Goal: Task Accomplishment & Management: Manage account settings

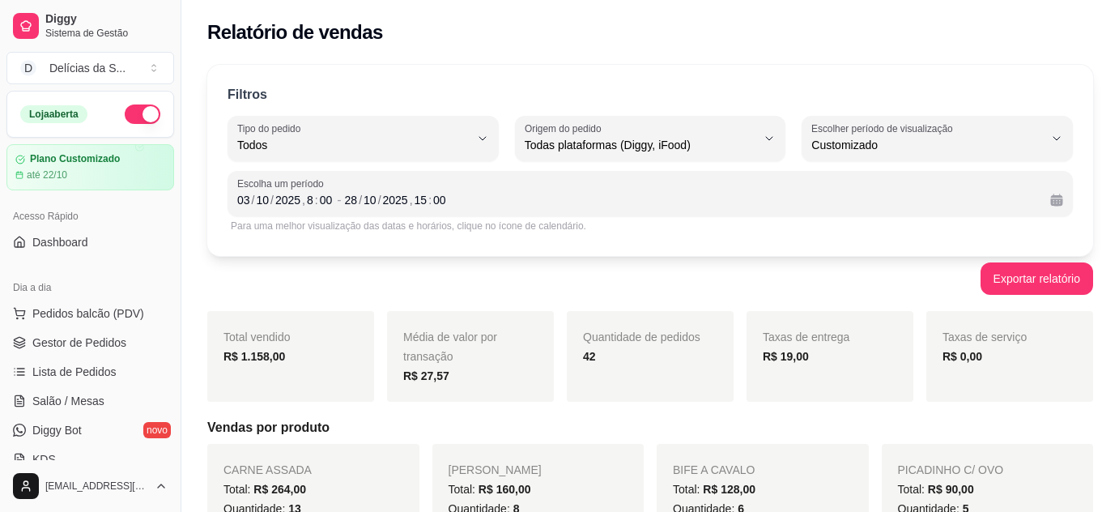
select select "ALL"
select select "-1"
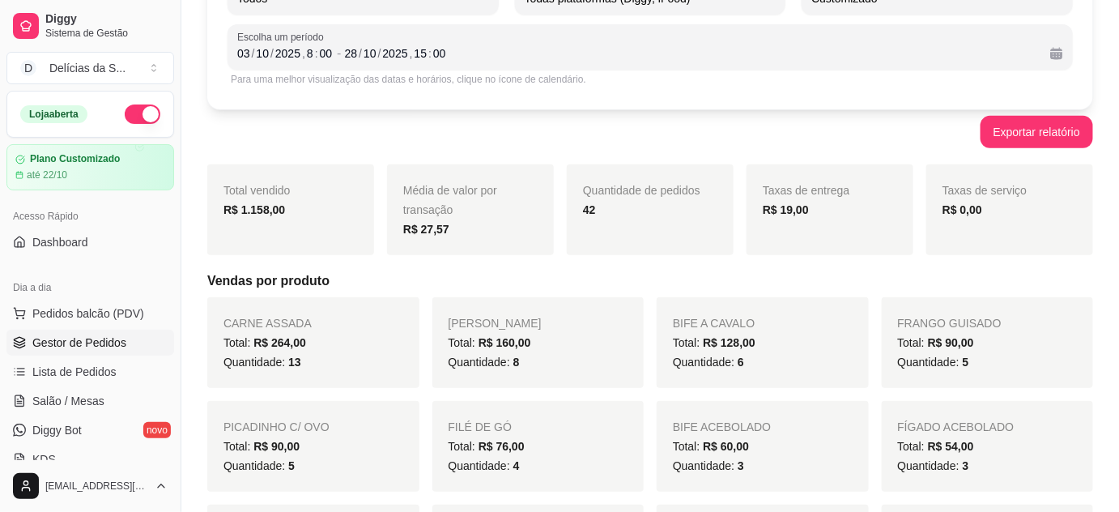
click at [88, 341] on span "Gestor de Pedidos" at bounding box center [79, 342] width 94 height 16
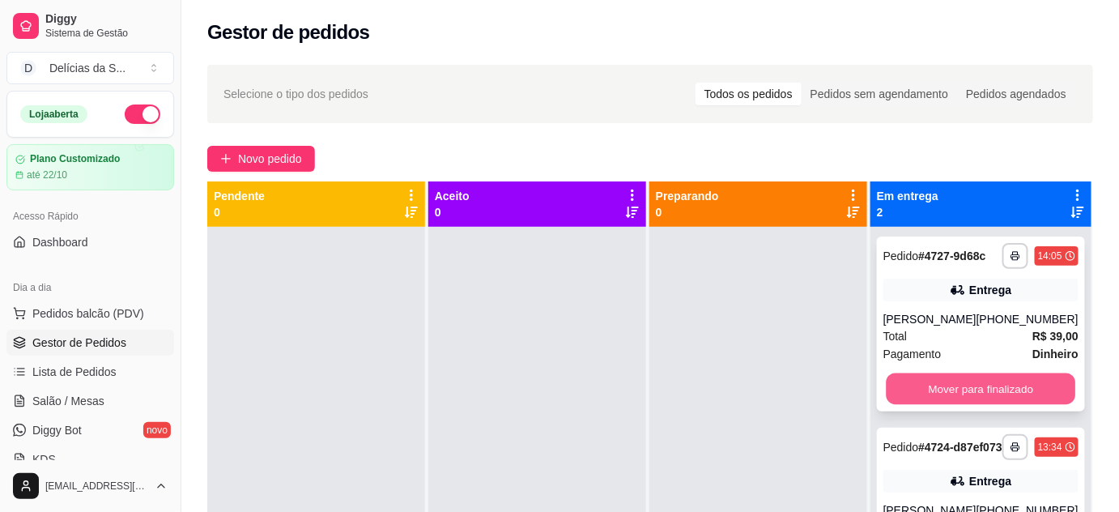
click at [903, 391] on button "Mover para finalizado" at bounding box center [980, 389] width 189 height 32
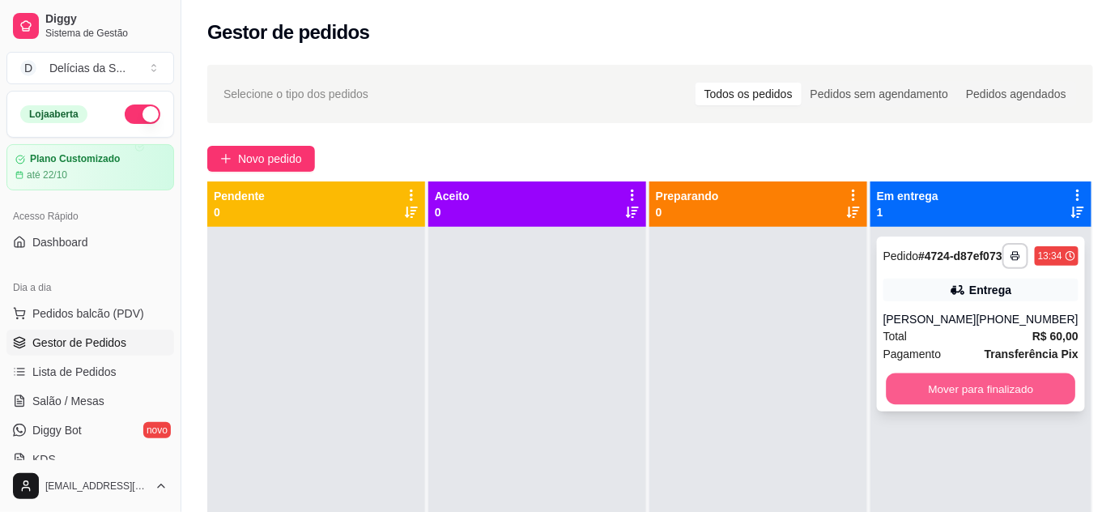
click at [920, 401] on button "Mover para finalizado" at bounding box center [980, 389] width 189 height 32
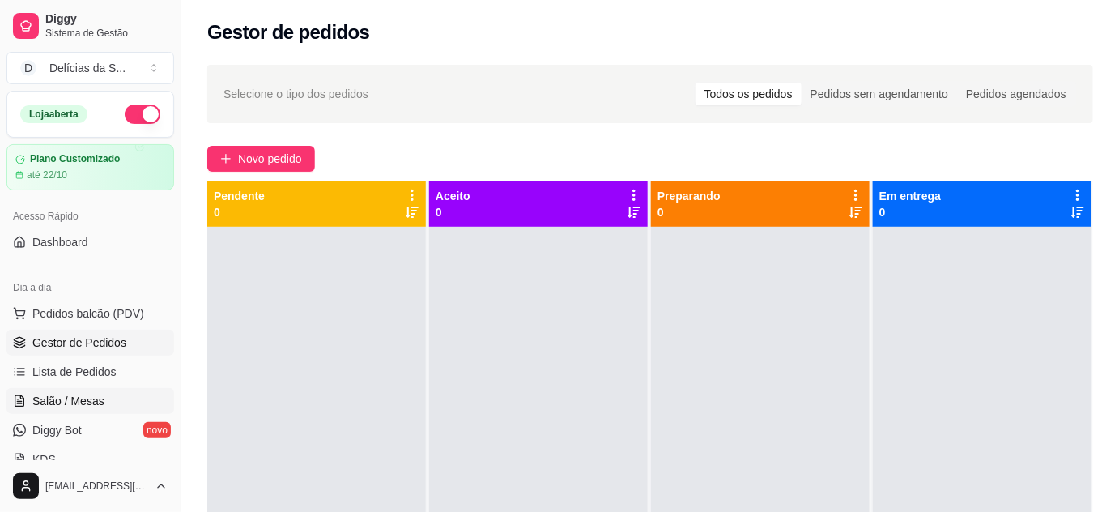
click at [91, 397] on span "Salão / Mesas" at bounding box center [68, 401] width 72 height 16
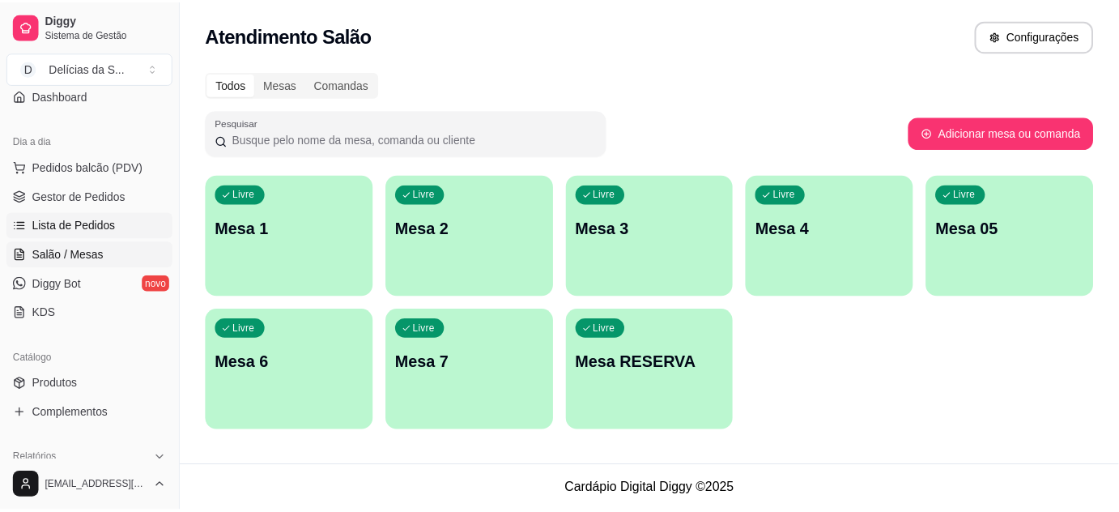
scroll to position [294, 0]
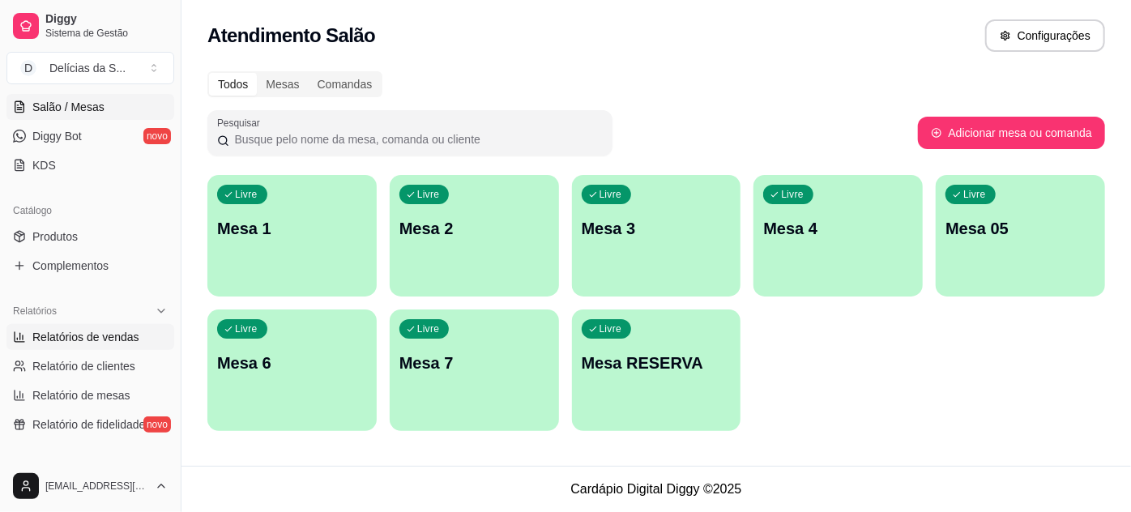
click at [89, 339] on span "Relatórios de vendas" at bounding box center [85, 337] width 107 height 16
select select "ALL"
select select "0"
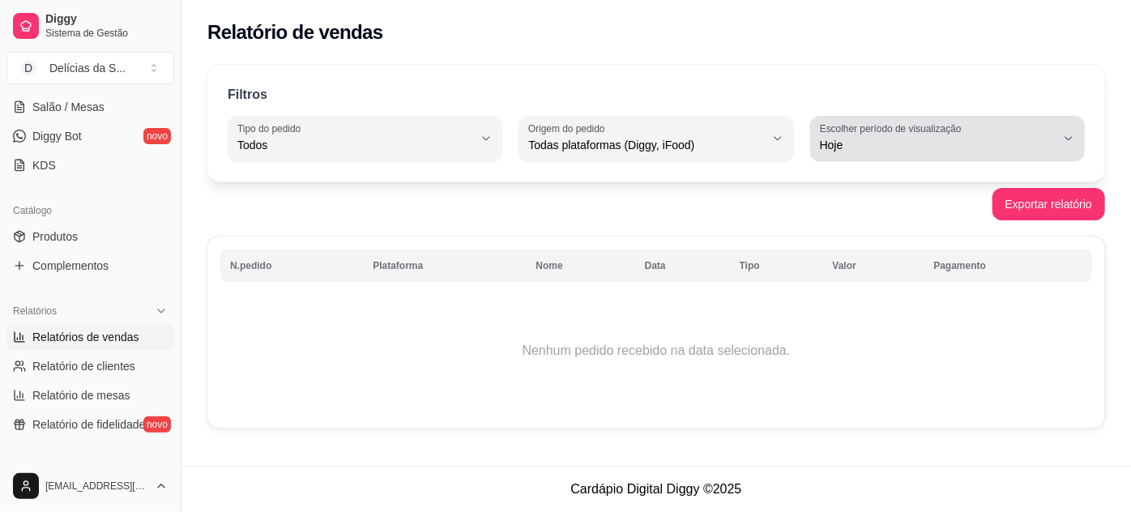
click at [916, 138] on span "Hoje" at bounding box center [938, 145] width 236 height 16
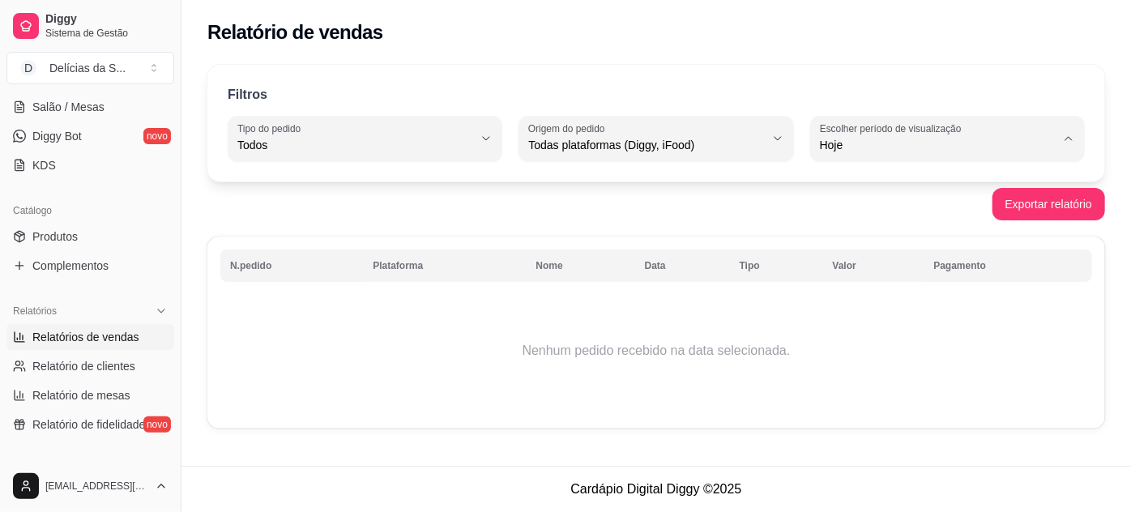
click at [869, 348] on span "Customizado" at bounding box center [940, 341] width 224 height 15
type input "-1"
select select "-1"
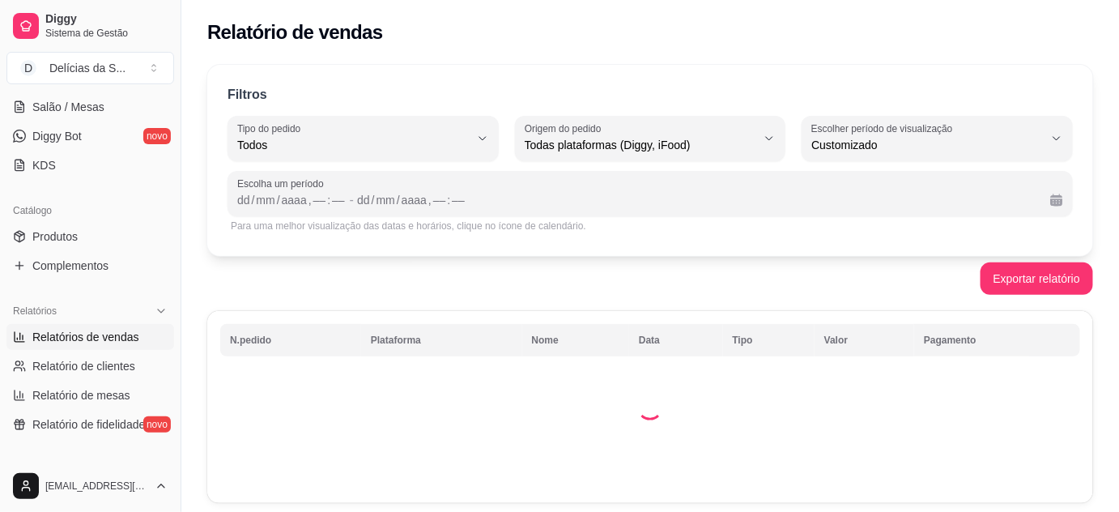
scroll to position [15, 0]
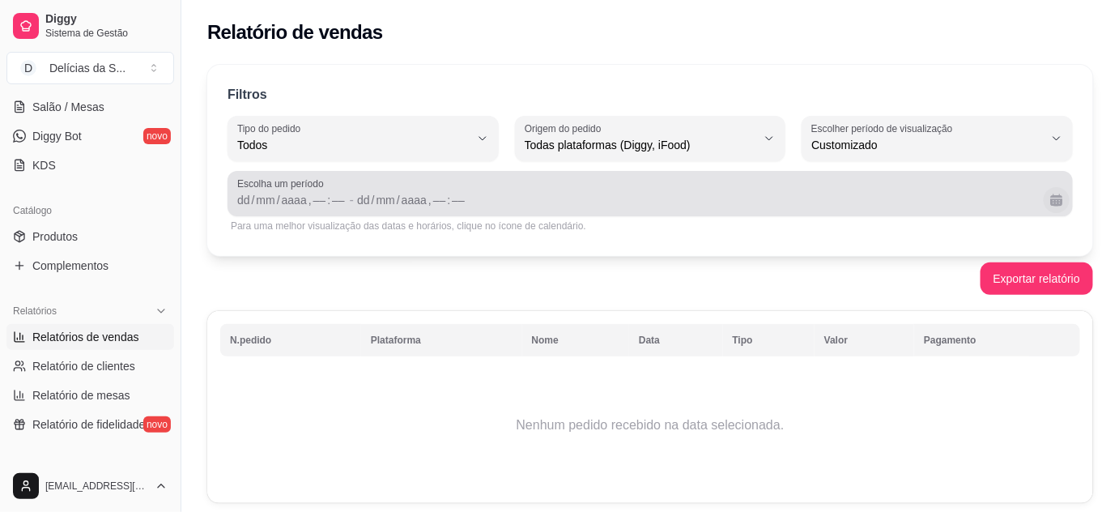
click at [1054, 203] on button "Calendário" at bounding box center [1057, 200] width 26 height 26
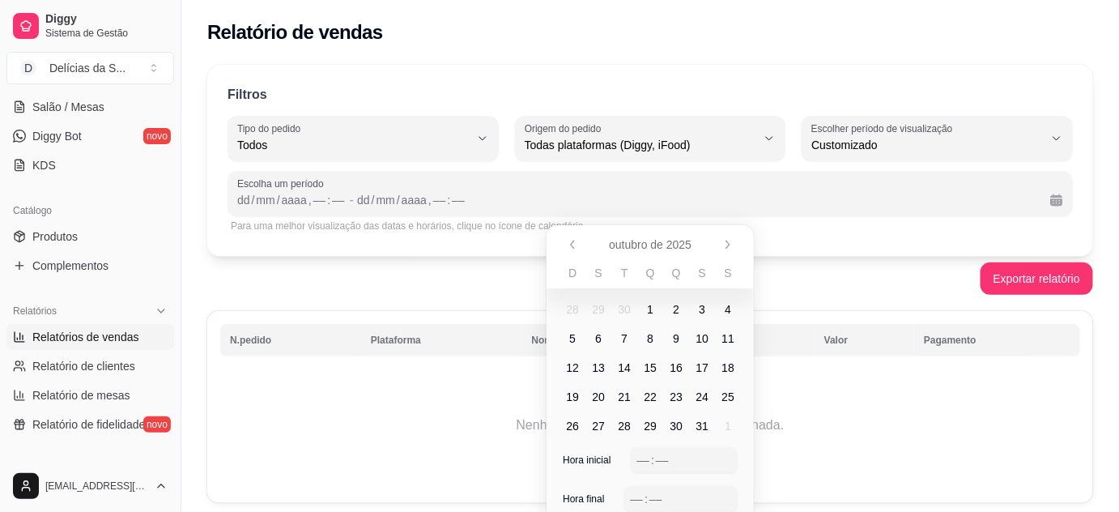
click at [702, 309] on span "3" at bounding box center [702, 309] width 6 height 16
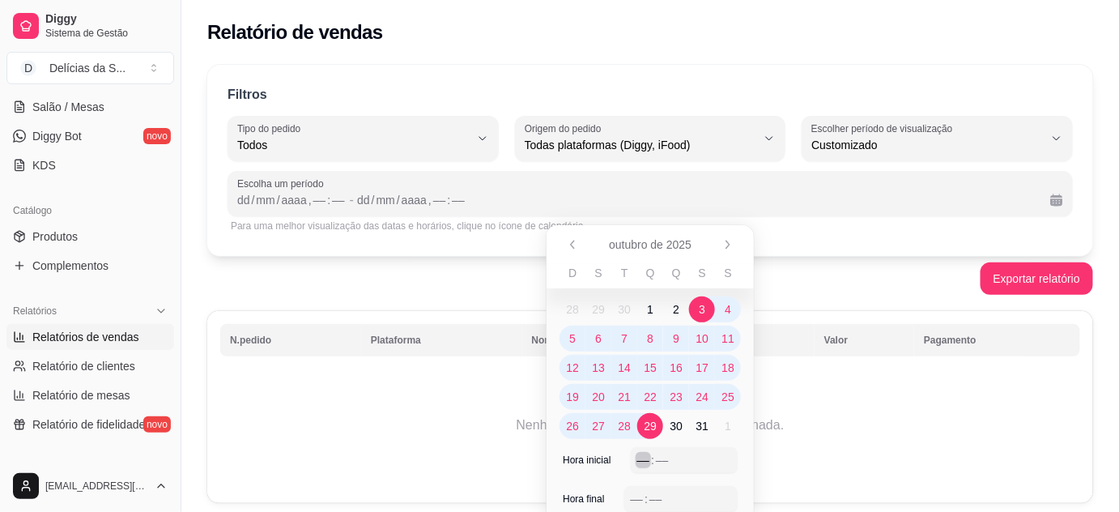
click at [643, 459] on div "––" at bounding box center [644, 460] width 16 height 16
click at [645, 489] on div "–– : ––" at bounding box center [681, 498] width 101 height 19
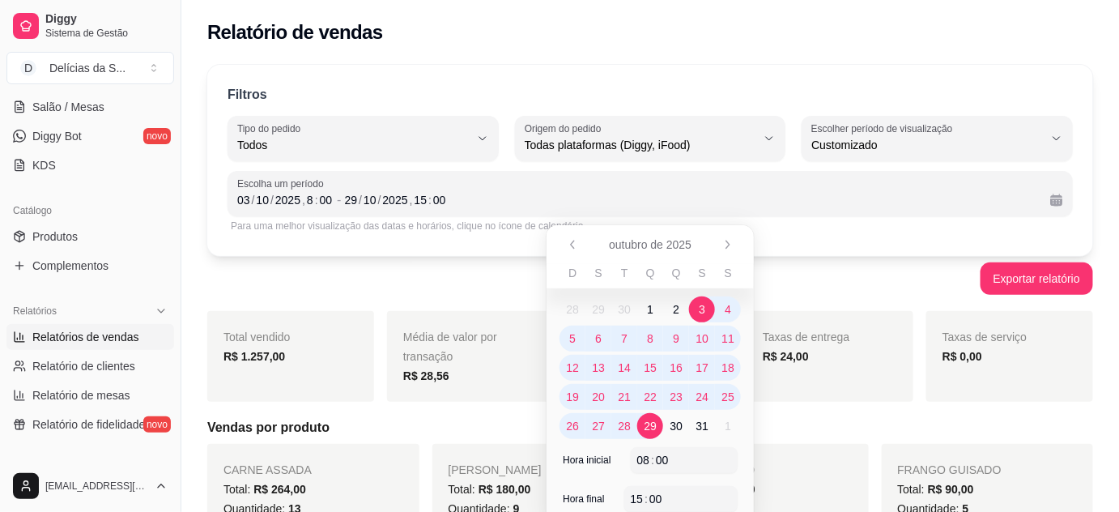
click at [367, 291] on div "Exportar relatório" at bounding box center [650, 278] width 886 height 32
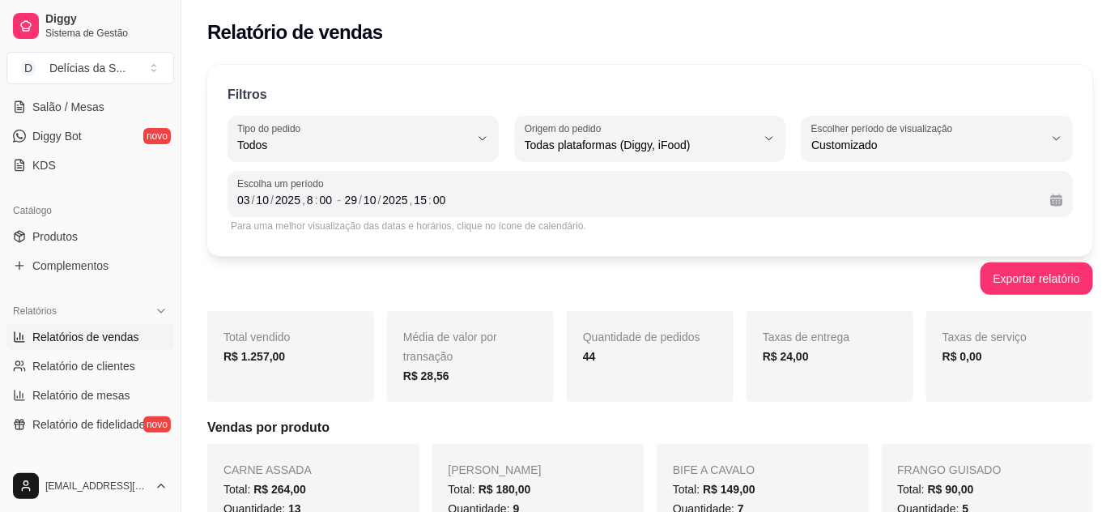
scroll to position [147, 0]
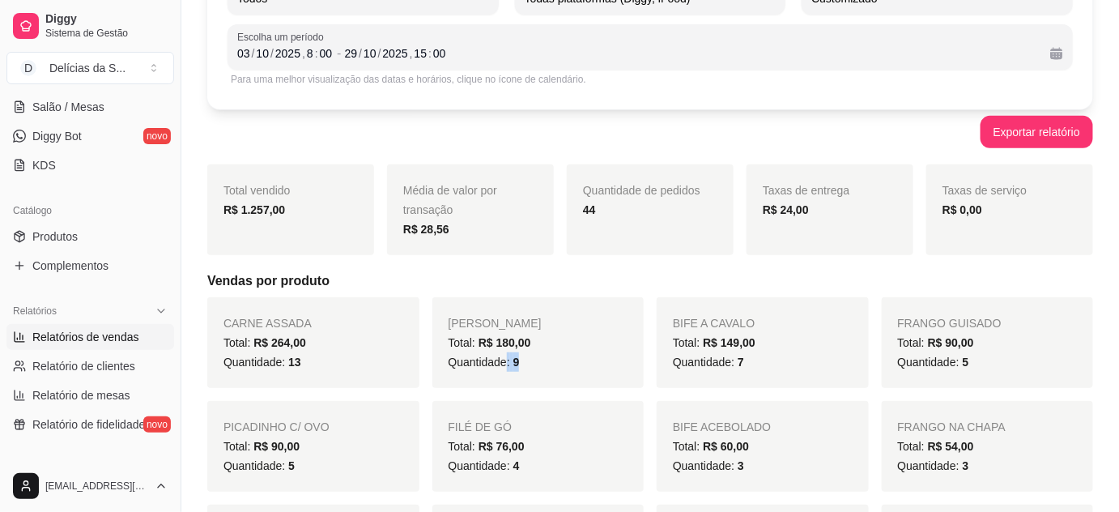
drag, startPoint x: 507, startPoint y: 359, endPoint x: 521, endPoint y: 366, distance: 15.6
click at [521, 366] on div "Quantidade: 9" at bounding box center [539, 361] width 180 height 19
drag, startPoint x: 732, startPoint y: 360, endPoint x: 747, endPoint y: 365, distance: 16.1
click at [747, 365] on div "Quantidade: 7" at bounding box center [763, 361] width 180 height 19
drag, startPoint x: 956, startPoint y: 362, endPoint x: 969, endPoint y: 363, distance: 13.0
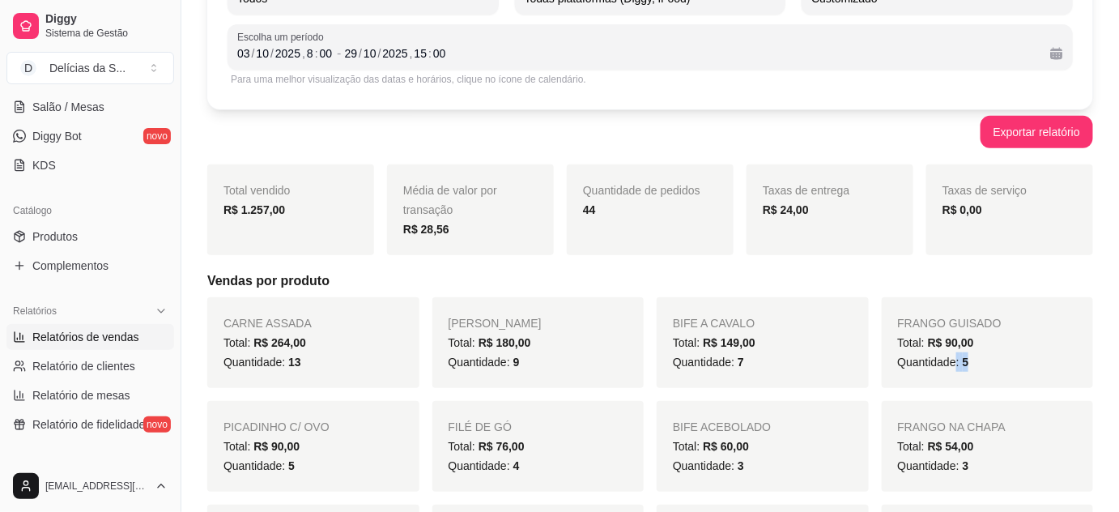
click at [969, 363] on div "Quantidade: 5" at bounding box center [988, 361] width 180 height 19
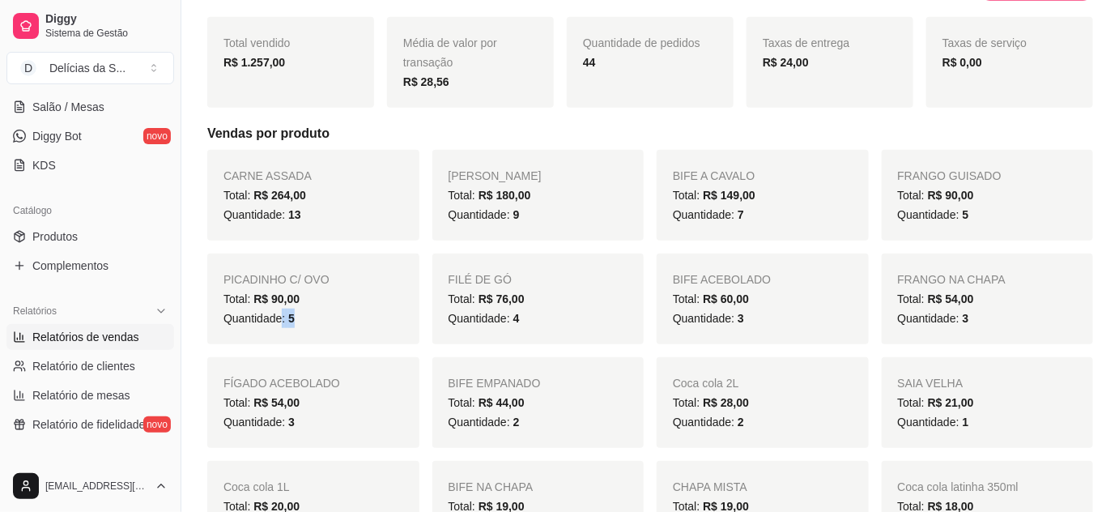
drag, startPoint x: 282, startPoint y: 319, endPoint x: 299, endPoint y: 323, distance: 17.5
click at [299, 323] on div "Quantidade: 5" at bounding box center [314, 318] width 180 height 19
drag, startPoint x: 503, startPoint y: 321, endPoint x: 528, endPoint y: 327, distance: 25.9
click at [528, 327] on div "Quantidade: 4" at bounding box center [539, 318] width 180 height 19
drag, startPoint x: 738, startPoint y: 326, endPoint x: 749, endPoint y: 332, distance: 13.1
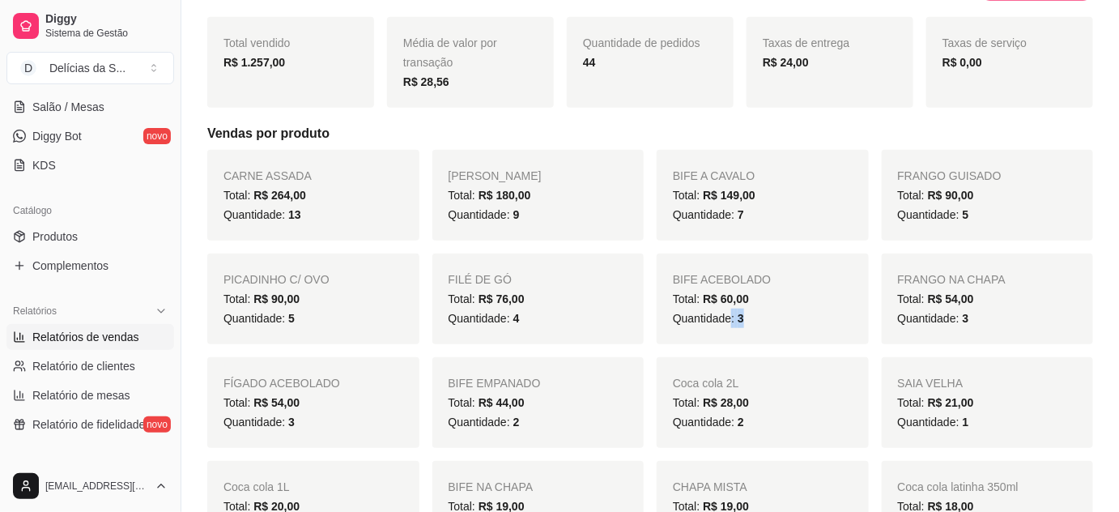
click at [749, 332] on div "BIFE ACEBOLADO Total: R$ 60,00 Quantidade: 3" at bounding box center [763, 298] width 212 height 91
drag, startPoint x: 953, startPoint y: 321, endPoint x: 982, endPoint y: 318, distance: 29.3
click at [982, 318] on div "Quantidade: 3" at bounding box center [988, 318] width 180 height 19
drag, startPoint x: 278, startPoint y: 424, endPoint x: 324, endPoint y: 438, distance: 48.2
click at [324, 438] on div "FÍGADO ACEBOLADO Total: R$ 54,00 Quantidade: 3" at bounding box center [313, 402] width 212 height 91
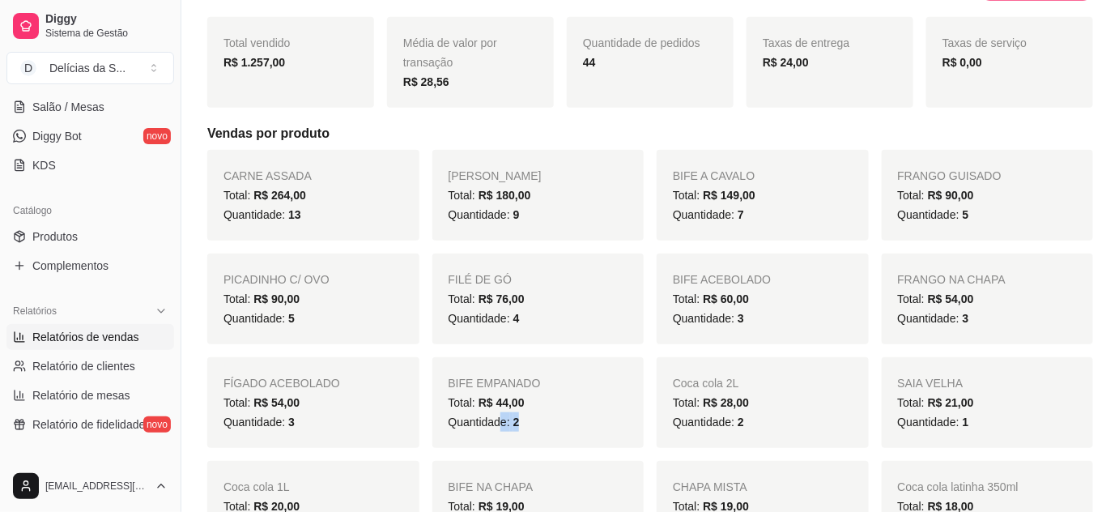
drag, startPoint x: 500, startPoint y: 424, endPoint x: 534, endPoint y: 436, distance: 35.9
click at [534, 436] on div "BIFE EMPANADO Total: R$ 44,00 Quantidade: 2" at bounding box center [538, 402] width 212 height 91
drag, startPoint x: 963, startPoint y: 427, endPoint x: 973, endPoint y: 424, distance: 10.8
click at [973, 424] on div "Quantidade: 1" at bounding box center [988, 421] width 180 height 19
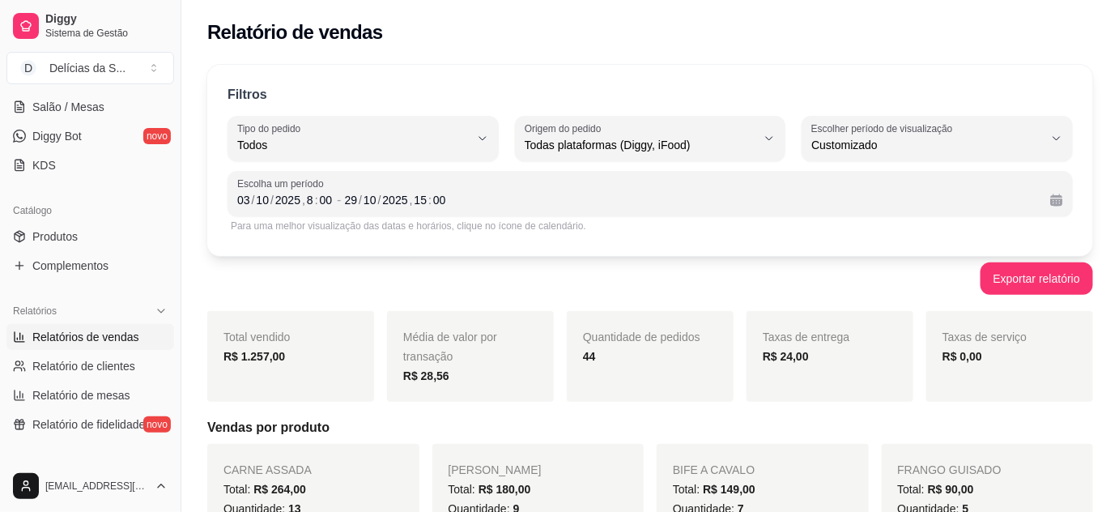
scroll to position [441, 0]
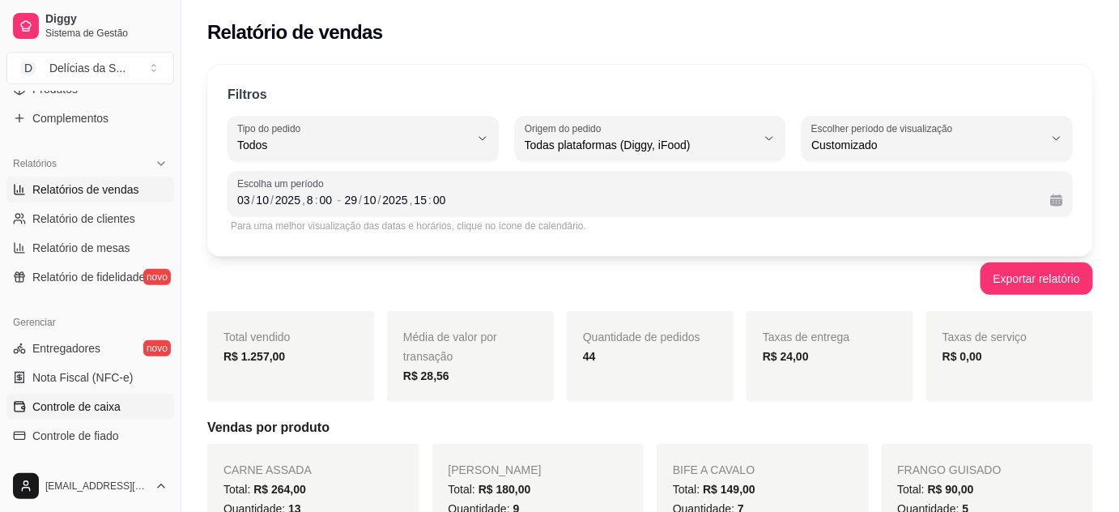
click at [92, 402] on span "Controle de caixa" at bounding box center [76, 406] width 88 height 16
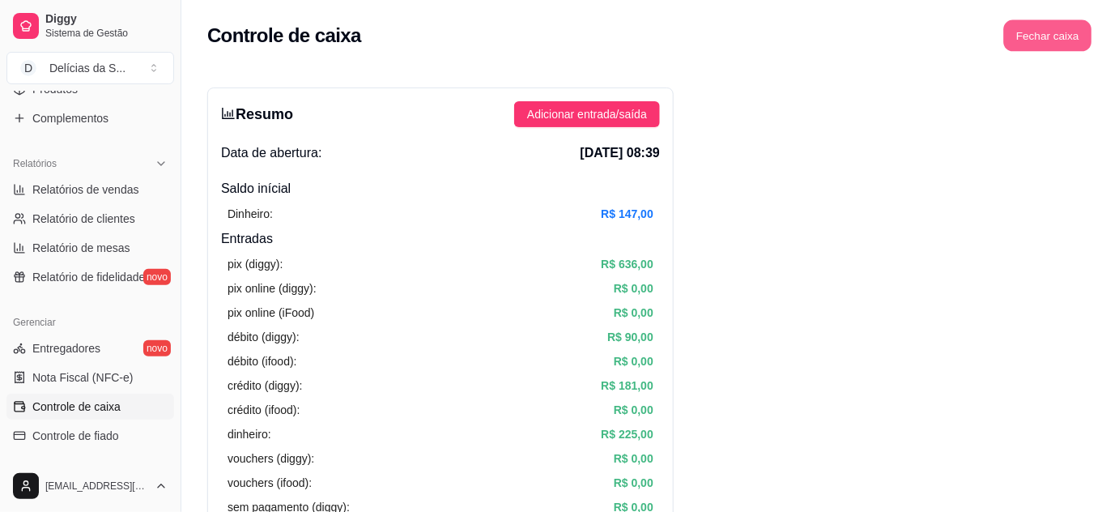
click at [1030, 38] on button "Fechar caixa" at bounding box center [1048, 36] width 88 height 32
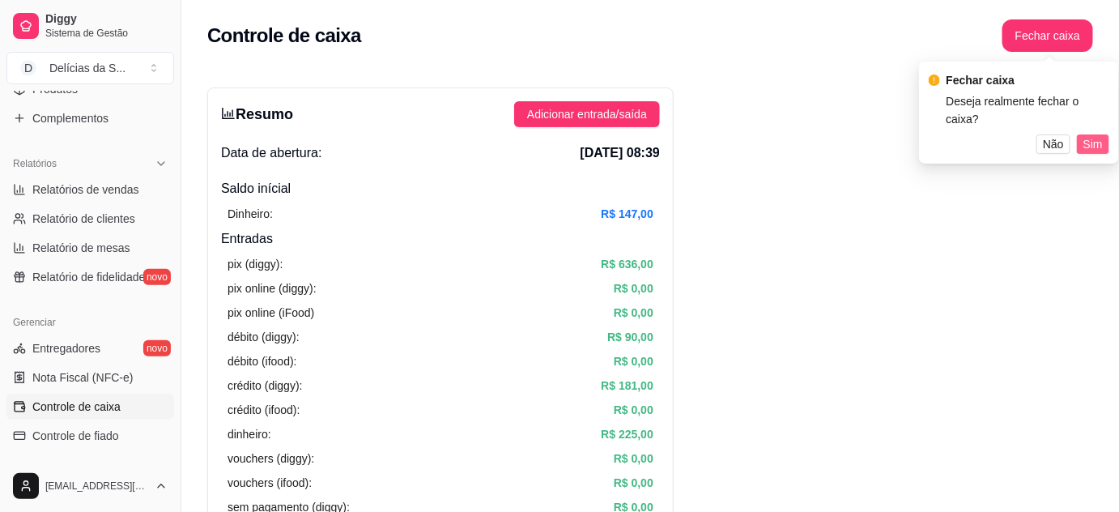
click at [1088, 135] on span "Sim" at bounding box center [1093, 144] width 19 height 18
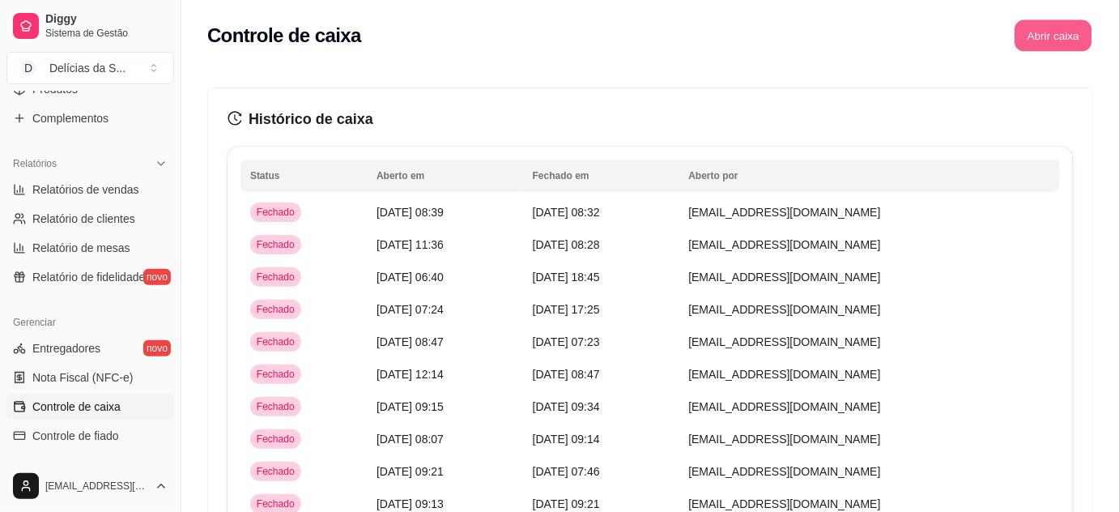
click at [1050, 34] on button "Abrir caixa" at bounding box center [1053, 36] width 77 height 32
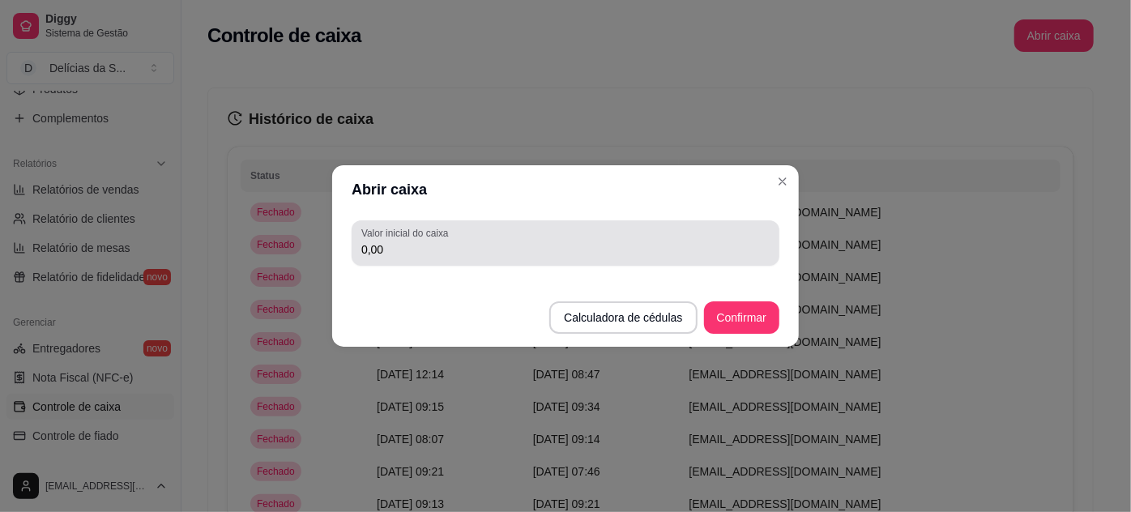
click at [722, 230] on div "0,00" at bounding box center [565, 243] width 408 height 32
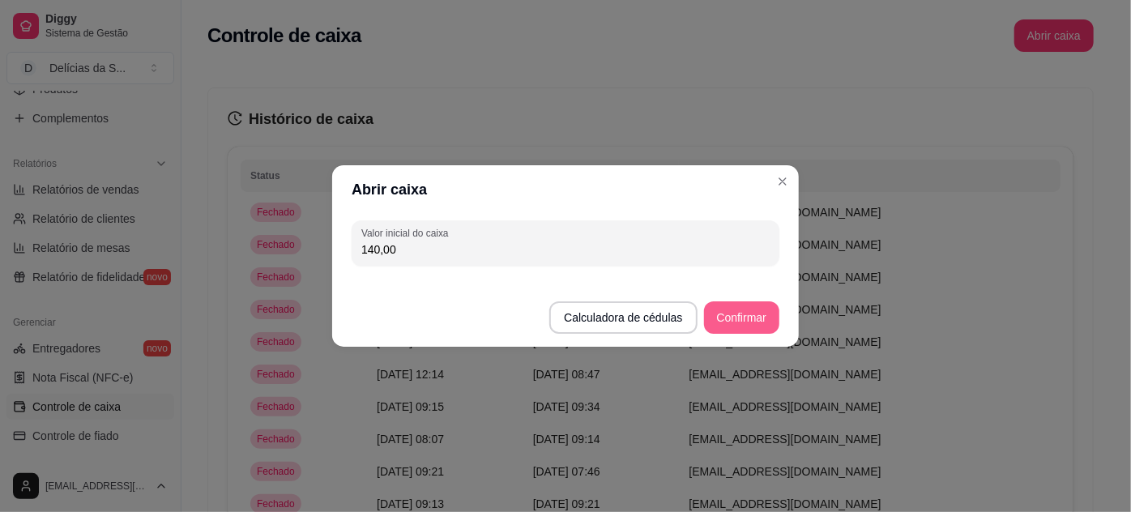
type input "140,00"
click at [739, 312] on button "Confirmar" at bounding box center [741, 317] width 75 height 32
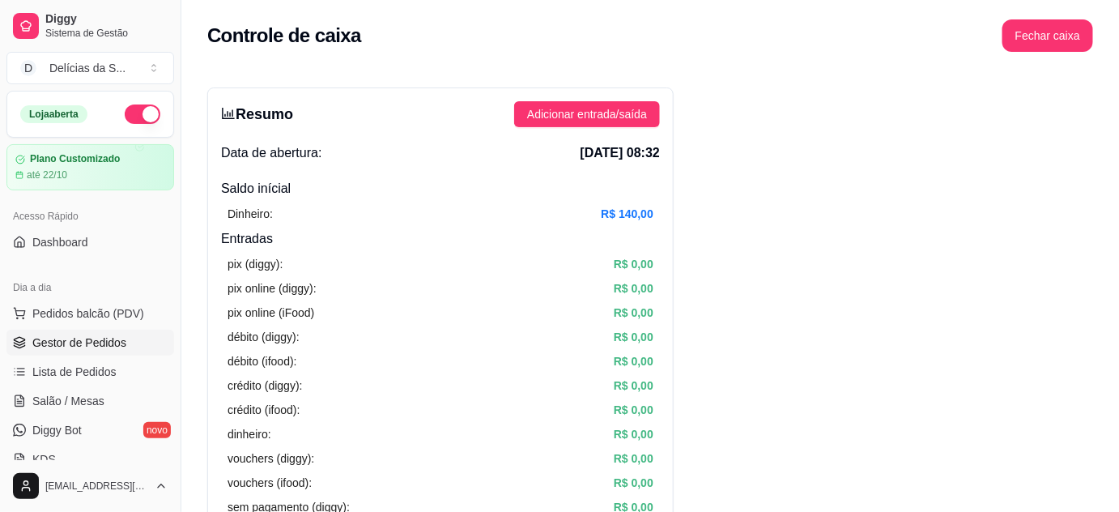
click at [91, 339] on span "Gestor de Pedidos" at bounding box center [79, 342] width 94 height 16
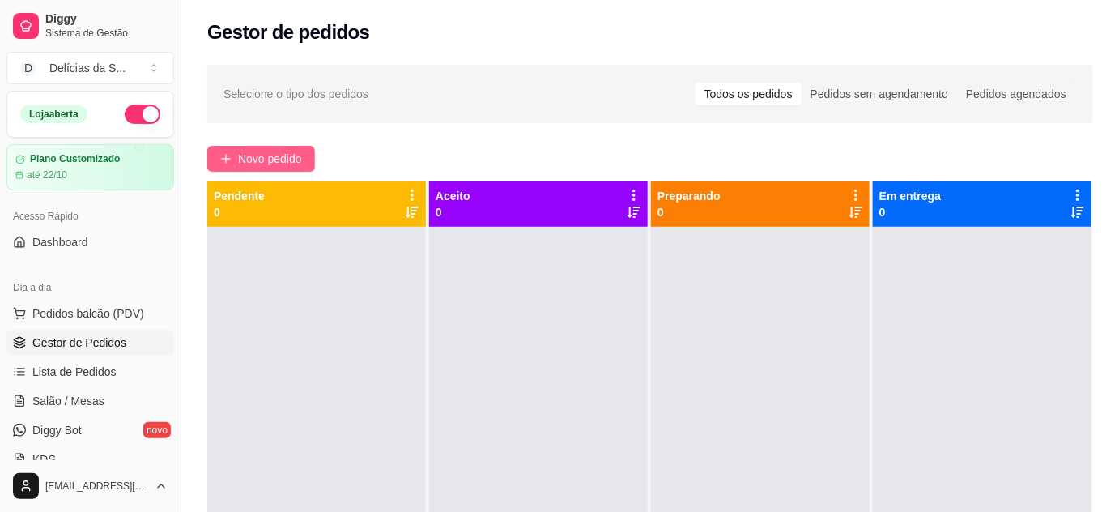
click at [276, 164] on span "Novo pedido" at bounding box center [270, 159] width 64 height 18
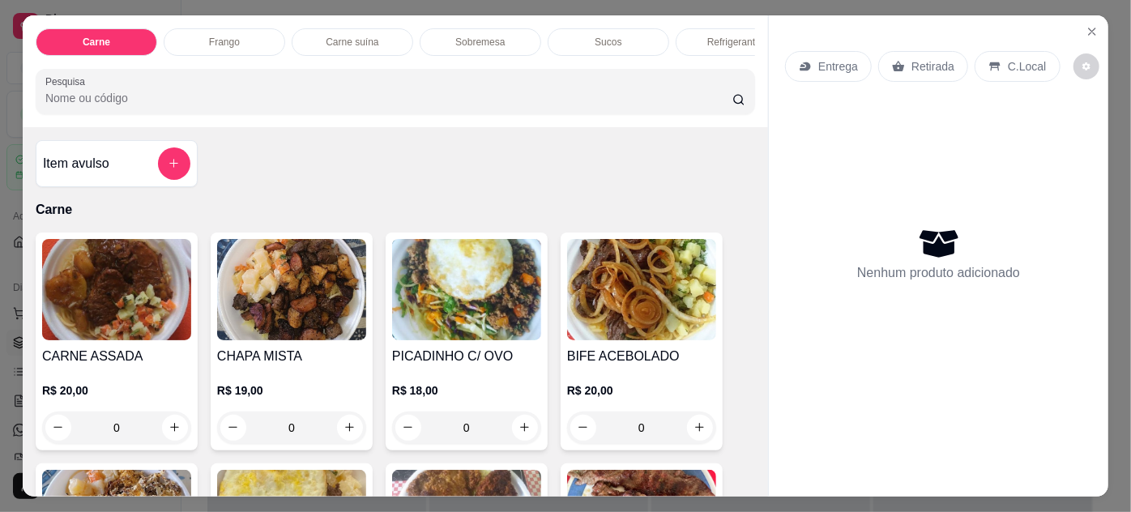
click at [603, 309] on img at bounding box center [641, 289] width 149 height 101
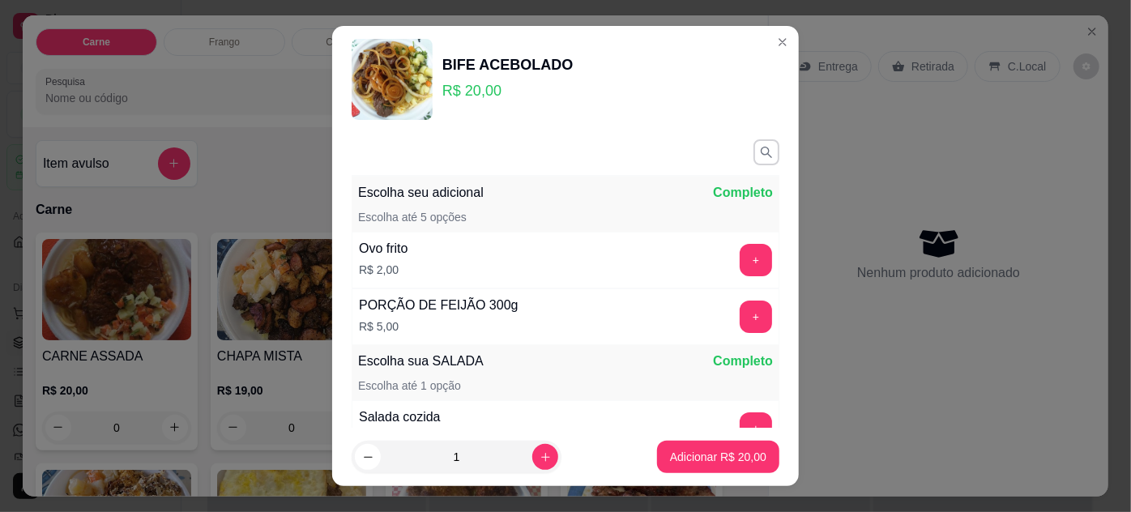
scroll to position [187, 0]
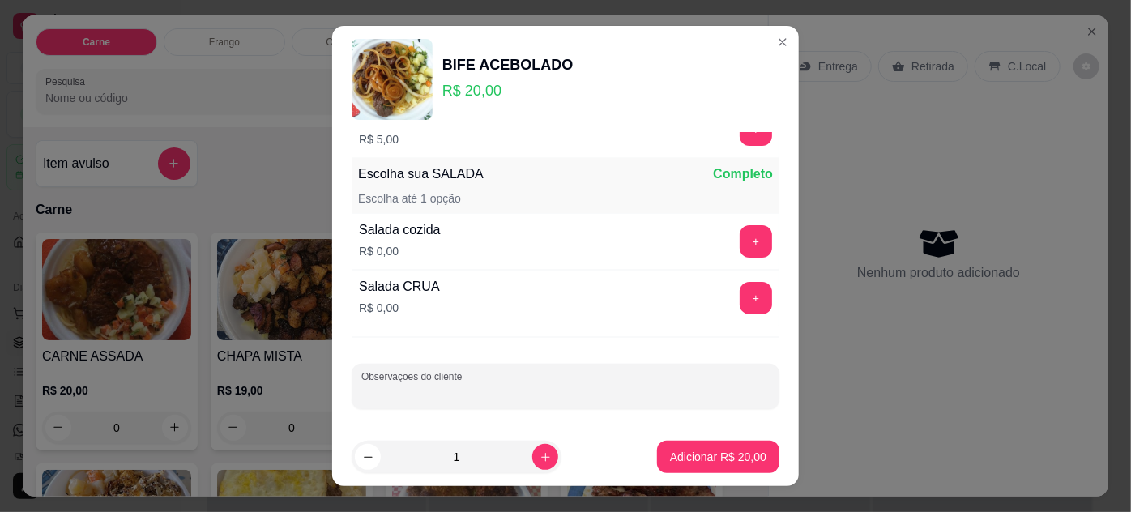
click at [593, 385] on input "Observações do cliente" at bounding box center [565, 393] width 408 height 16
type input "R"
type input "[PERSON_NAME]"
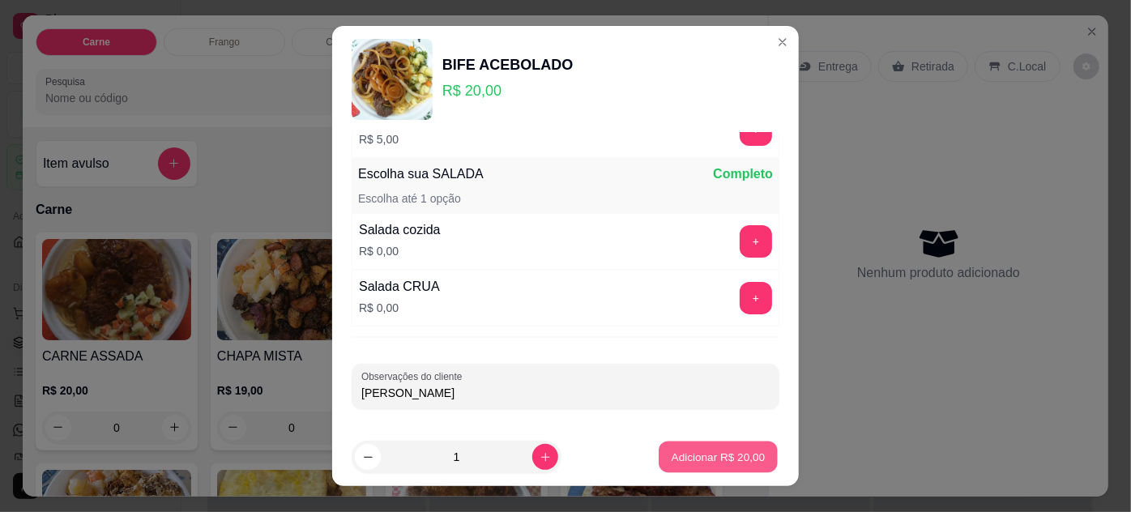
click at [699, 461] on p "Adicionar R$ 20,00" at bounding box center [718, 456] width 94 height 15
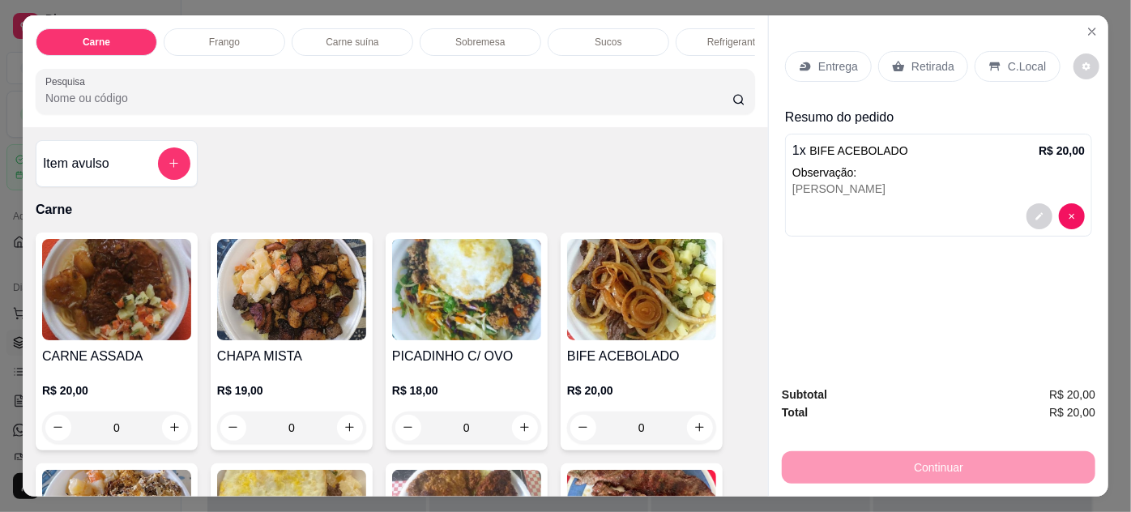
click at [818, 68] on p "Entrega" at bounding box center [838, 66] width 40 height 16
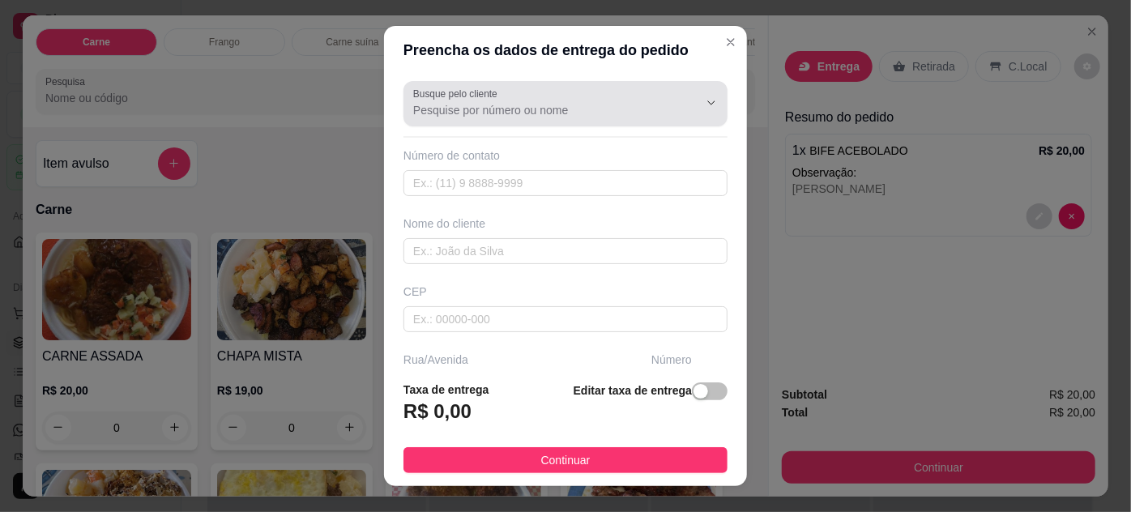
click at [583, 113] on input "Busque pelo cliente" at bounding box center [542, 110] width 259 height 16
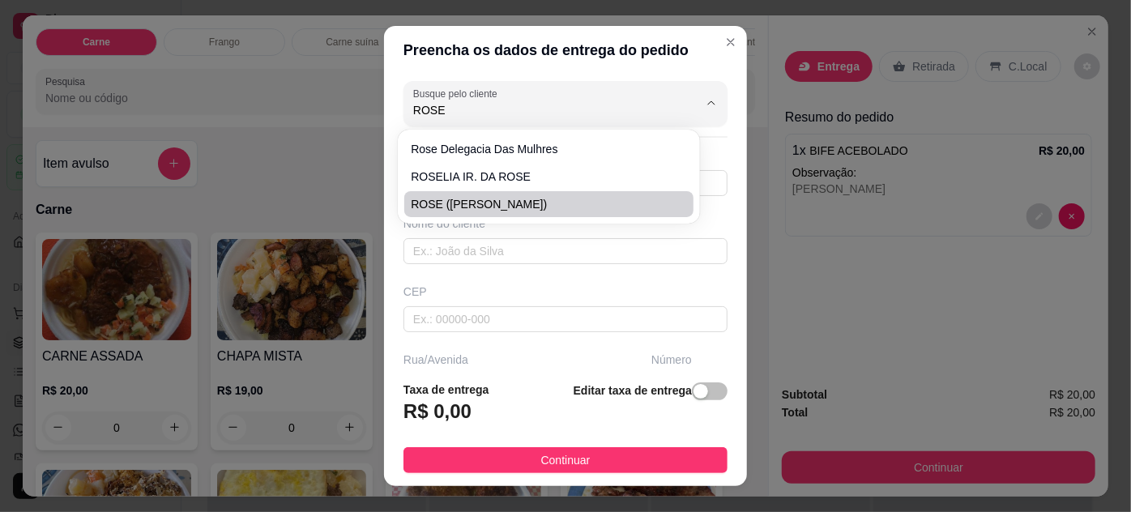
click at [587, 201] on span "ROSE ([PERSON_NAME])" at bounding box center [540, 204] width 259 height 16
type input "ROSE ([PERSON_NAME])"
type input "91988612289"
type input "ROSE ([PERSON_NAME])"
type input "66113055"
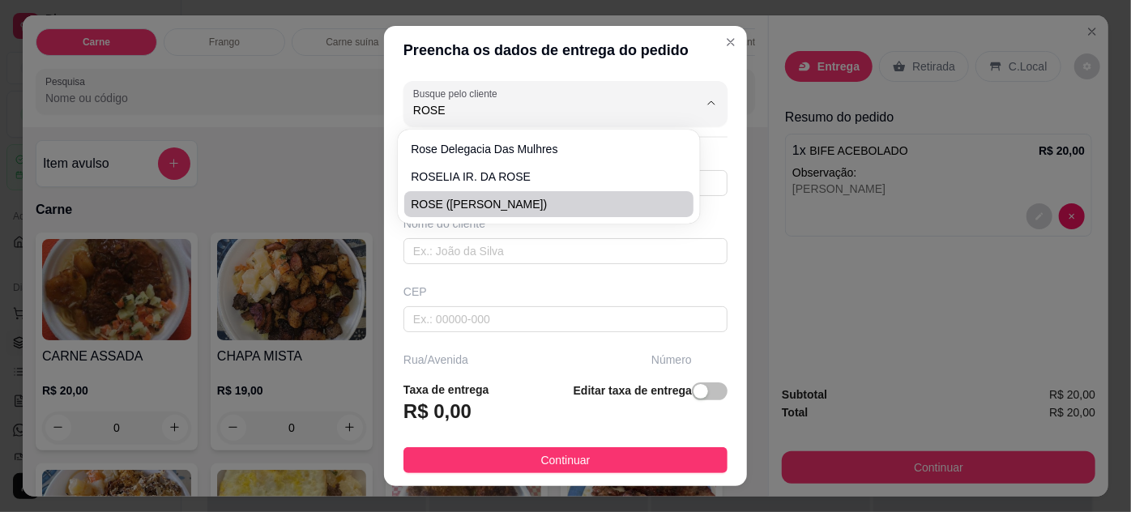
type input "TRAVESSA [PERSON_NAME]"
type input "66"
type input "ENTRE: [PERSON_NAME] E PROFESSOR [PERSON_NAME]"
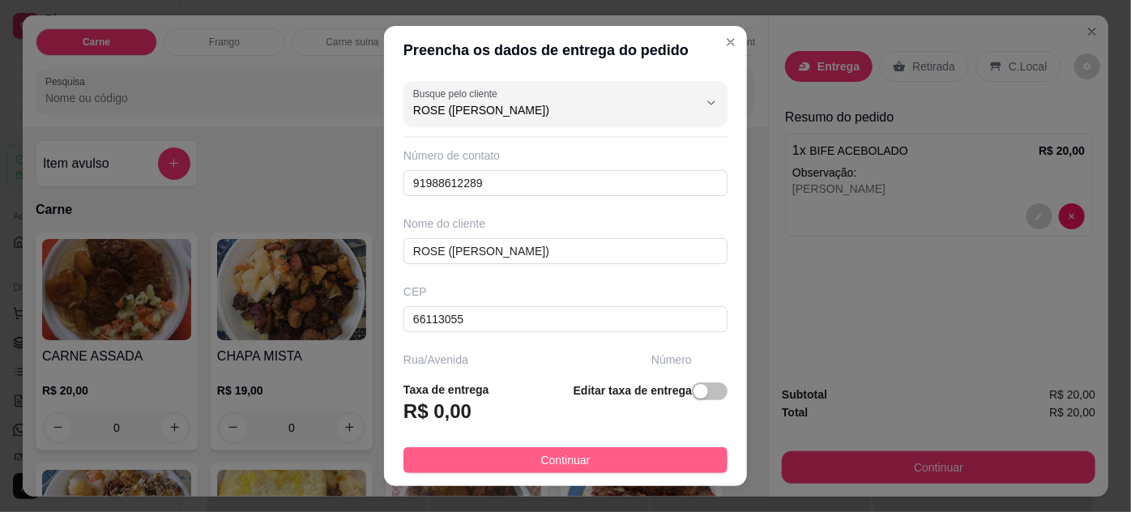
type input "ROSE ([PERSON_NAME])"
click at [680, 458] on button "Continuar" at bounding box center [565, 460] width 324 height 26
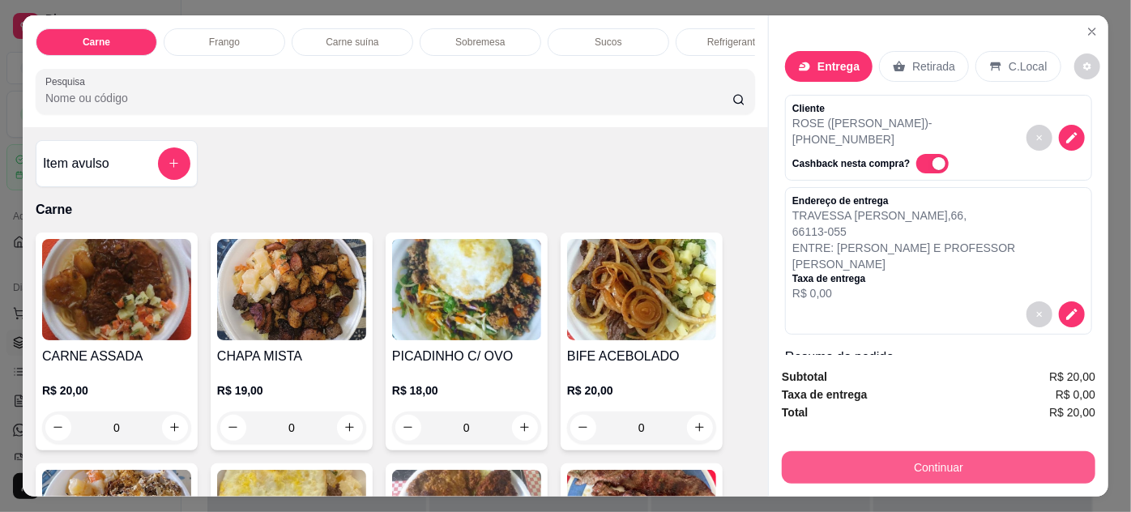
click at [847, 451] on button "Continuar" at bounding box center [937, 467] width 313 height 32
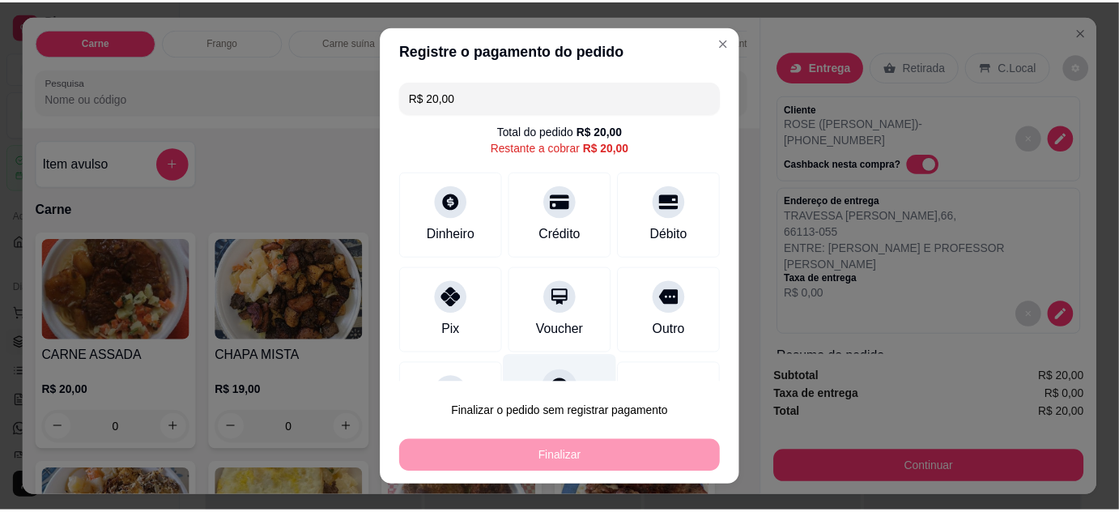
scroll to position [70, 0]
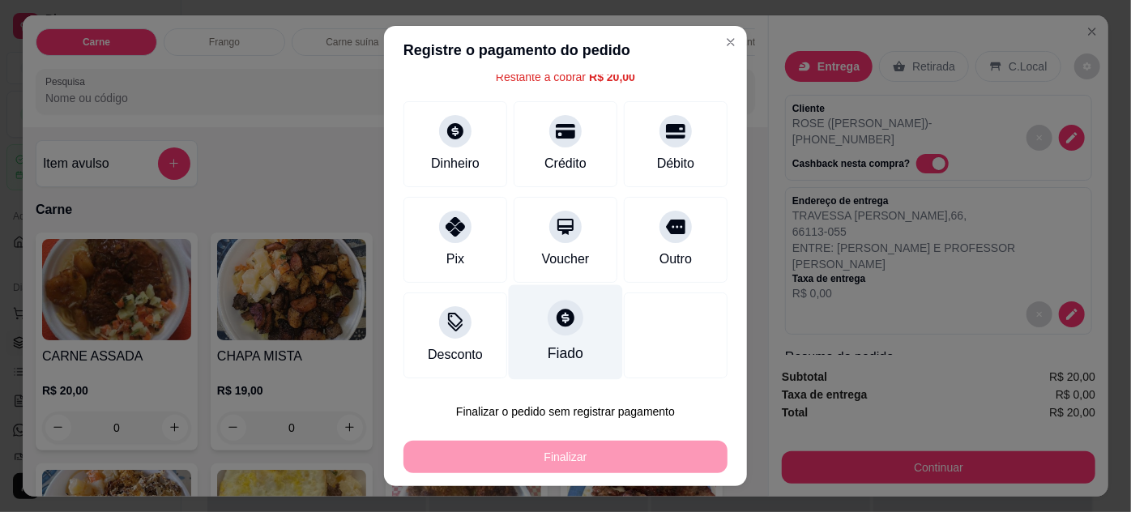
click at [547, 347] on div "Fiado" at bounding box center [565, 353] width 36 height 21
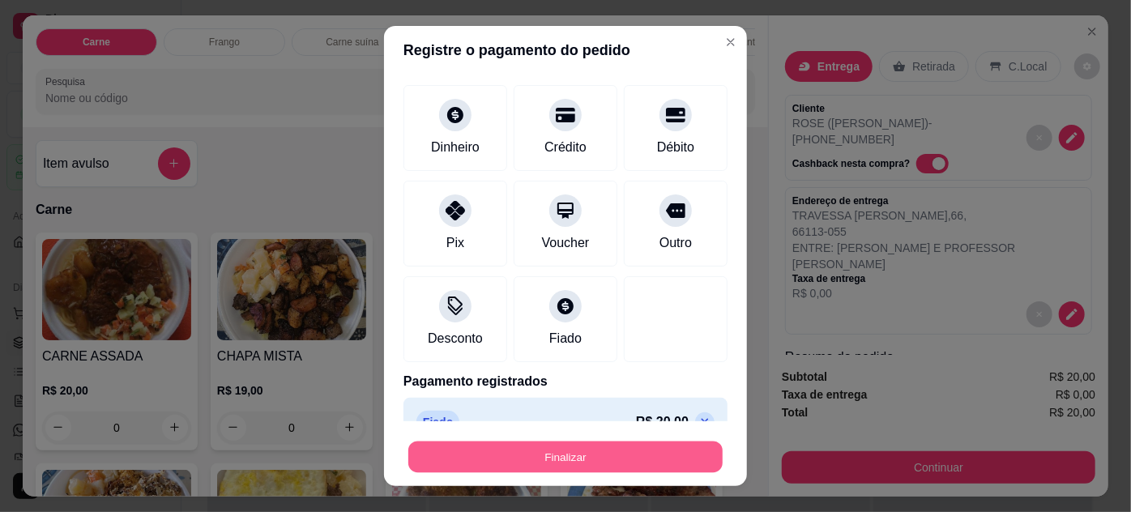
click at [577, 462] on button "Finalizar" at bounding box center [565, 457] width 314 height 32
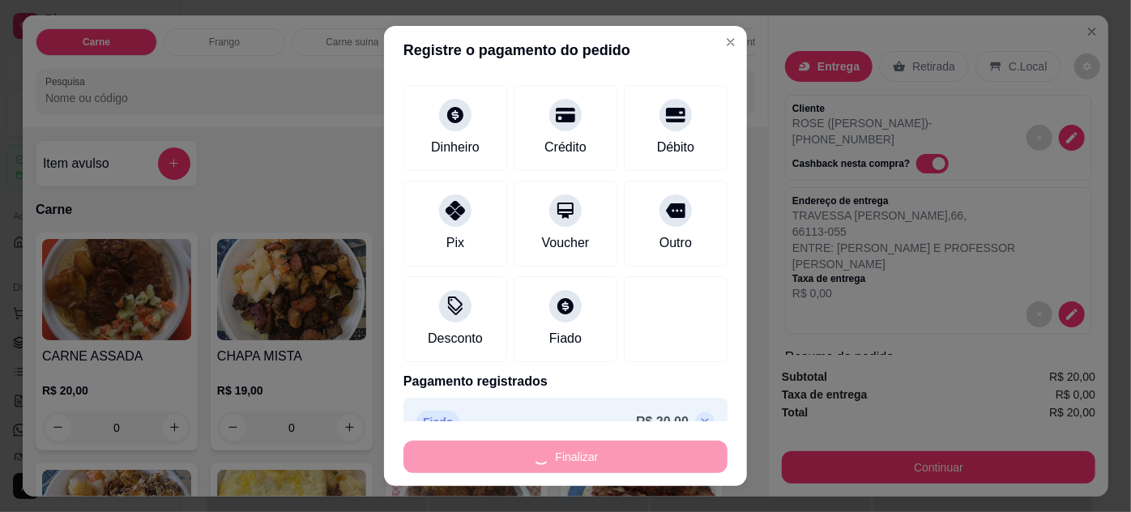
type input "-R$ 20,00"
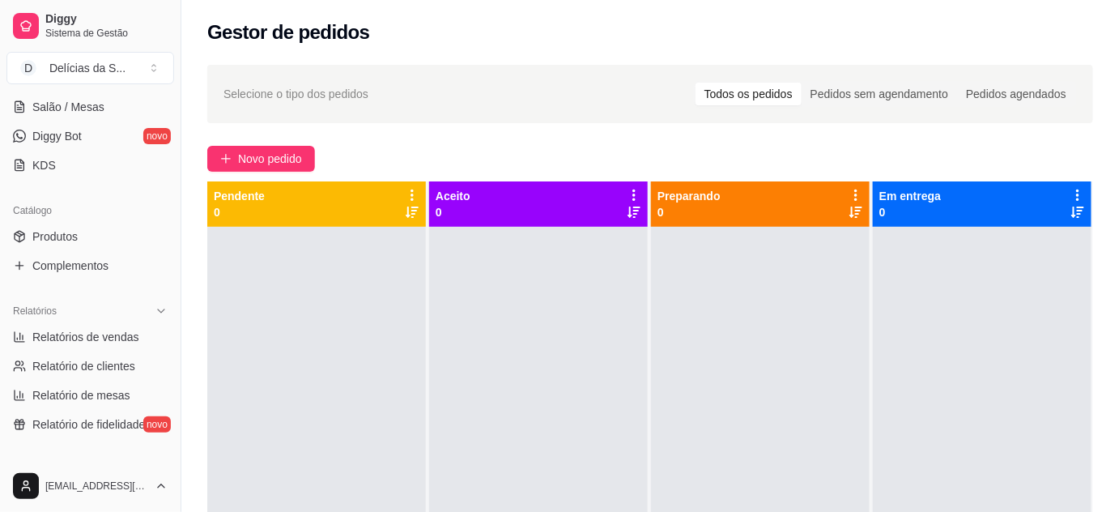
scroll to position [441, 0]
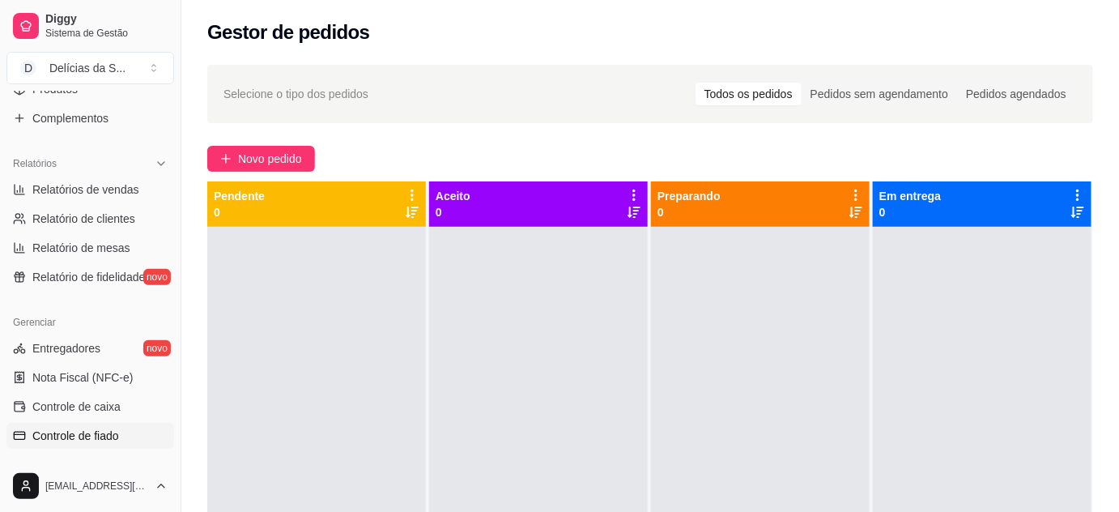
click at [98, 435] on span "Controle de fiado" at bounding box center [75, 436] width 87 height 16
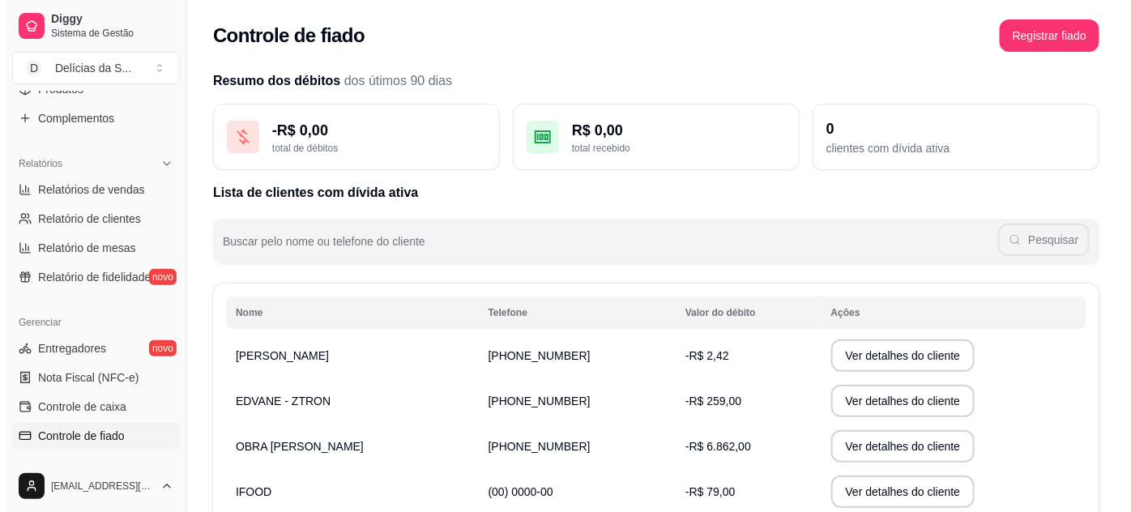
scroll to position [293, 0]
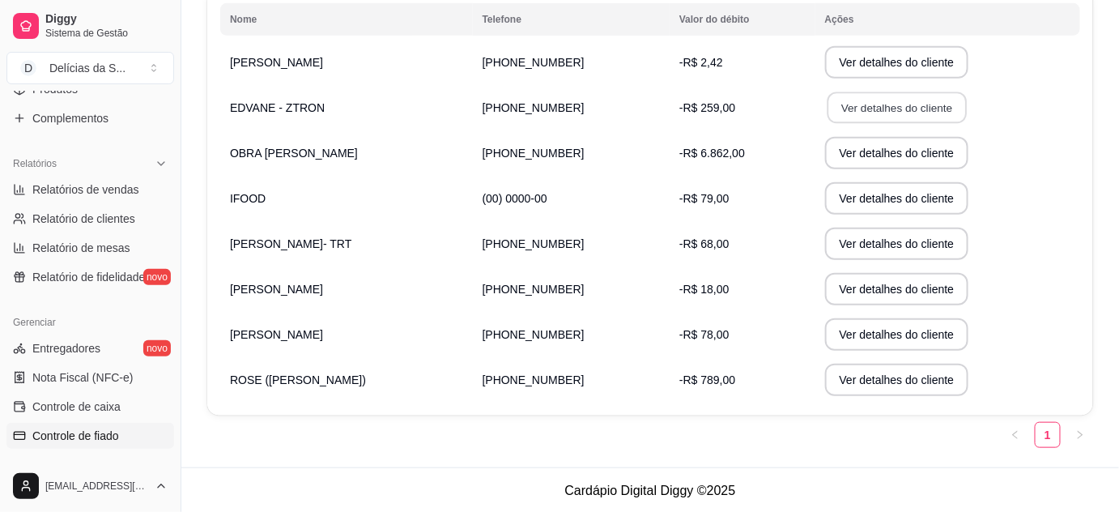
click at [846, 105] on button "Ver detalhes do cliente" at bounding box center [896, 108] width 139 height 32
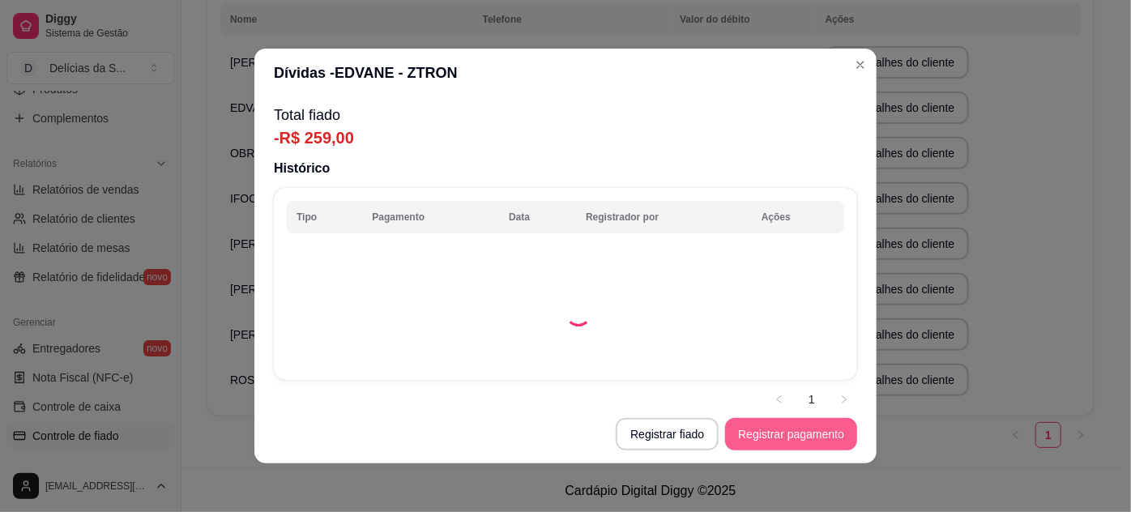
click at [753, 436] on button "Registrar pagamento" at bounding box center [791, 434] width 132 height 32
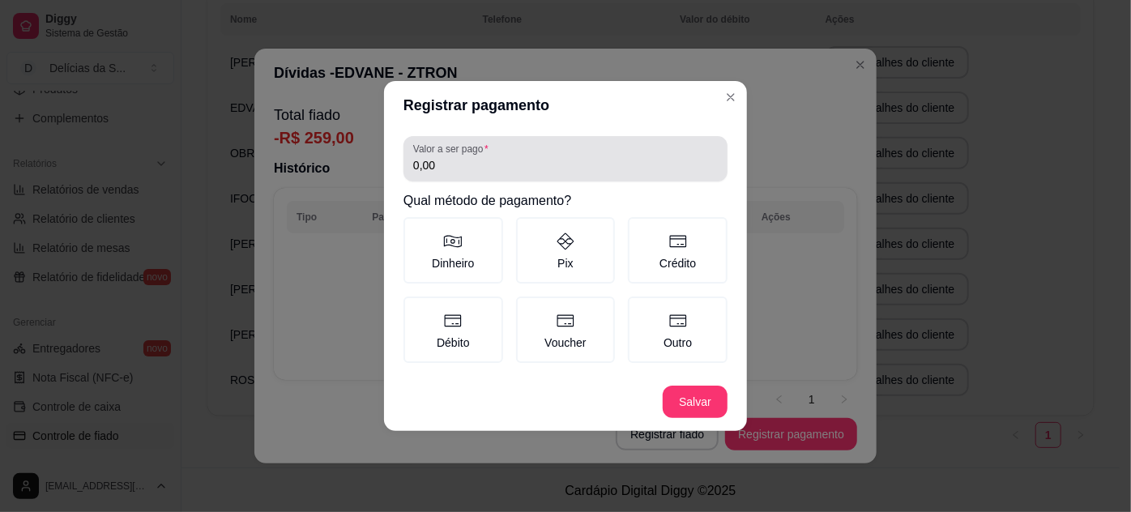
click at [608, 165] on input "0,00" at bounding box center [565, 165] width 304 height 16
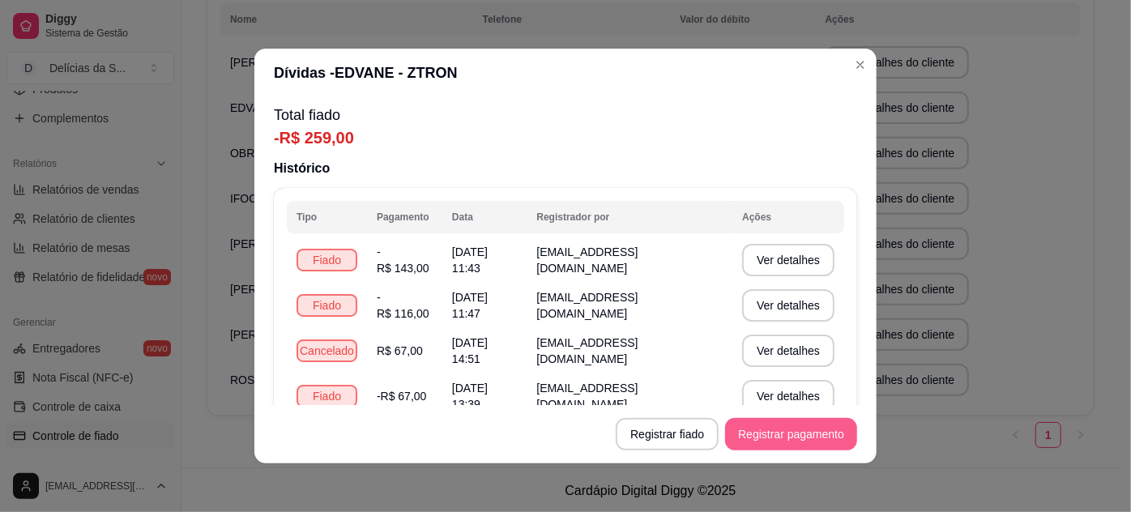
click at [777, 437] on button "Registrar pagamento" at bounding box center [791, 434] width 132 height 32
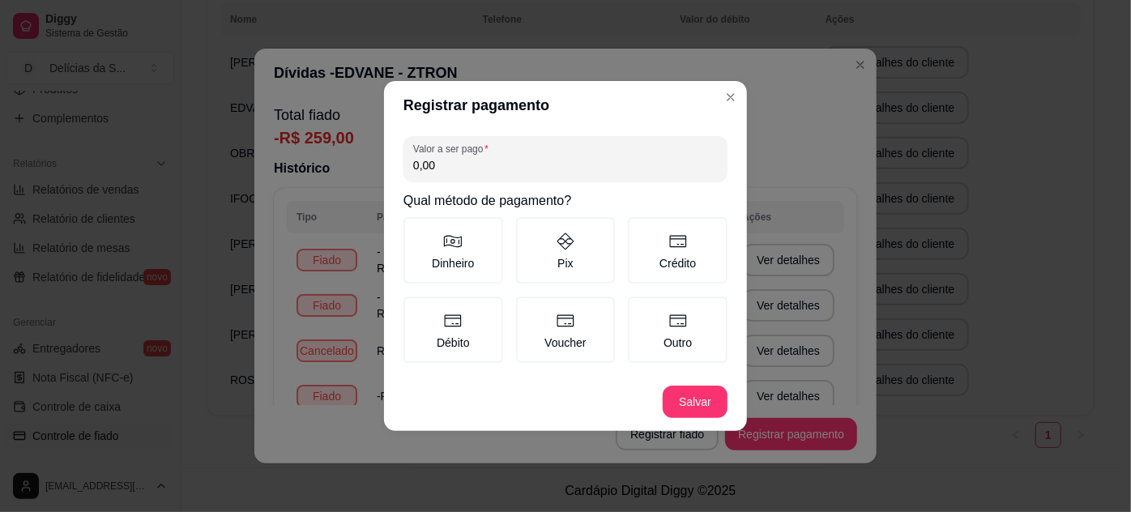
click at [637, 172] on input "0,00" at bounding box center [565, 165] width 304 height 16
type input "259,00"
click at [560, 232] on icon at bounding box center [565, 241] width 19 height 19
click at [528, 229] on button "Pix" at bounding box center [521, 222] width 13 height 13
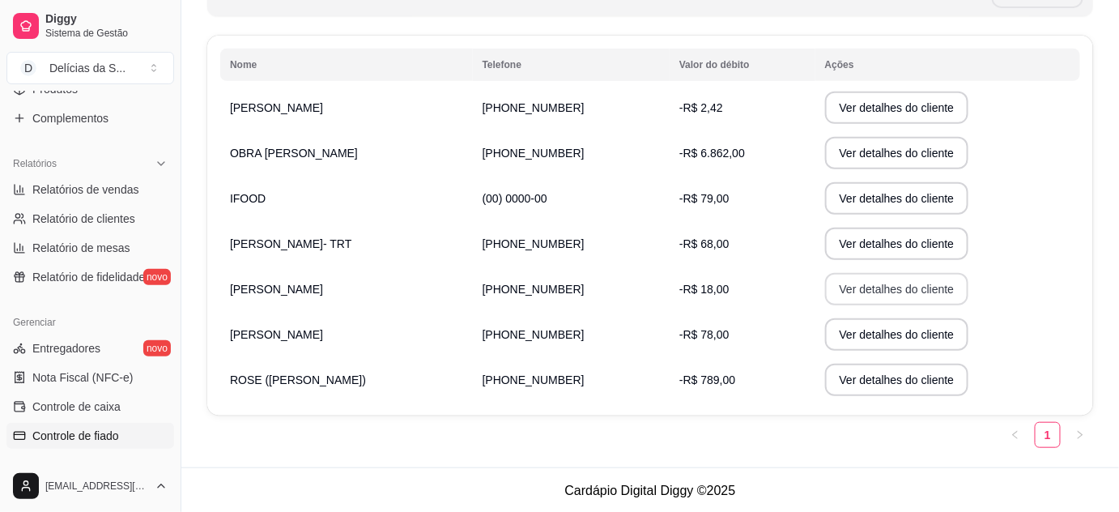
click at [831, 286] on button "Ver detalhes do cliente" at bounding box center [897, 289] width 144 height 32
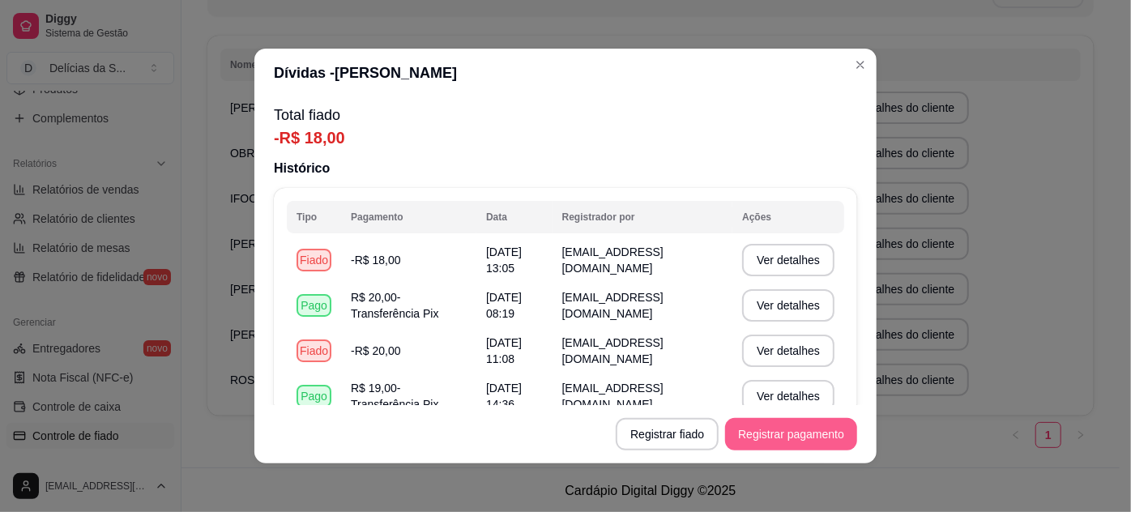
click at [753, 432] on button "Registrar pagamento" at bounding box center [791, 434] width 132 height 32
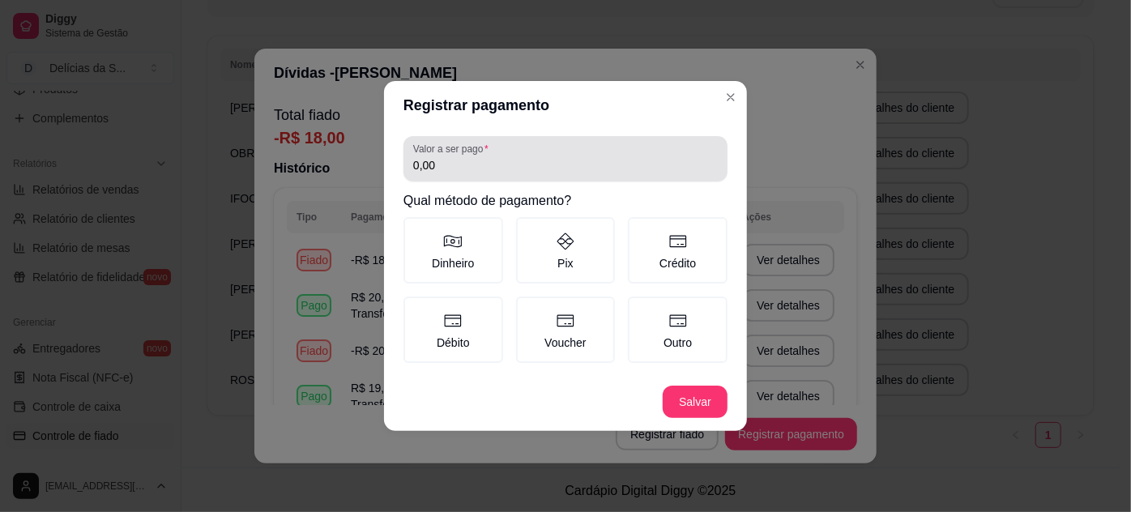
click at [647, 160] on input "0,00" at bounding box center [565, 165] width 304 height 16
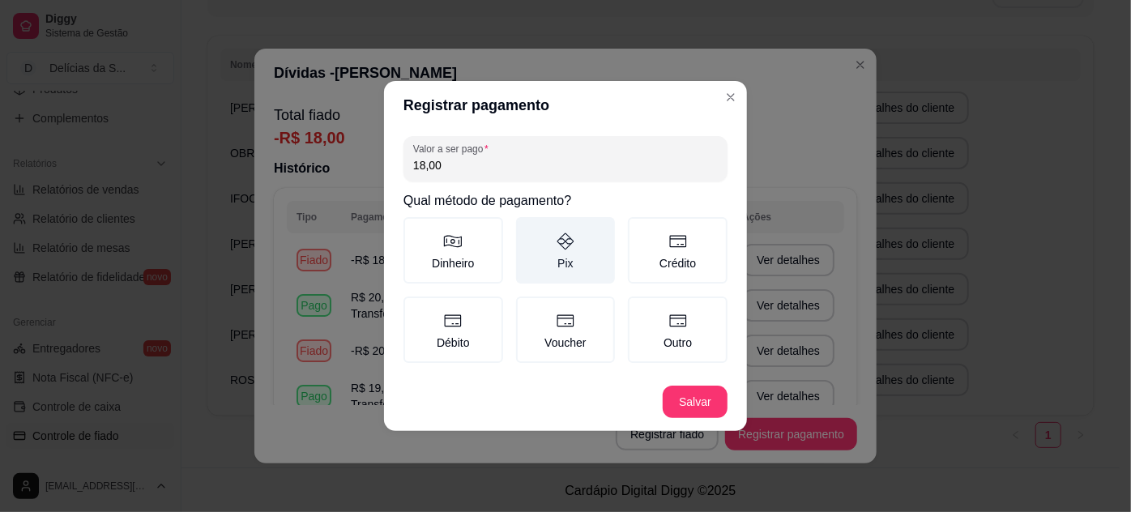
type input "18,00"
click at [582, 246] on label "Pix" at bounding box center [566, 250] width 100 height 66
click at [528, 229] on button "Pix" at bounding box center [521, 222] width 13 height 13
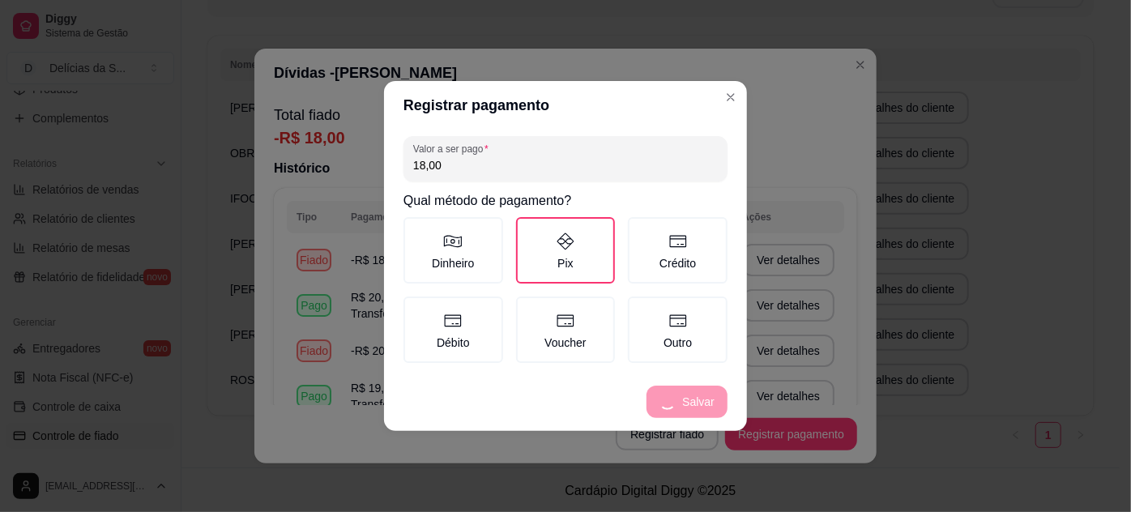
scroll to position [202, 0]
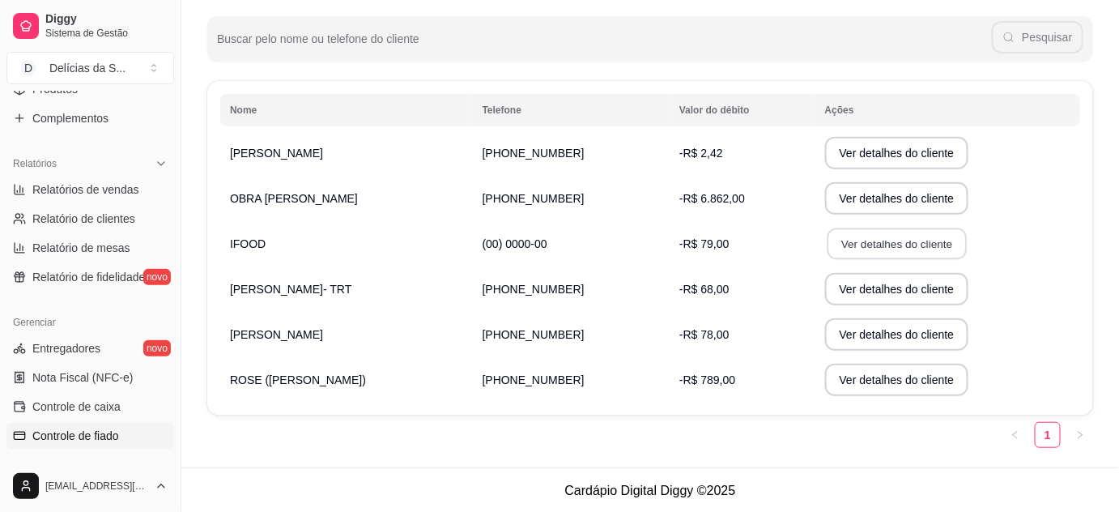
click at [849, 237] on button "Ver detalhes do cliente" at bounding box center [896, 244] width 139 height 32
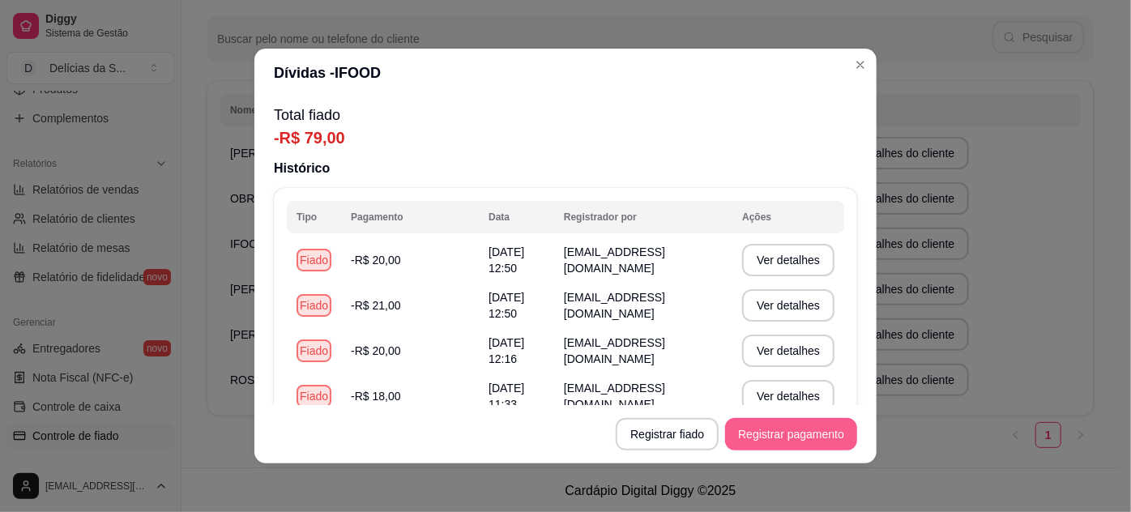
drag, startPoint x: 759, startPoint y: 449, endPoint x: 751, endPoint y: 416, distance: 34.2
click at [756, 445] on footer "Registrar fiado Registrar pagamento" at bounding box center [565, 434] width 622 height 58
click at [804, 427] on button "Registrar pagamento" at bounding box center [791, 434] width 132 height 32
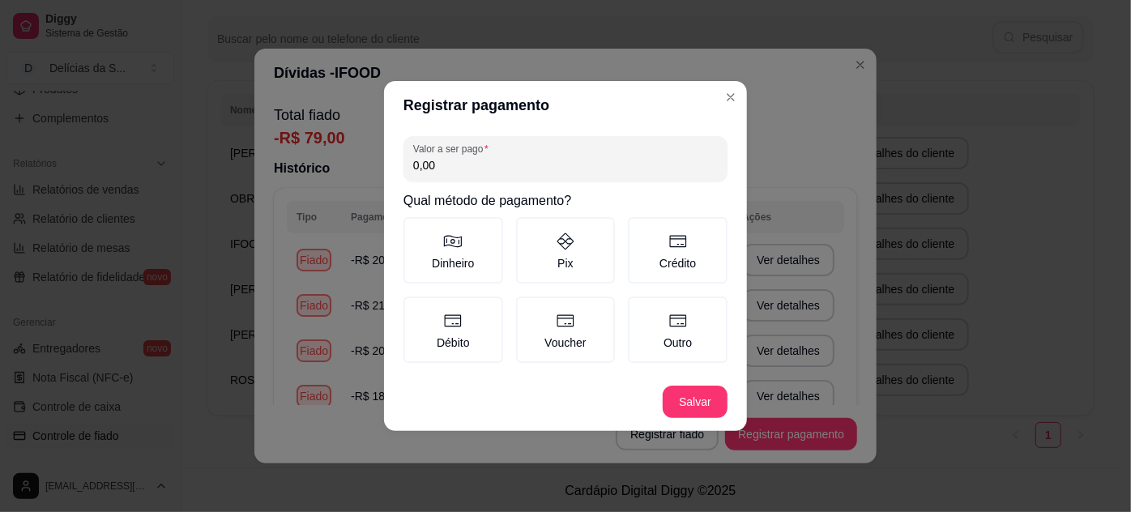
click at [702, 165] on input "0,00" at bounding box center [565, 165] width 304 height 16
type input "79,00"
click at [598, 263] on label "Pix" at bounding box center [566, 250] width 100 height 66
click at [528, 229] on button "Pix" at bounding box center [521, 222] width 13 height 13
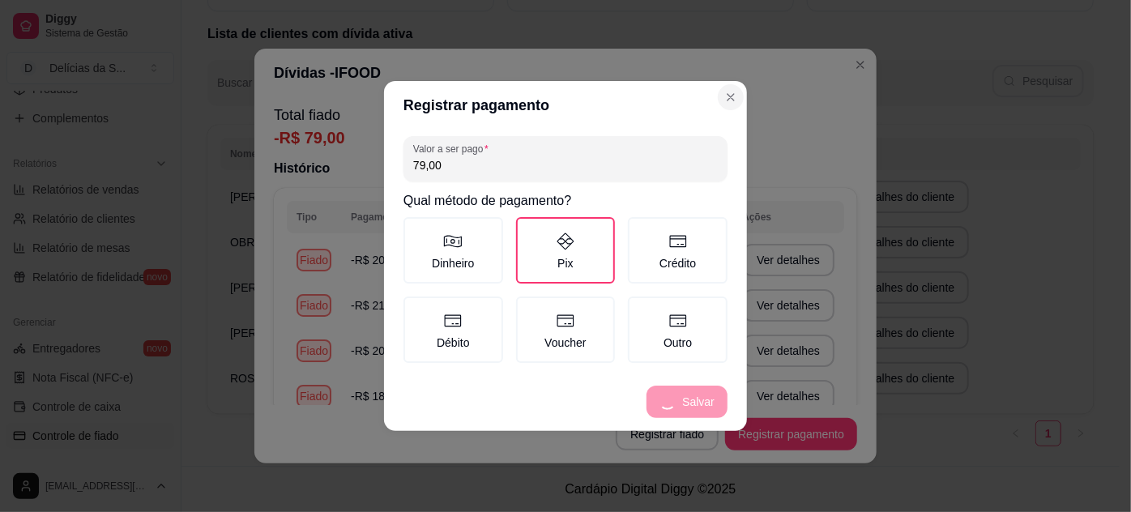
scroll to position [157, 0]
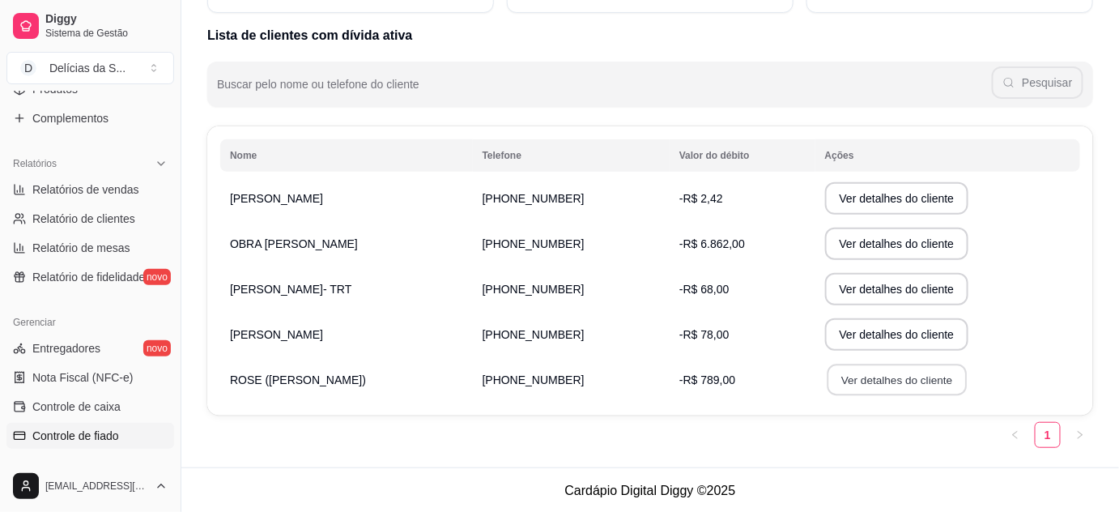
click at [833, 382] on button "Ver detalhes do cliente" at bounding box center [896, 380] width 139 height 32
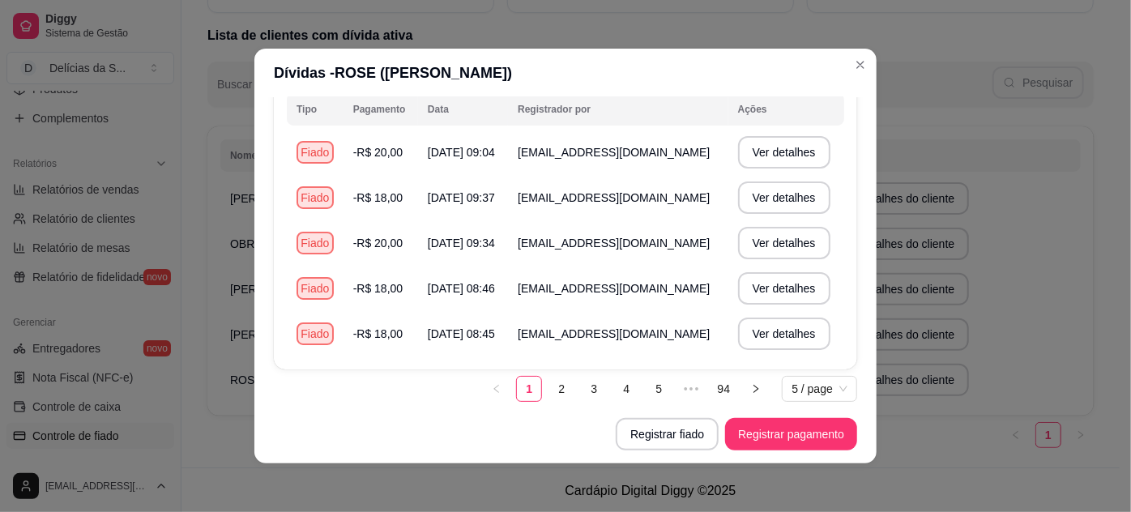
scroll to position [110, 0]
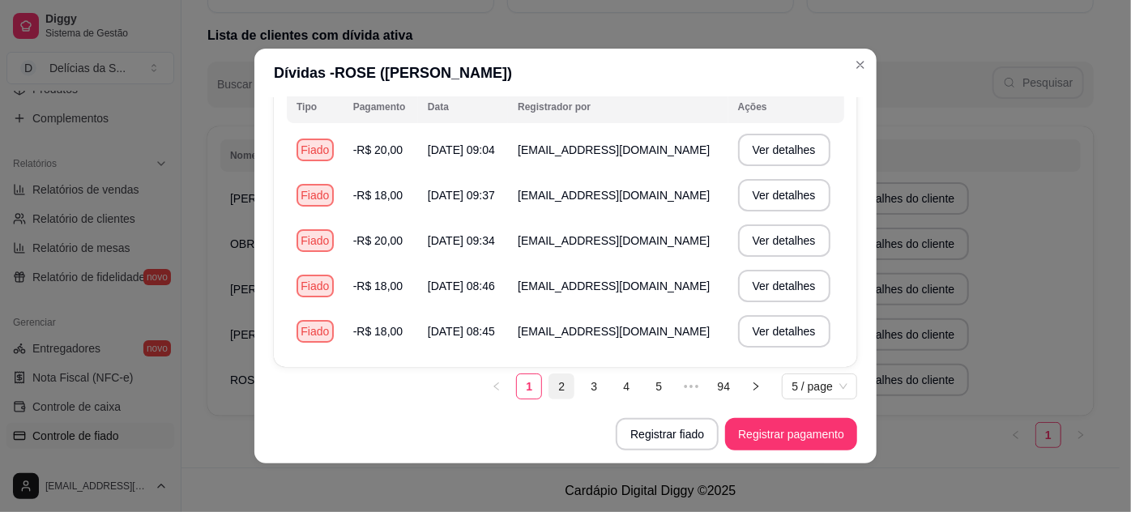
click at [551, 381] on link "2" at bounding box center [561, 386] width 24 height 24
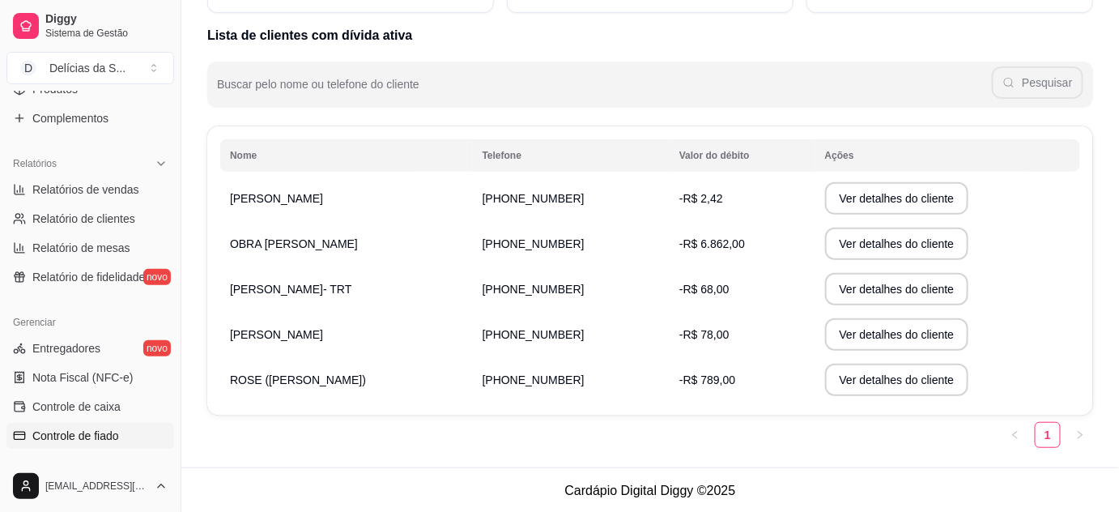
scroll to position [0, 0]
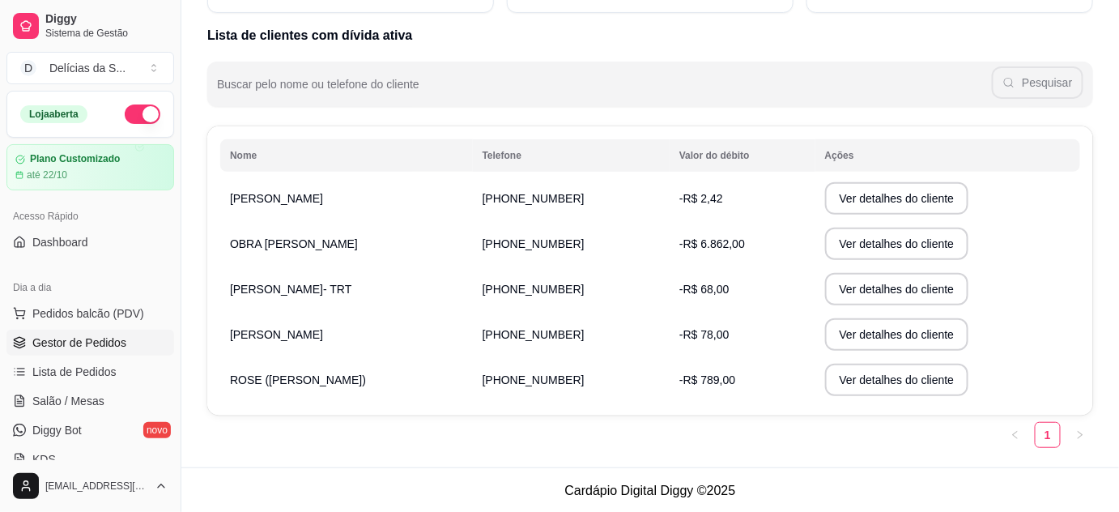
click at [75, 342] on span "Gestor de Pedidos" at bounding box center [79, 342] width 94 height 16
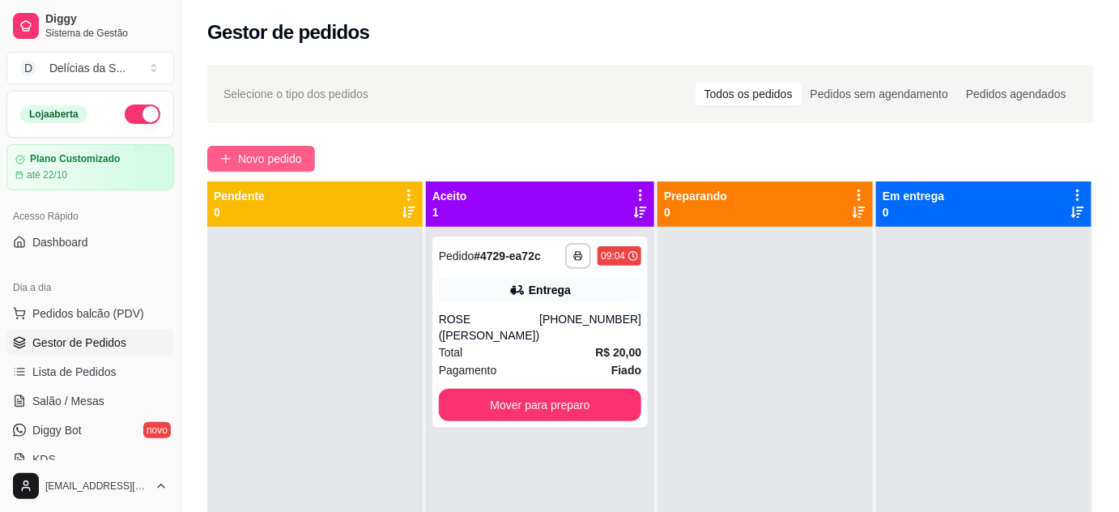
click at [289, 155] on span "Novo pedido" at bounding box center [270, 159] width 64 height 18
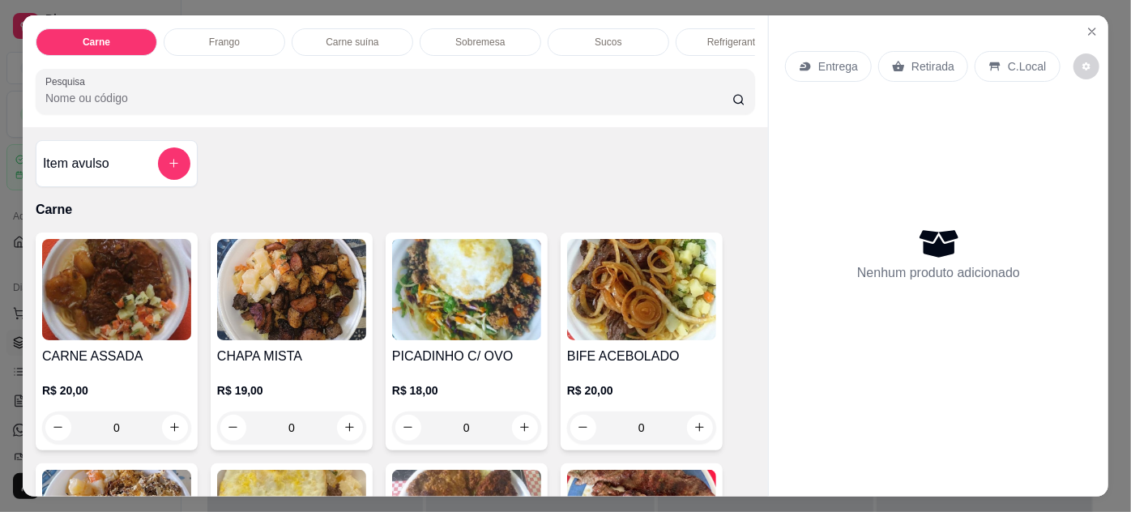
click at [93, 300] on img at bounding box center [116, 289] width 149 height 101
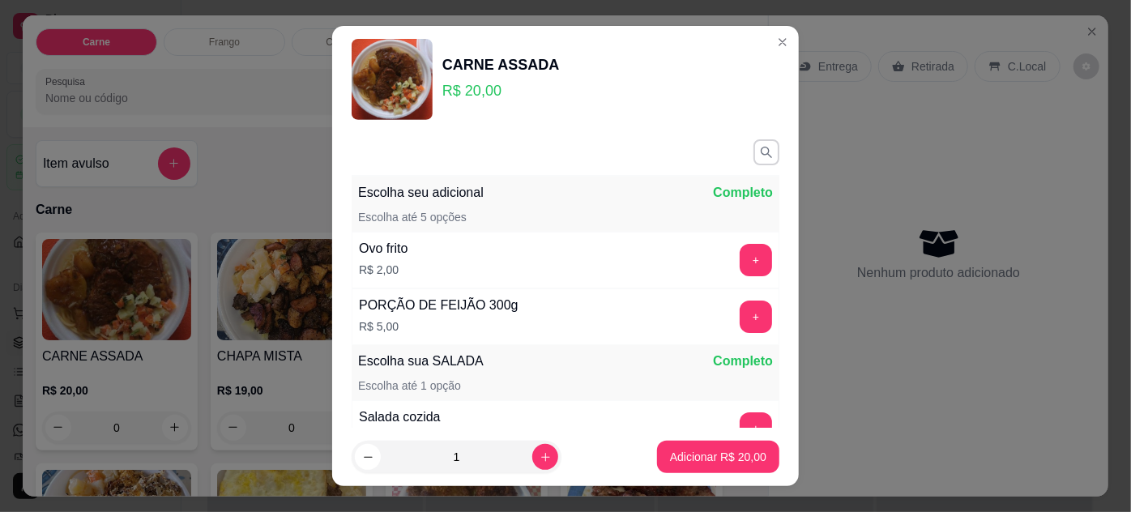
scroll to position [187, 0]
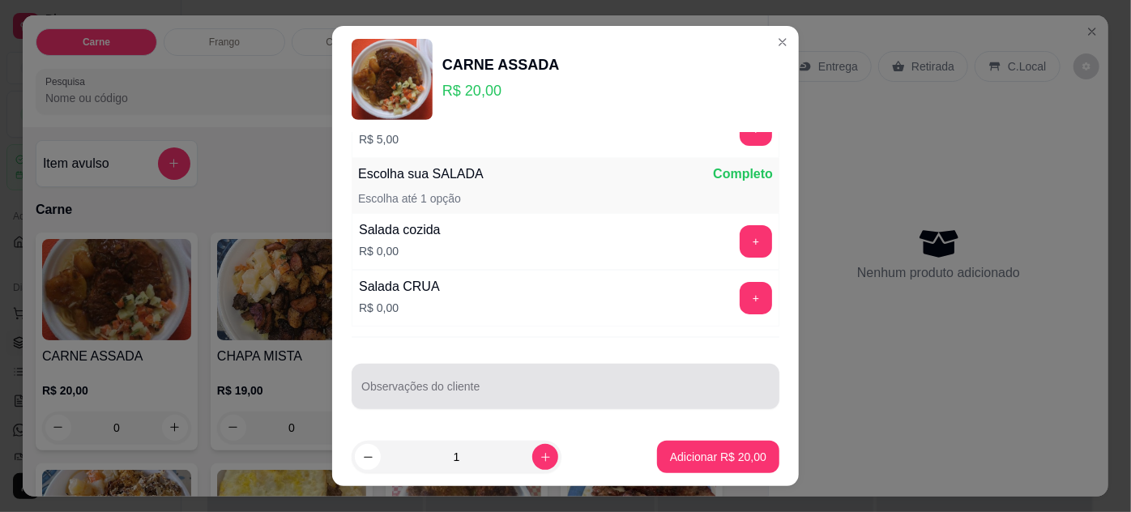
click at [472, 390] on input "Observações do cliente" at bounding box center [565, 393] width 408 height 16
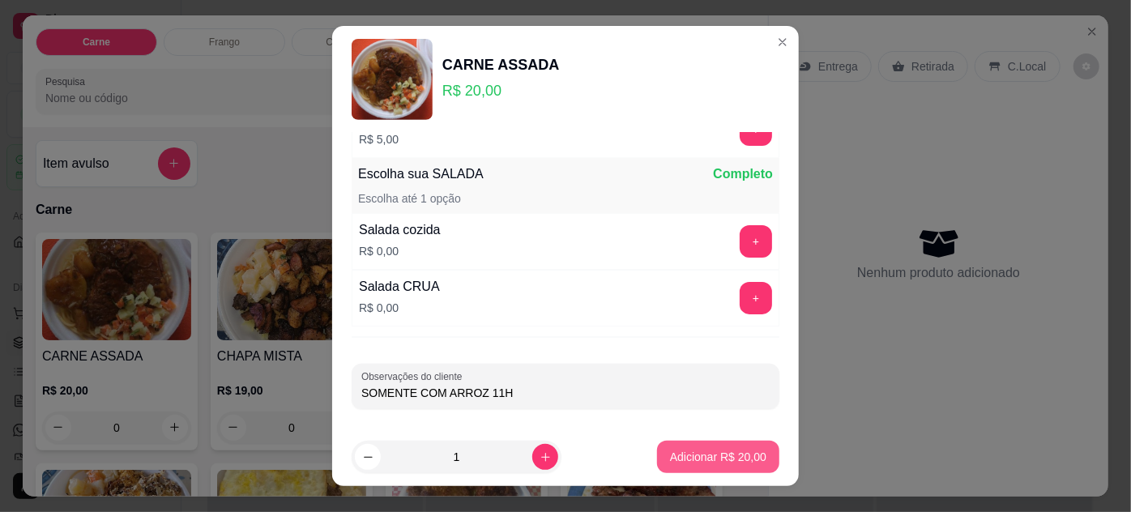
type input "SOMENTE COM ARROZ 11H"
click at [708, 450] on p "Adicionar R$ 20,00" at bounding box center [718, 456] width 94 height 15
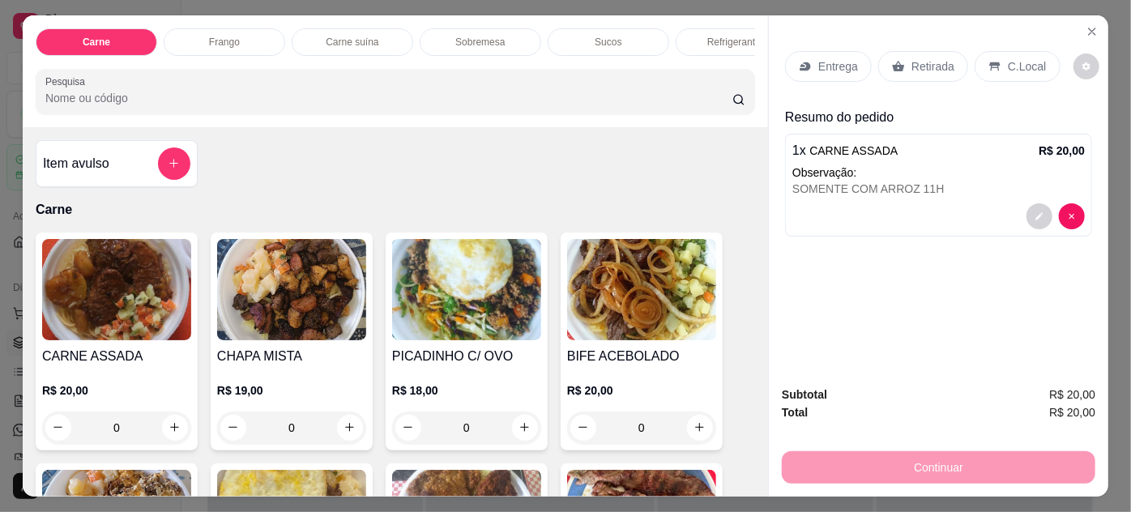
click at [828, 63] on p "Entrega" at bounding box center [838, 66] width 40 height 16
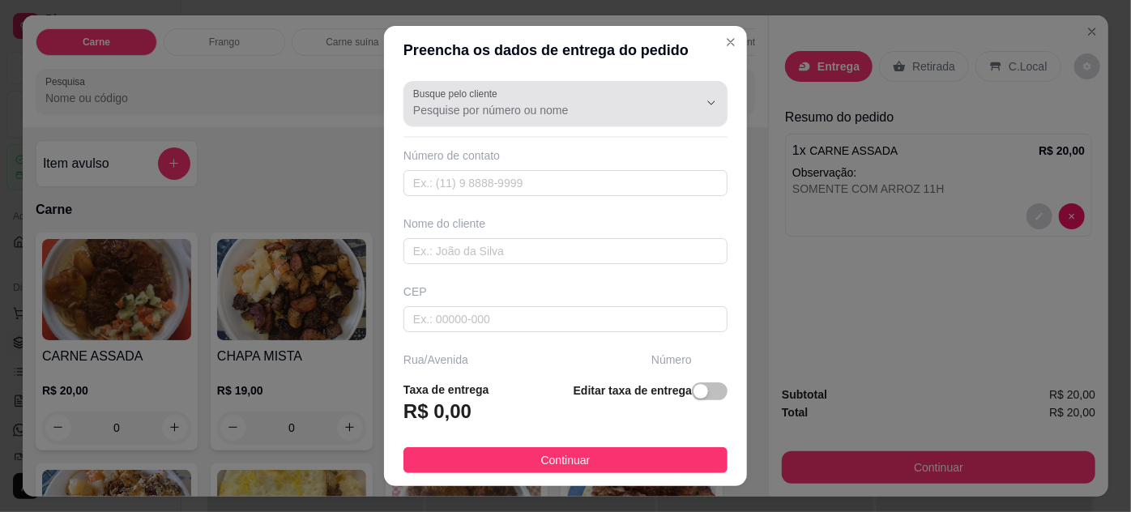
click at [682, 99] on icon "Show suggestions" at bounding box center [688, 102] width 13 height 13
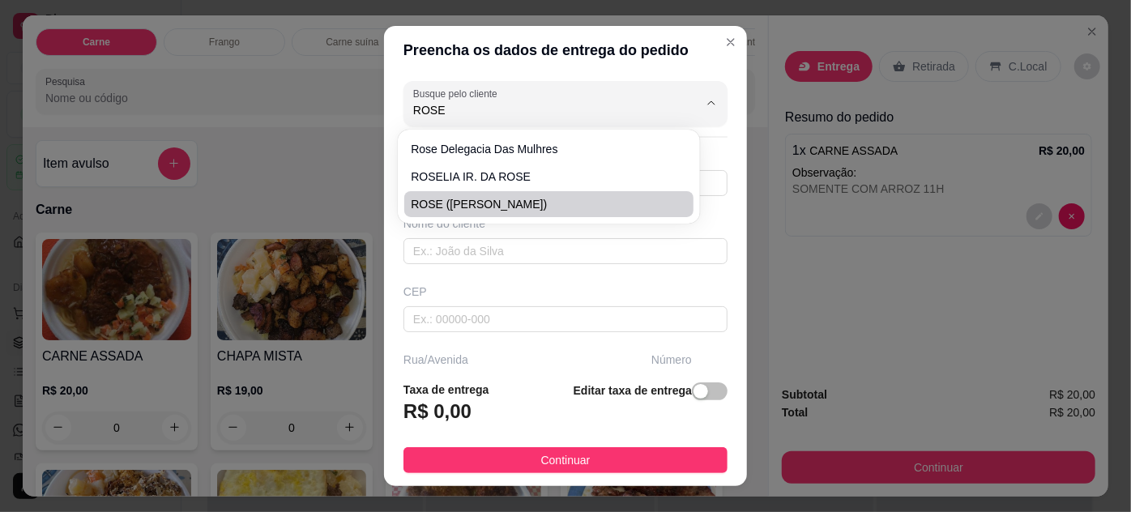
click at [496, 207] on span "ROSE ([PERSON_NAME])" at bounding box center [540, 204] width 259 height 16
type input "ROSE ([PERSON_NAME])"
type input "91988612289"
type input "ROSE ([PERSON_NAME])"
type input "66113055"
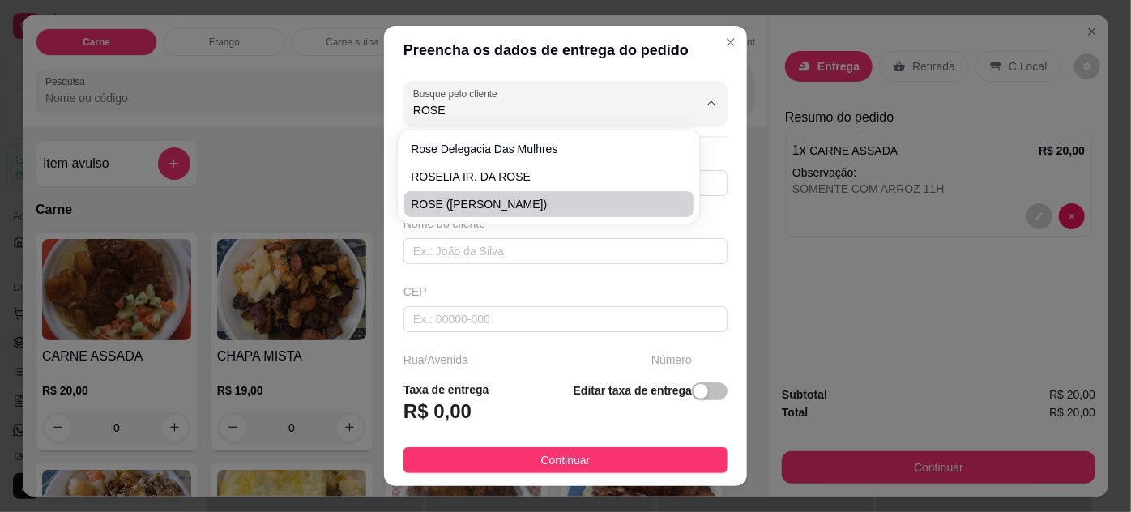
type input "TRAVESSA [PERSON_NAME]"
type input "66"
type input "ENTRE: [PERSON_NAME] E PROFESSOR [PERSON_NAME]"
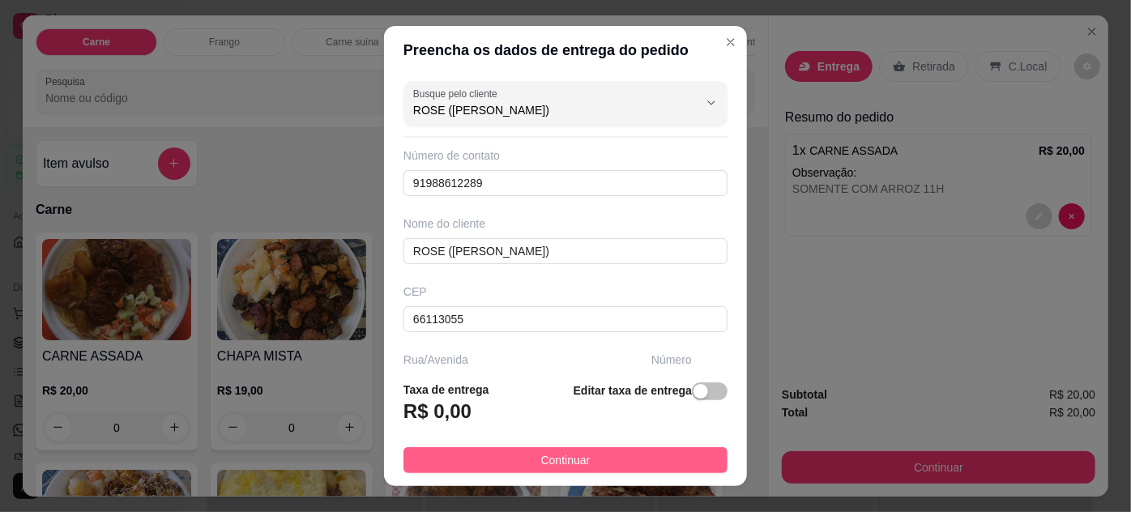
type input "ROSE ([PERSON_NAME])"
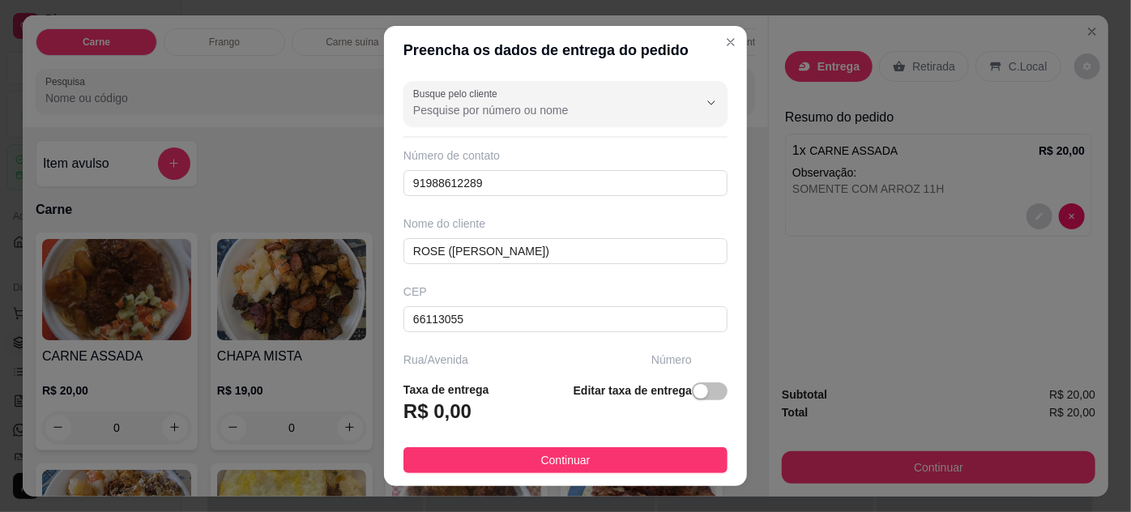
click at [663, 455] on button "Continuar" at bounding box center [565, 460] width 324 height 26
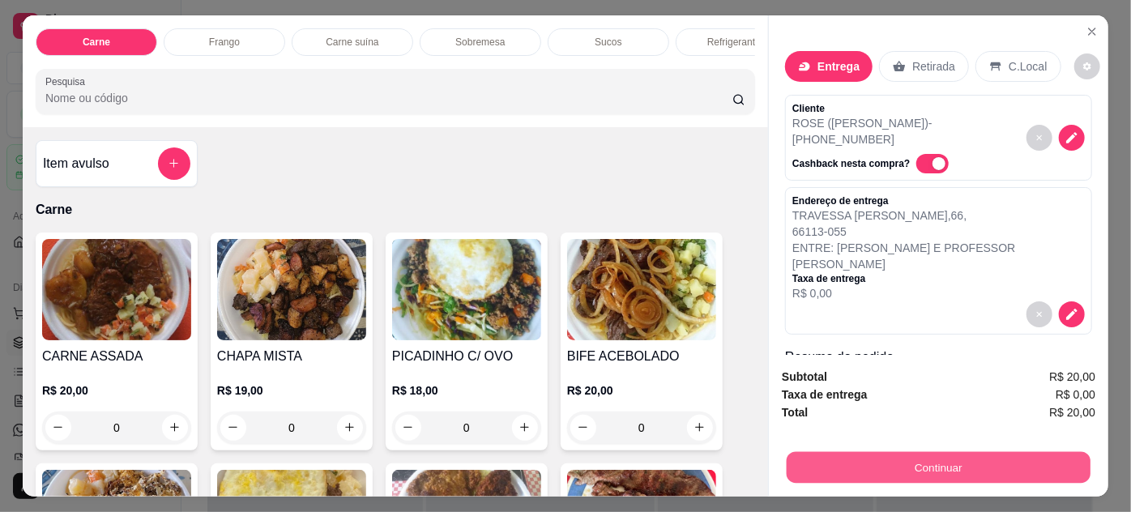
click at [788, 457] on button "Continuar" at bounding box center [938, 468] width 304 height 32
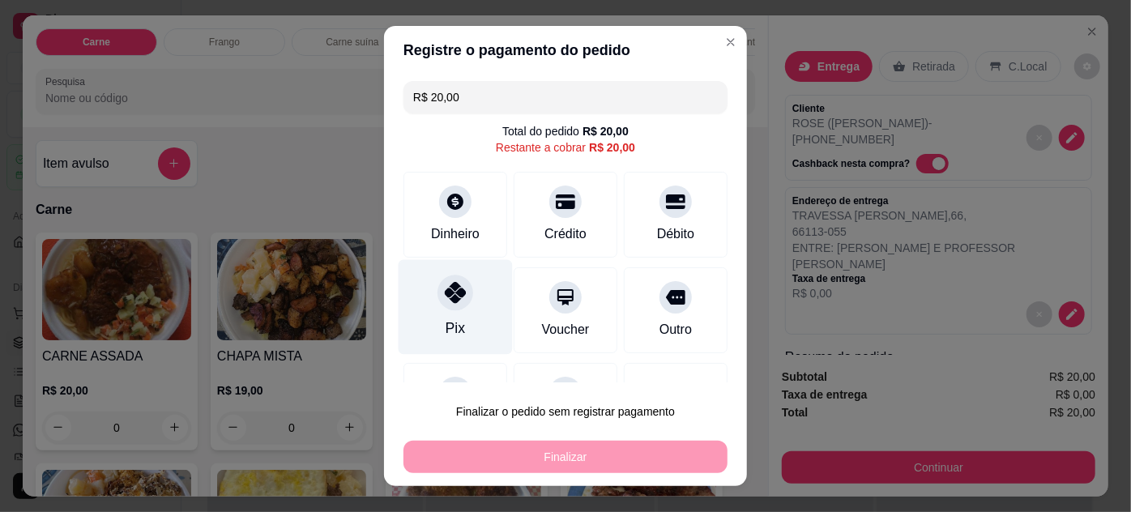
scroll to position [70, 0]
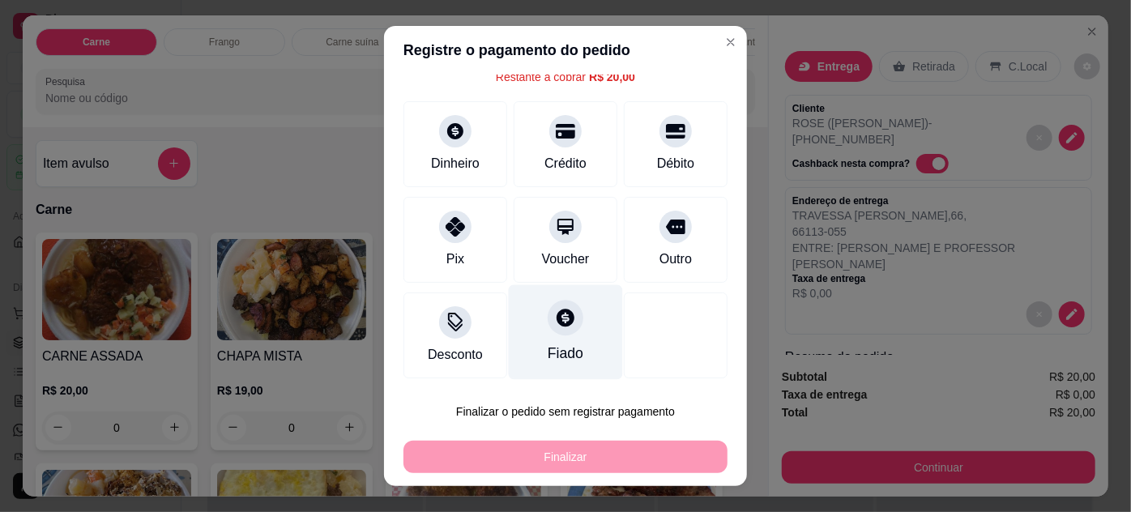
click at [564, 327] on div "Fiado" at bounding box center [566, 331] width 114 height 95
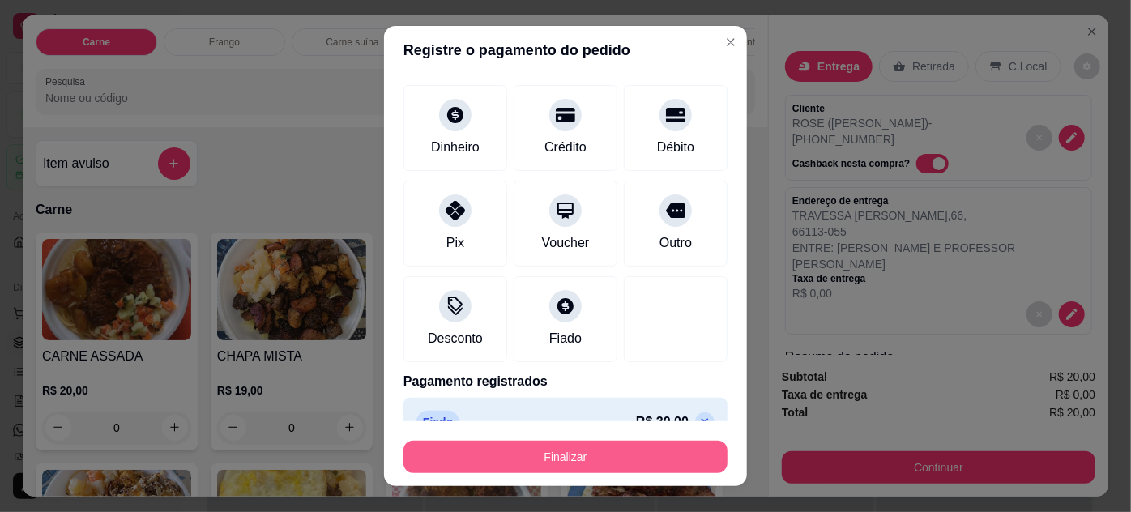
click at [606, 452] on button "Finalizar" at bounding box center [565, 457] width 324 height 32
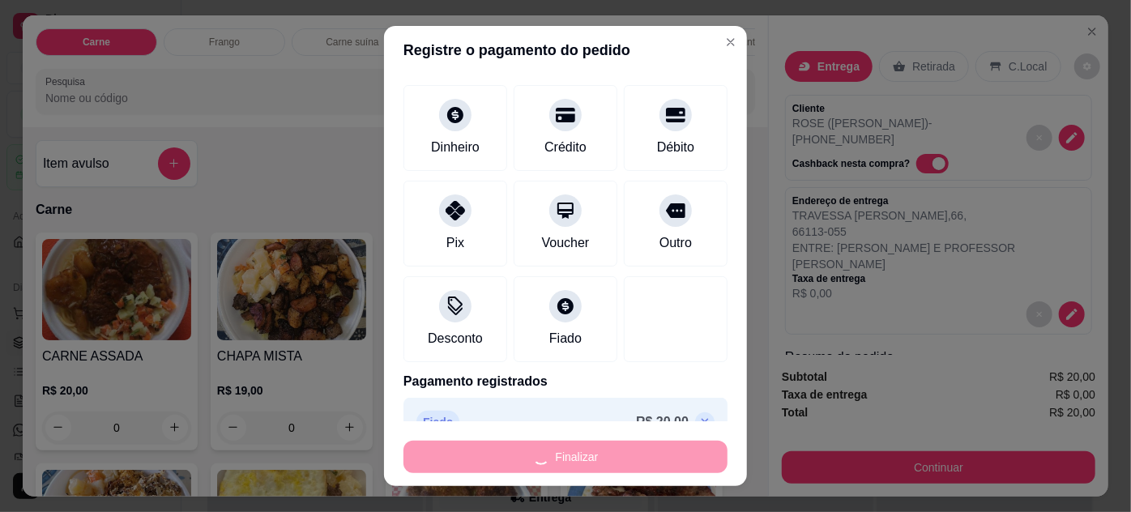
type input "-R$ 20,00"
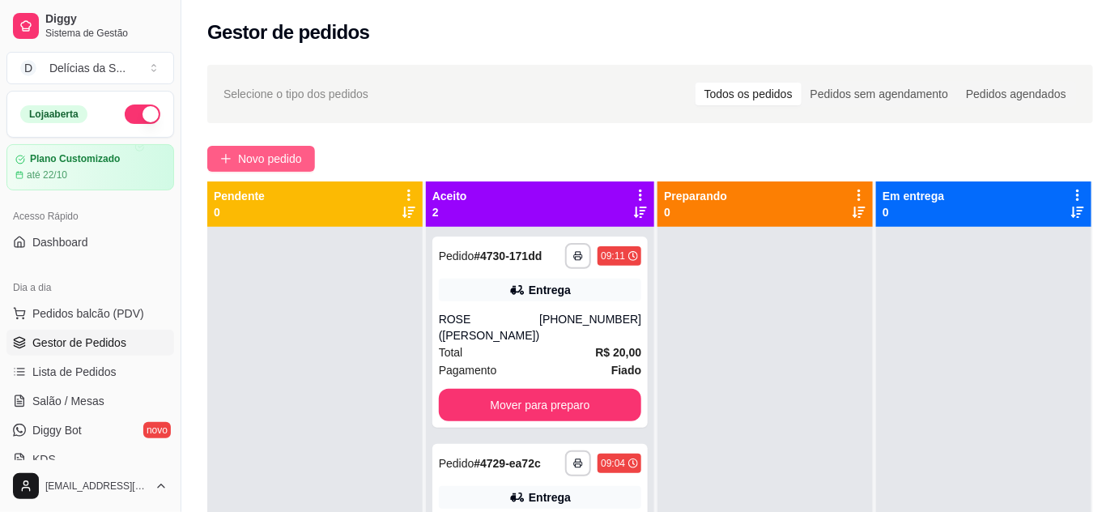
click at [238, 157] on span "Novo pedido" at bounding box center [270, 159] width 64 height 18
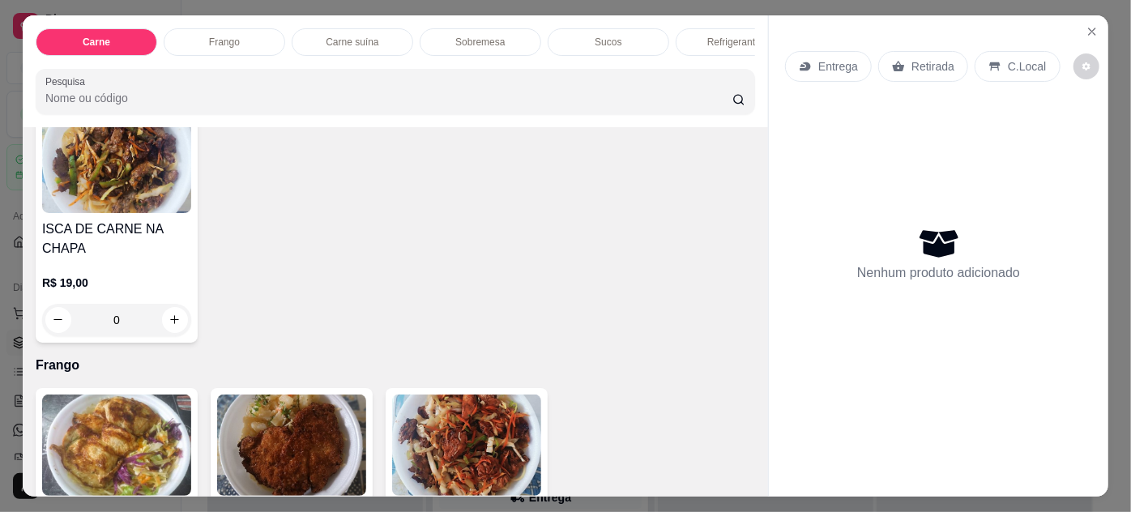
scroll to position [736, 0]
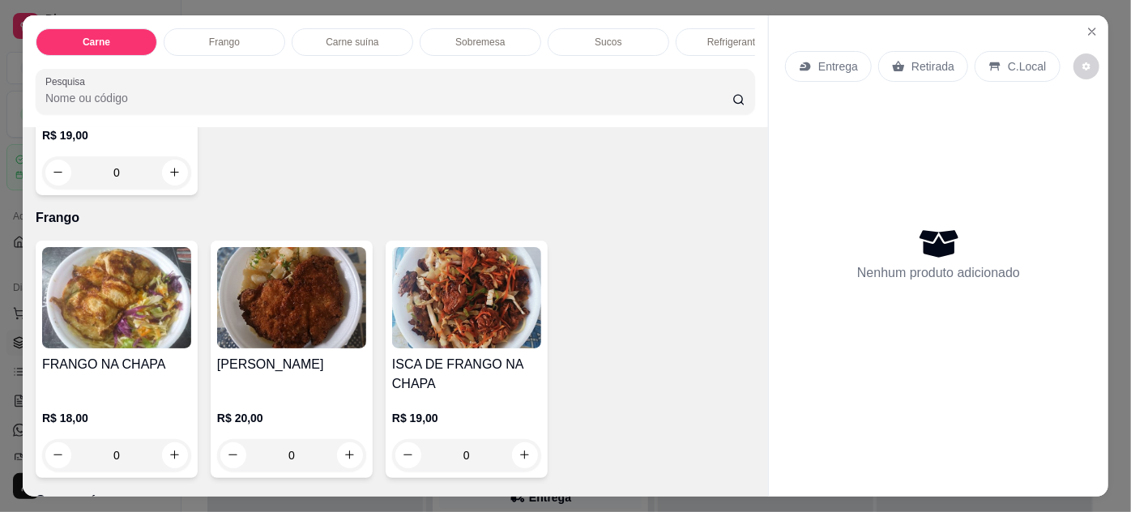
click at [262, 298] on img at bounding box center [291, 297] width 149 height 101
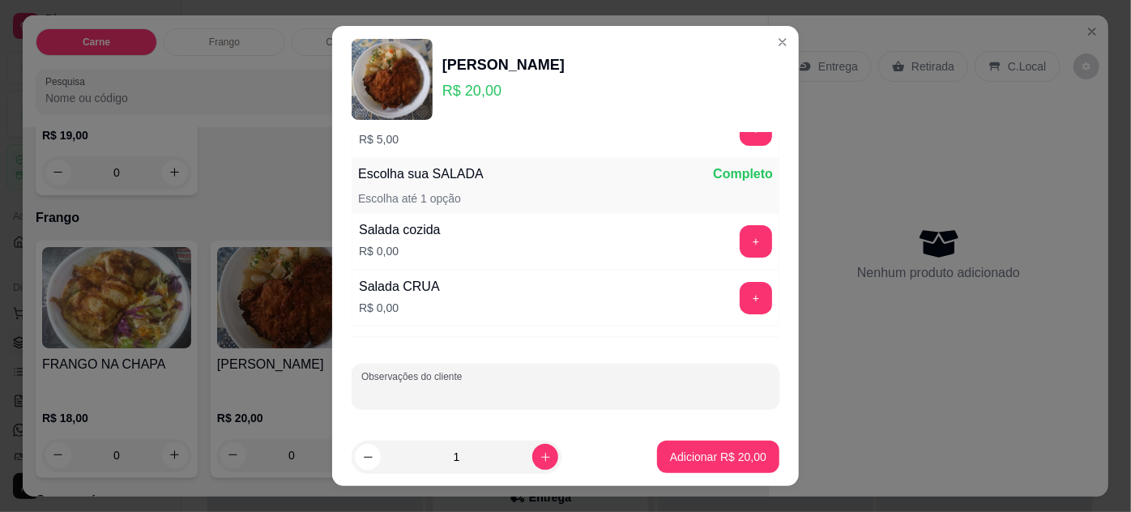
click at [501, 388] on input "Observações do cliente" at bounding box center [565, 393] width 408 height 16
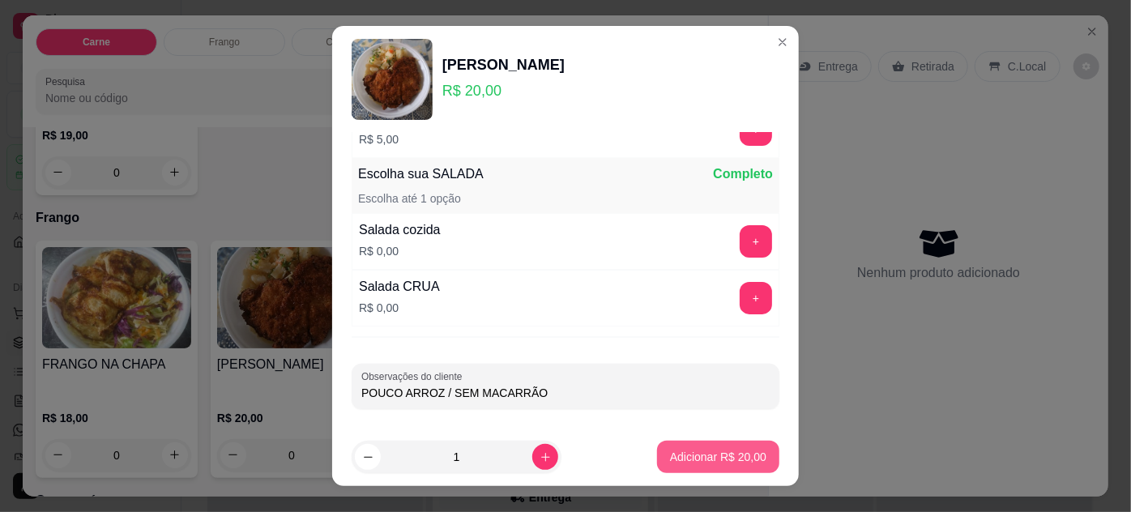
type input "POUCO ARROZ / SEM MACARRÃO"
click at [683, 451] on p "Adicionar R$ 20,00" at bounding box center [718, 456] width 94 height 15
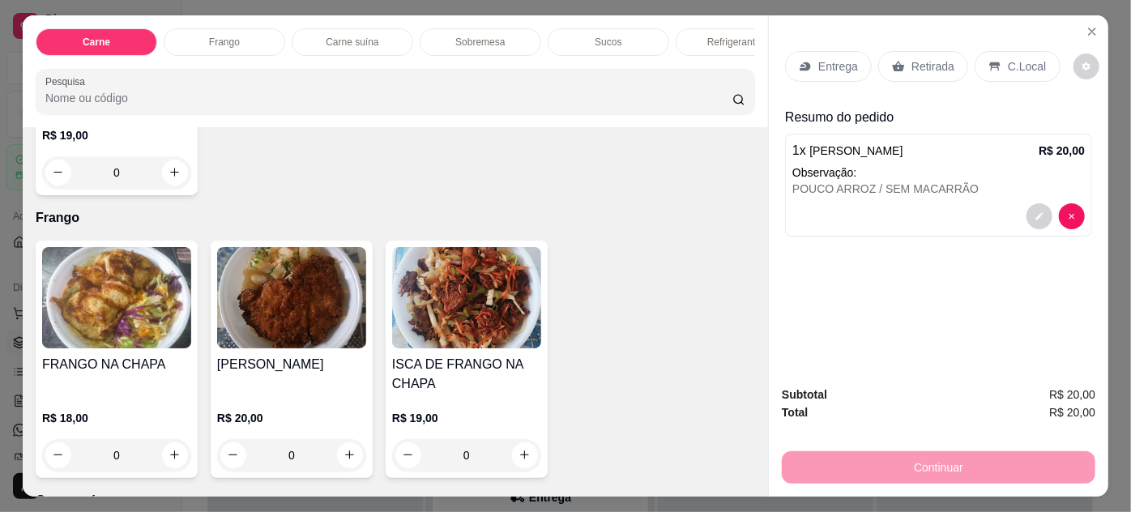
click at [827, 60] on p "Entrega" at bounding box center [838, 66] width 40 height 16
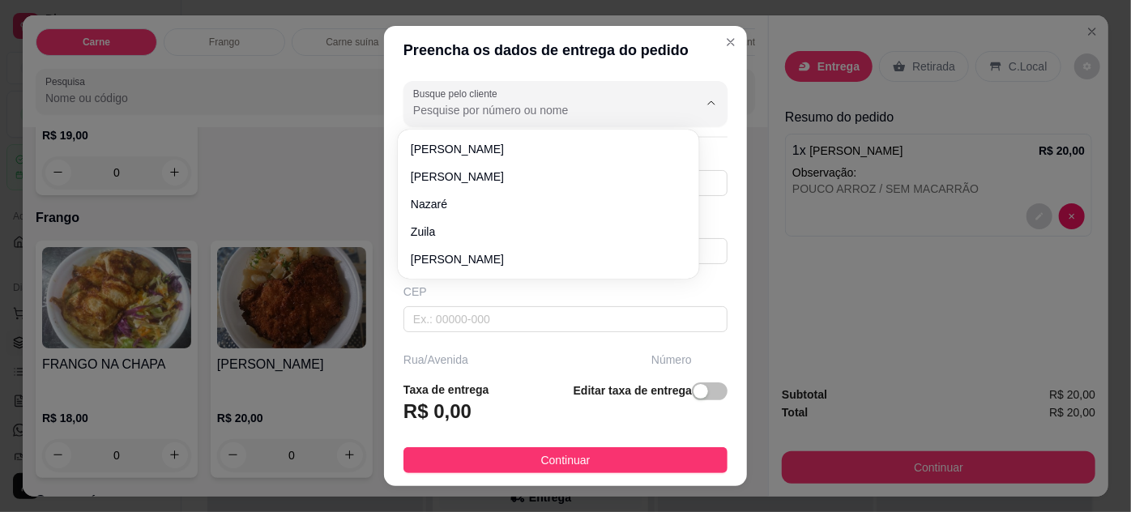
click at [635, 106] on input "Busque pelo cliente" at bounding box center [542, 110] width 259 height 16
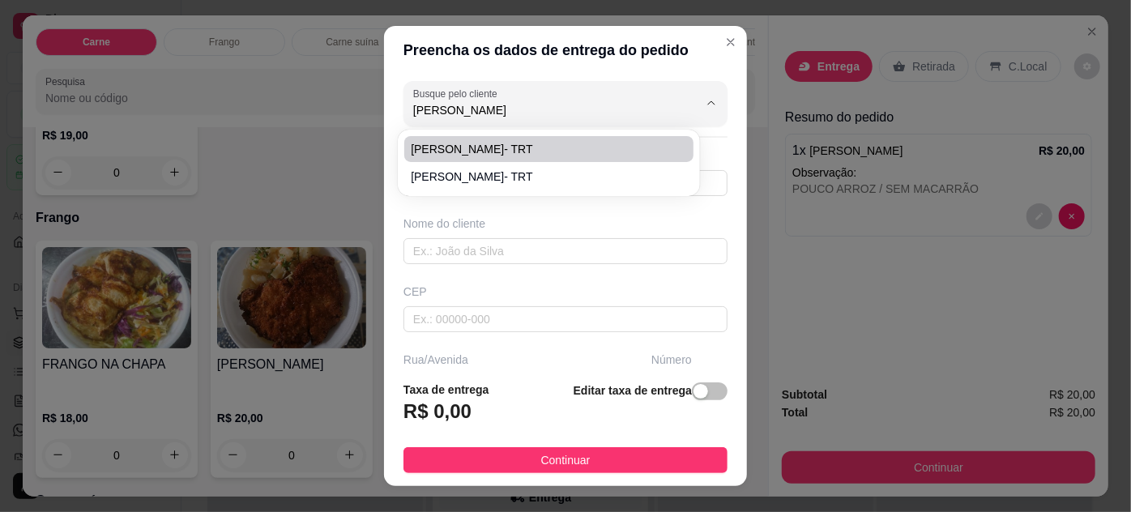
click at [480, 147] on span "[PERSON_NAME]- TRT" at bounding box center [540, 149] width 259 height 16
type input "[PERSON_NAME]- TRT"
type input "61981928912"
type input "[PERSON_NAME]- TRT"
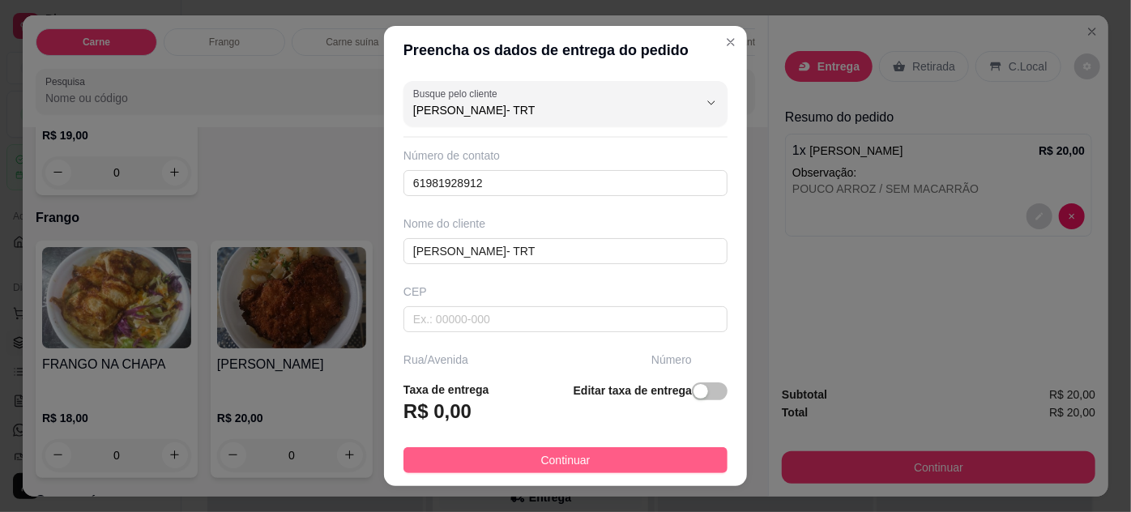
type input "[PERSON_NAME]- TRT"
click at [649, 456] on button "Continuar" at bounding box center [565, 460] width 324 height 26
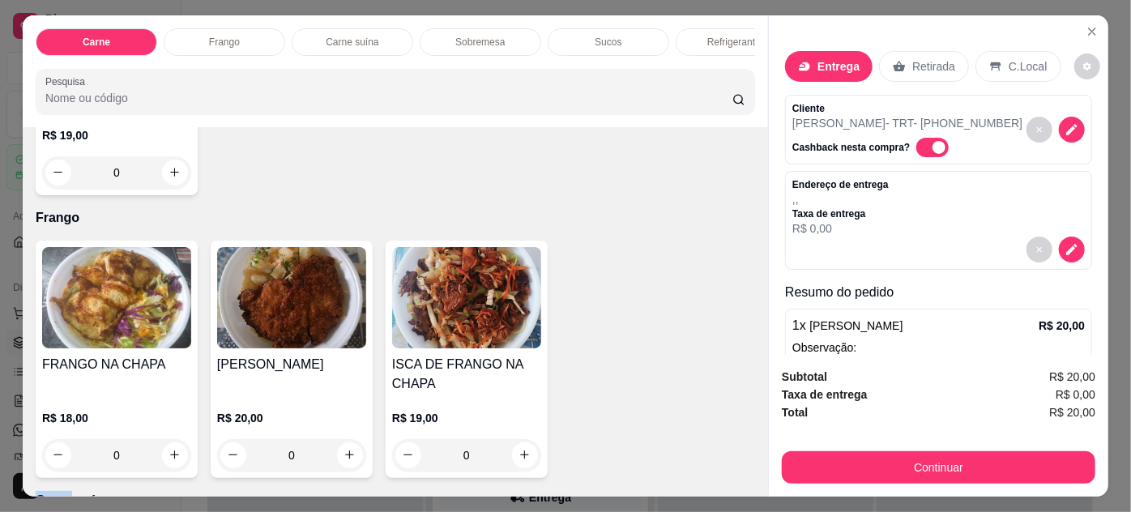
click at [649, 456] on div "FRANGO NA CHAPA R$ 18,00 0 FRANGO EMPANADO R$ 20,00 0 ISCA DE FRANGO NA CHAPA R…" at bounding box center [395, 359] width 719 height 237
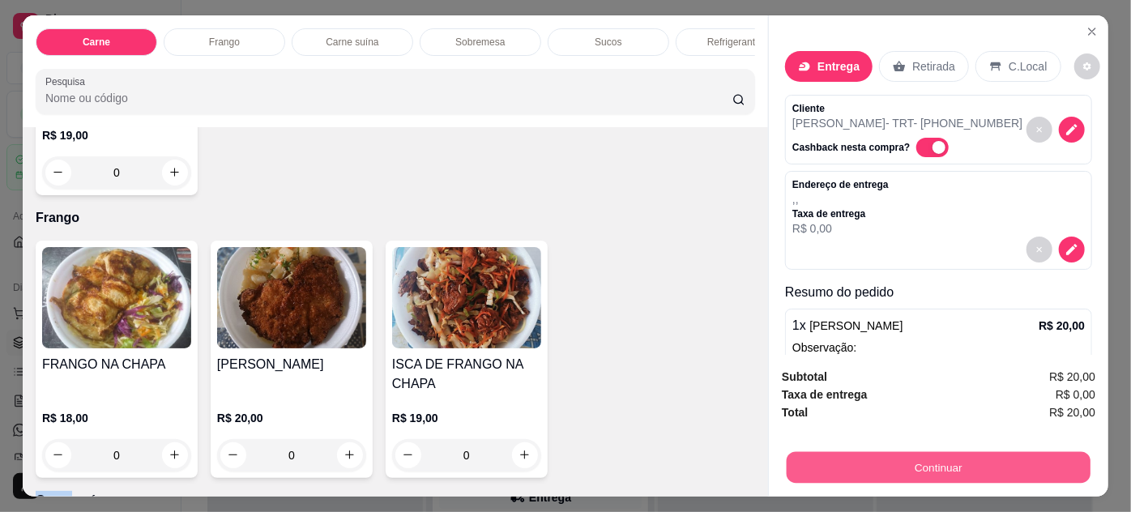
click at [855, 459] on button "Continuar" at bounding box center [938, 468] width 304 height 32
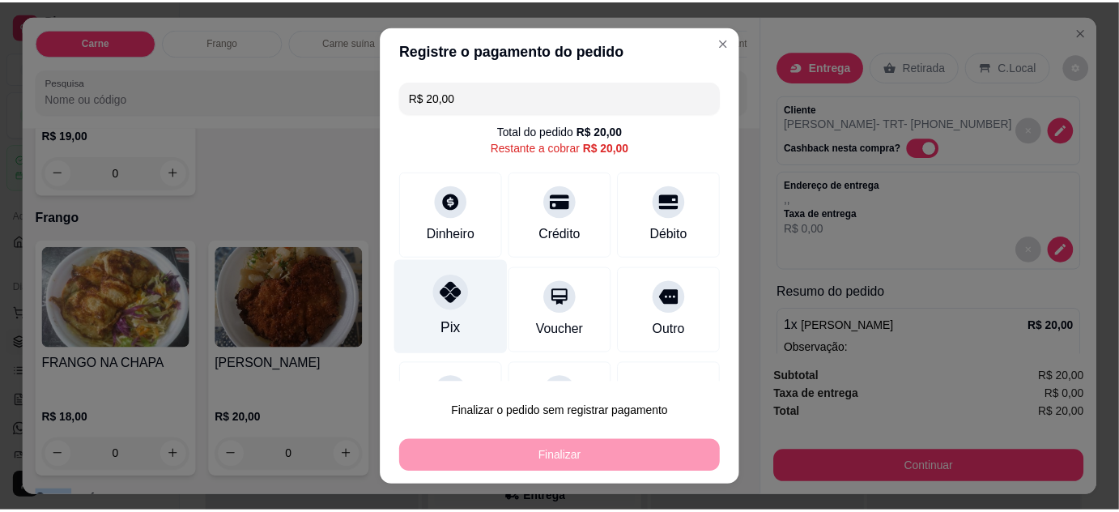
scroll to position [70, 0]
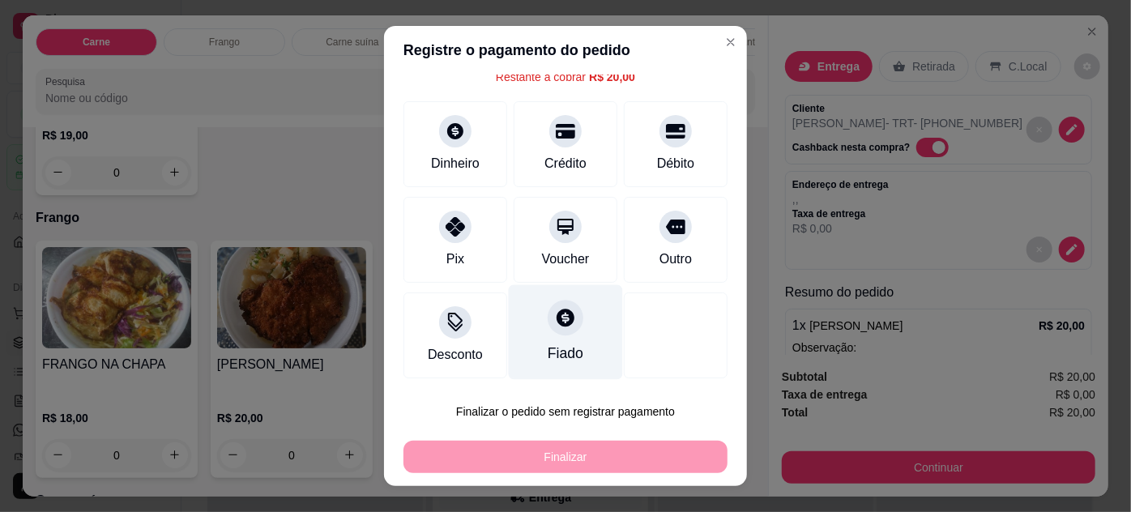
click at [520, 313] on div "Fiado" at bounding box center [566, 331] width 114 height 95
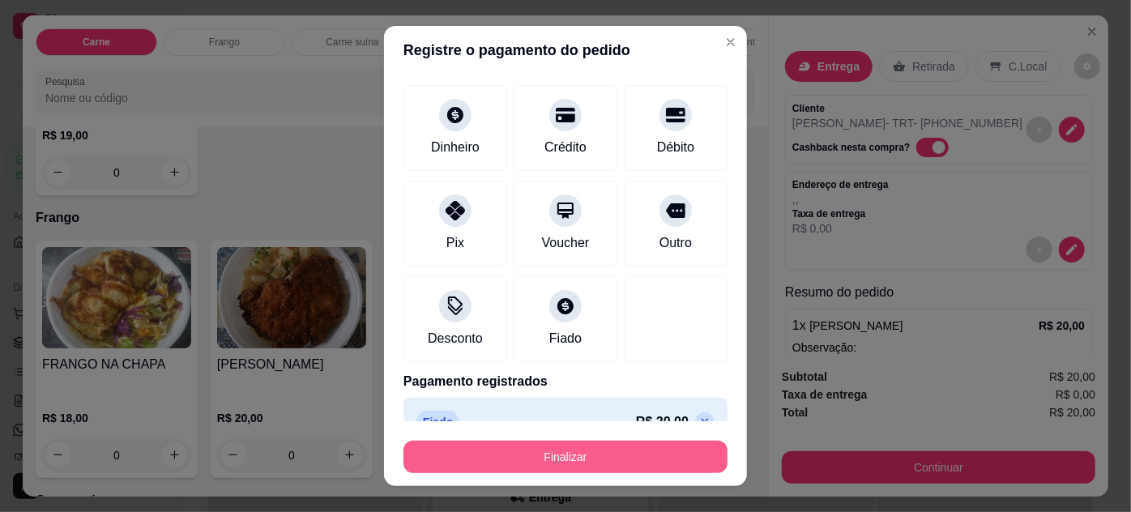
click at [590, 466] on button "Finalizar" at bounding box center [565, 457] width 324 height 32
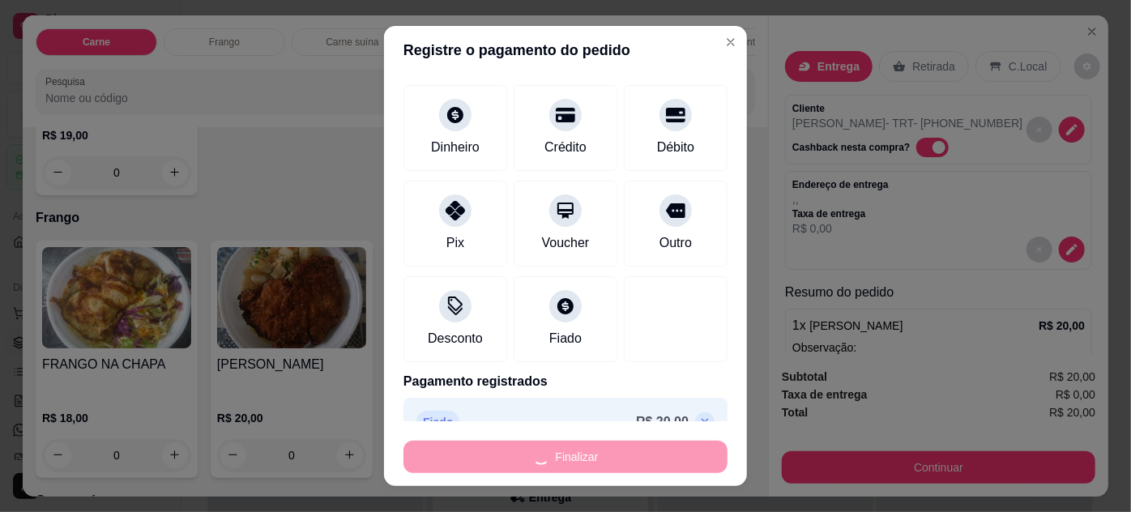
type input "-R$ 20,00"
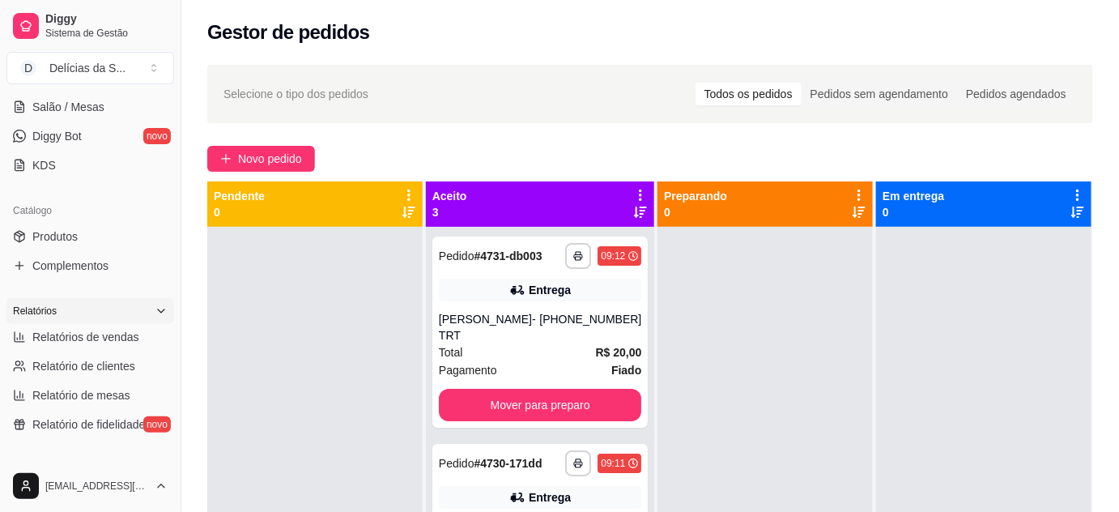
scroll to position [441, 0]
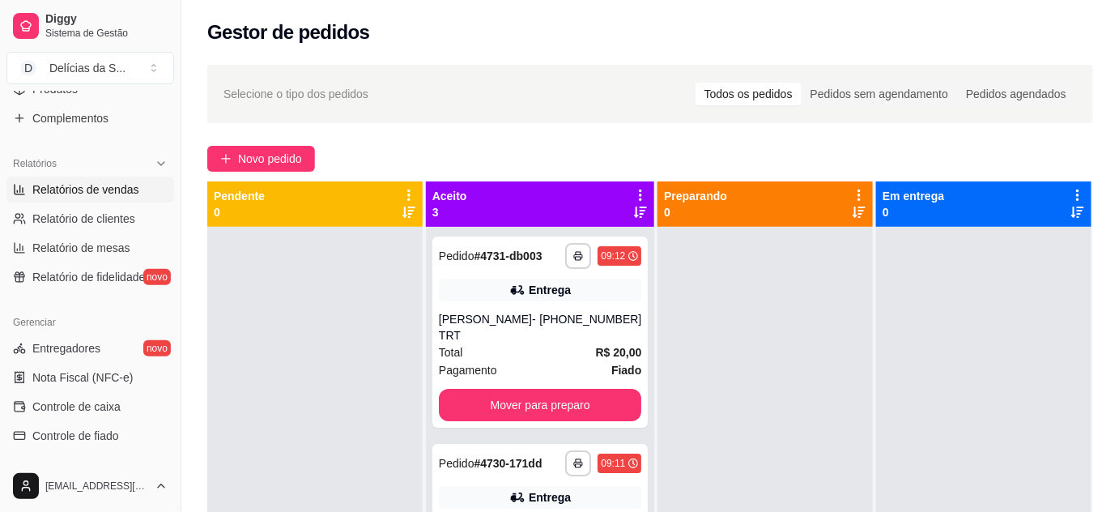
click at [101, 187] on span "Relatórios de vendas" at bounding box center [85, 189] width 107 height 16
select select "ALL"
select select "0"
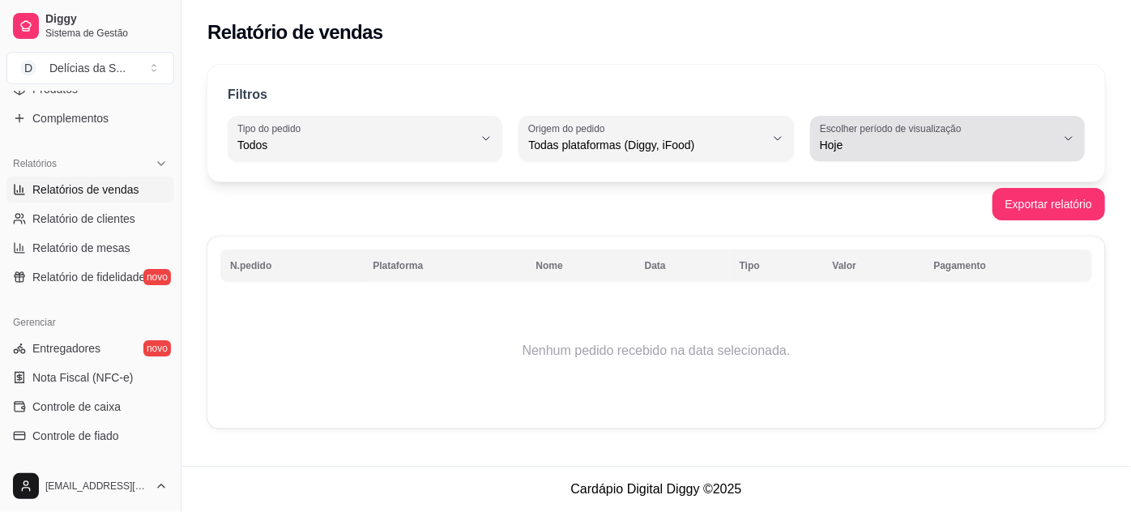
click at [892, 125] on label "Escolher período de visualização" at bounding box center [893, 128] width 147 height 14
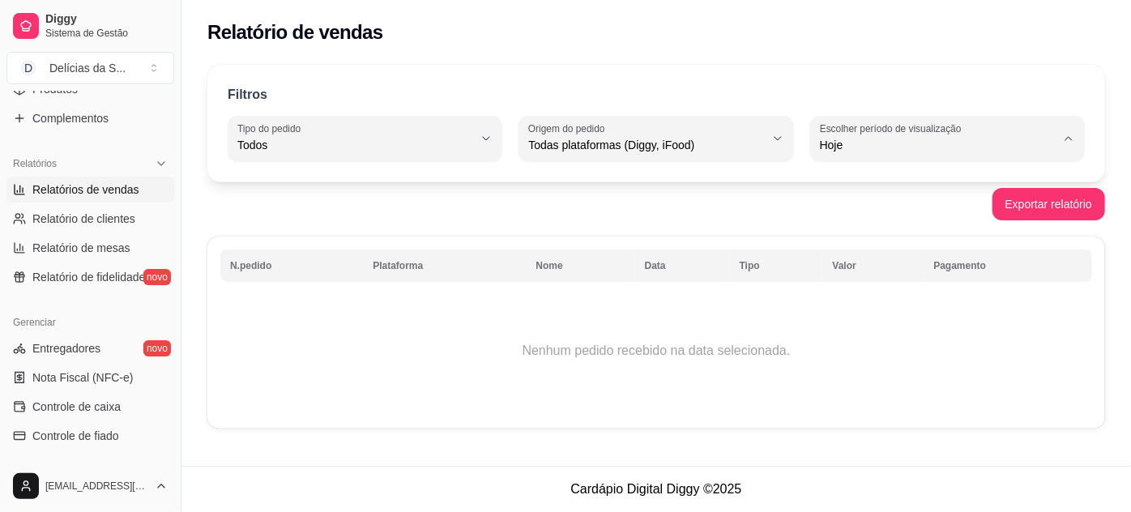
click at [857, 349] on span "Customizado" at bounding box center [940, 341] width 224 height 15
type input "-1"
select select "-1"
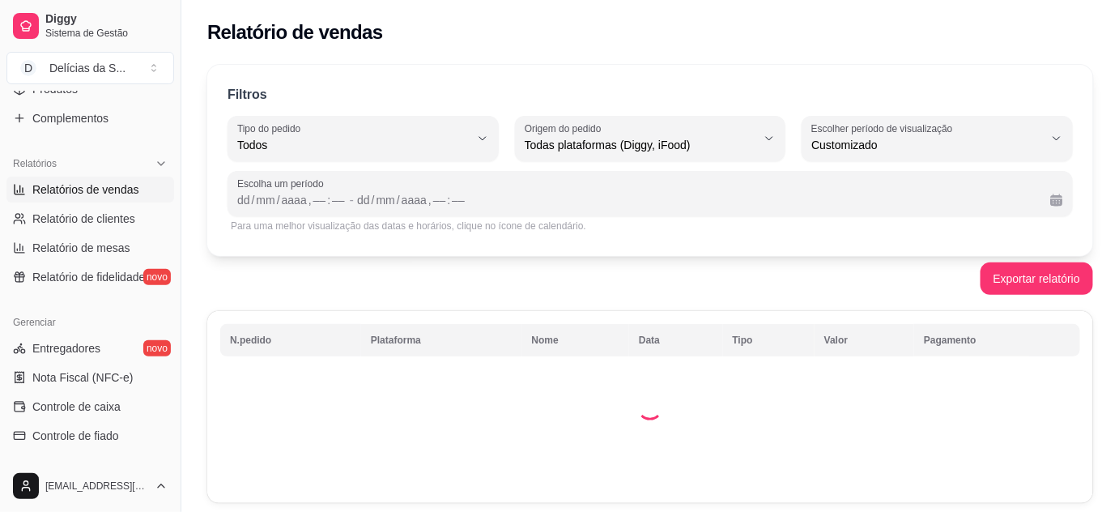
scroll to position [15, 0]
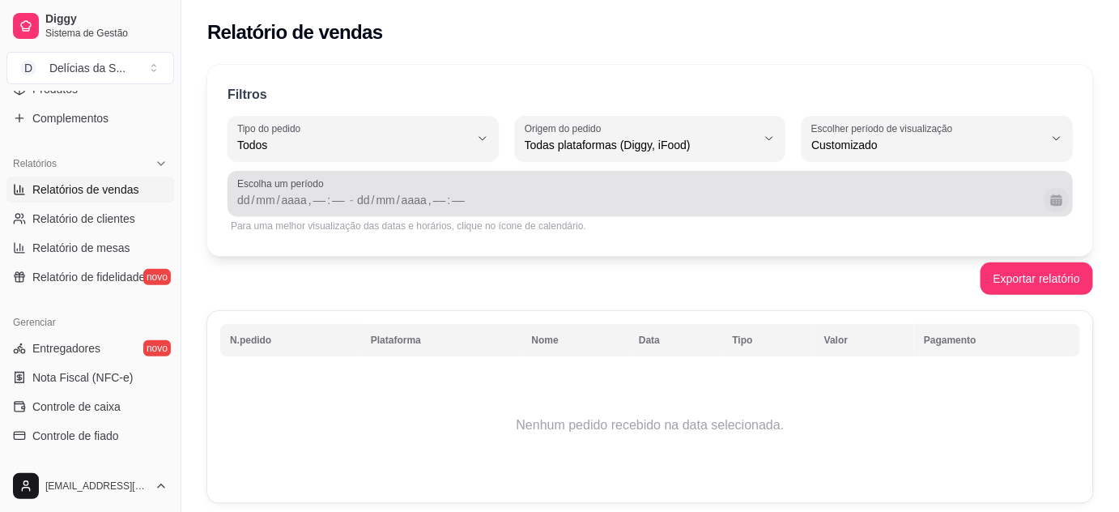
click at [1062, 197] on button "Calendário" at bounding box center [1056, 199] width 25 height 25
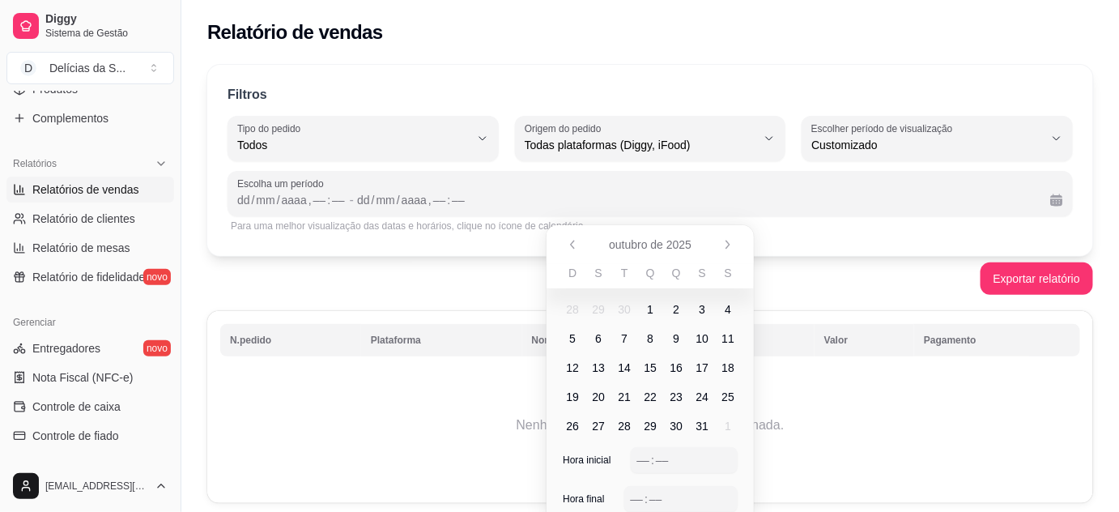
click at [598, 309] on span "29" at bounding box center [598, 309] width 13 height 16
click at [579, 240] on button "Anterior" at bounding box center [573, 245] width 26 height 26
click at [601, 427] on span "29" at bounding box center [598, 426] width 13 height 16
click at [643, 452] on div "––" at bounding box center [644, 460] width 16 height 16
click at [637, 498] on div "––" at bounding box center [637, 499] width 16 height 16
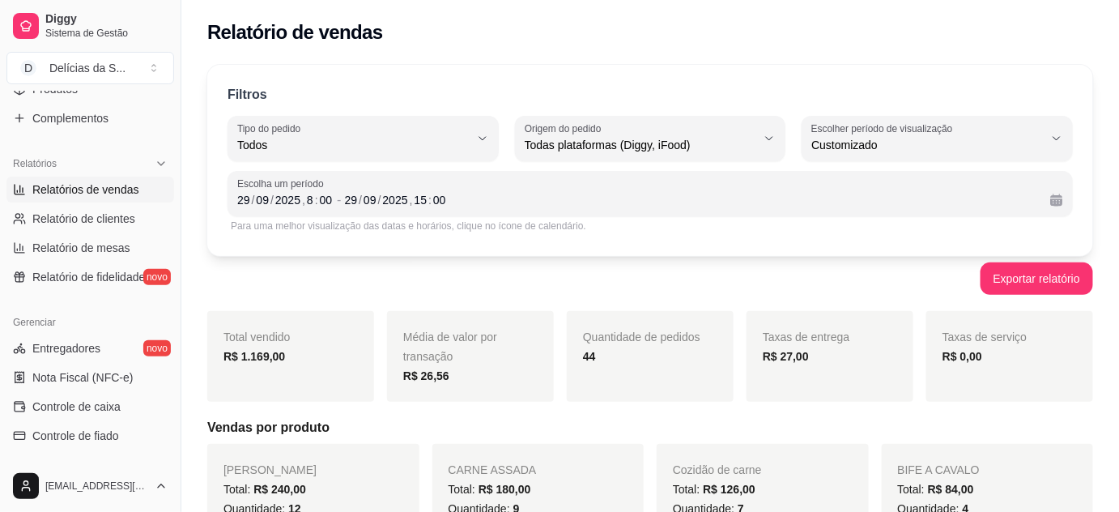
click at [513, 282] on div "Exportar relatório" at bounding box center [650, 278] width 886 height 32
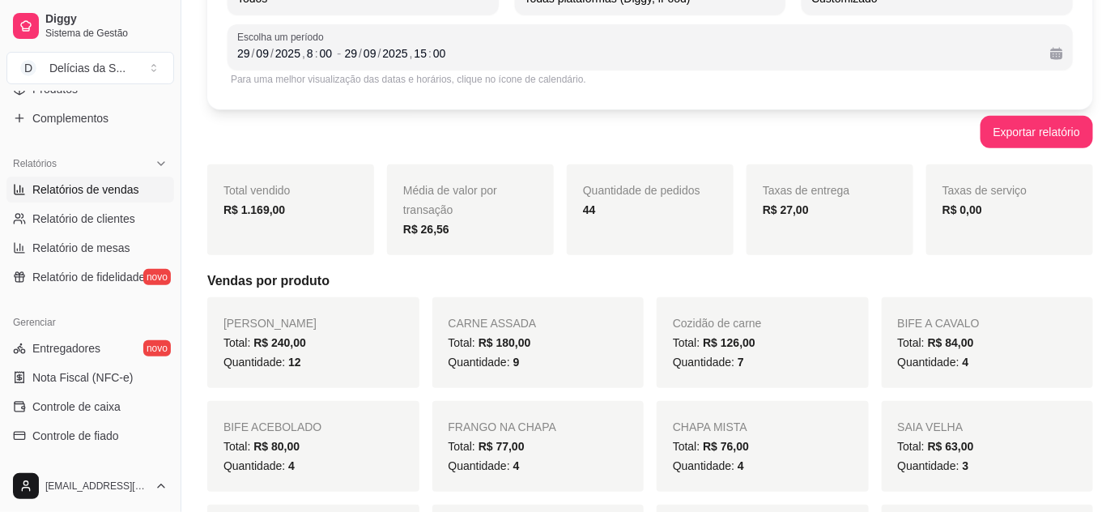
scroll to position [294, 0]
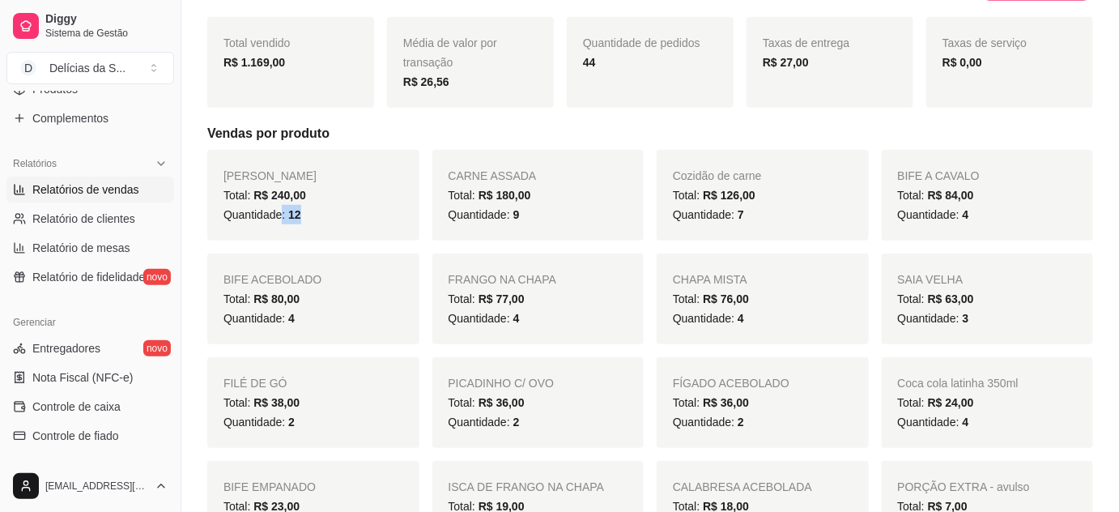
drag, startPoint x: 280, startPoint y: 212, endPoint x: 299, endPoint y: 215, distance: 18.8
click at [299, 215] on span "Quantidade: 12" at bounding box center [263, 214] width 78 height 13
drag, startPoint x: 516, startPoint y: 214, endPoint x: 502, endPoint y: 215, distance: 13.8
click at [502, 215] on span "Quantidade: 9" at bounding box center [484, 214] width 71 height 13
drag, startPoint x: 731, startPoint y: 215, endPoint x: 764, endPoint y: 219, distance: 33.4
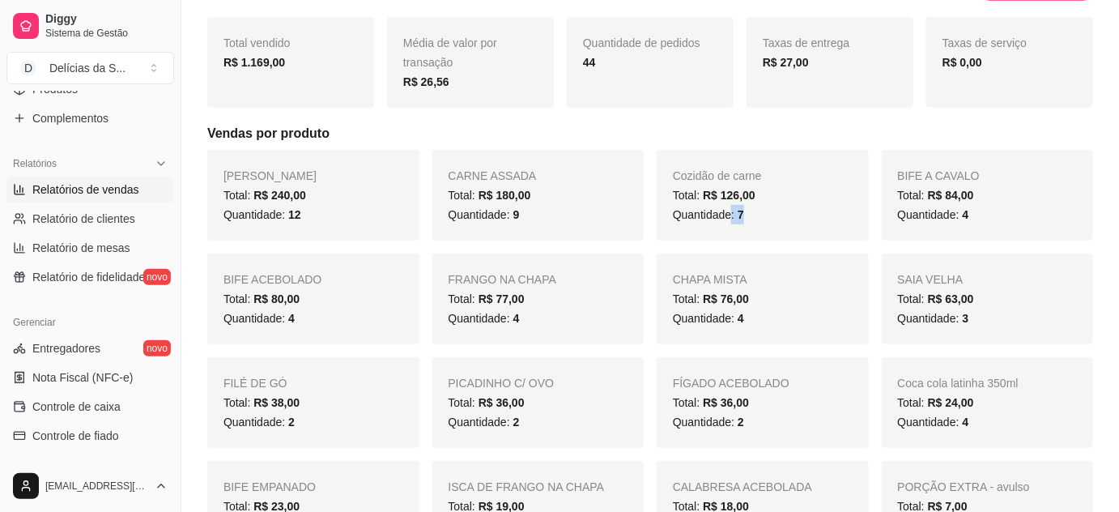
click at [764, 219] on div "Quantidade: 7" at bounding box center [763, 214] width 180 height 19
click at [976, 219] on div "Quantidade: 4" at bounding box center [988, 214] width 180 height 19
drag, startPoint x: 285, startPoint y: 315, endPoint x: 296, endPoint y: 317, distance: 10.8
click at [296, 317] on div "Quantidade: 4" at bounding box center [314, 318] width 180 height 19
drag, startPoint x: 510, startPoint y: 315, endPoint x: 530, endPoint y: 322, distance: 20.8
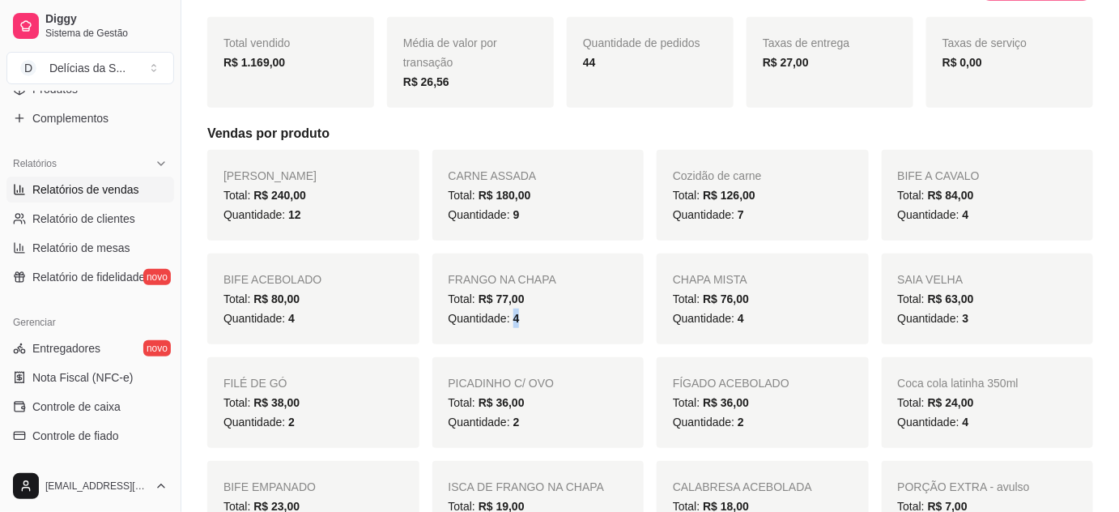
click at [530, 322] on div "Quantidade: 4" at bounding box center [539, 318] width 180 height 19
drag, startPoint x: 734, startPoint y: 321, endPoint x: 753, endPoint y: 321, distance: 19.4
click at [753, 321] on div "Quantidade: 4" at bounding box center [763, 318] width 180 height 19
drag, startPoint x: 962, startPoint y: 321, endPoint x: 976, endPoint y: 322, distance: 13.9
click at [976, 322] on div "Quantidade: 3" at bounding box center [988, 318] width 180 height 19
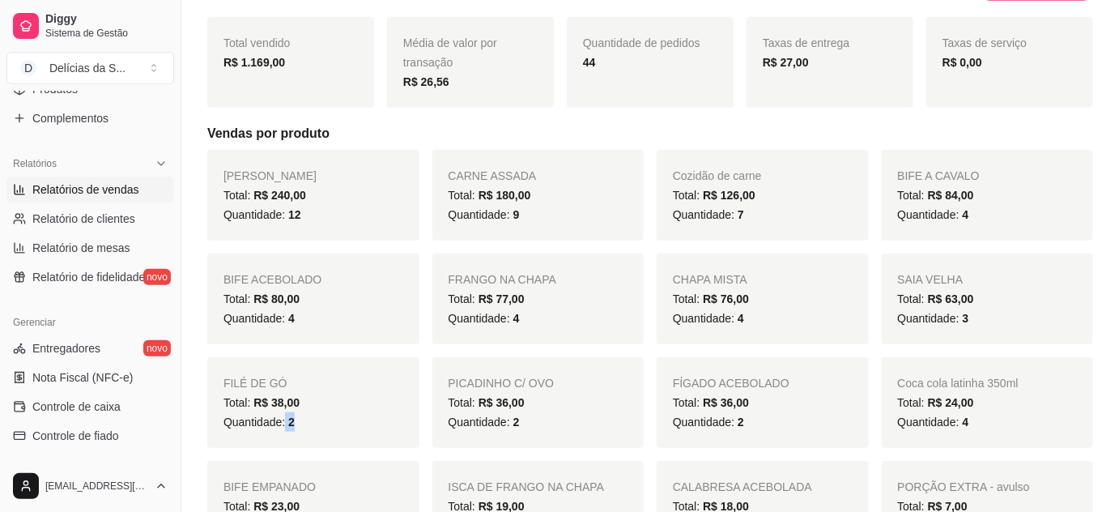
drag, startPoint x: 283, startPoint y: 423, endPoint x: 309, endPoint y: 421, distance: 26.0
click at [309, 421] on div "Quantidade: 2" at bounding box center [314, 421] width 180 height 19
drag, startPoint x: 509, startPoint y: 419, endPoint x: 523, endPoint y: 419, distance: 13.8
click at [523, 419] on div "Quantidade: 2" at bounding box center [539, 421] width 180 height 19
drag, startPoint x: 730, startPoint y: 428, endPoint x: 747, endPoint y: 427, distance: 17.8
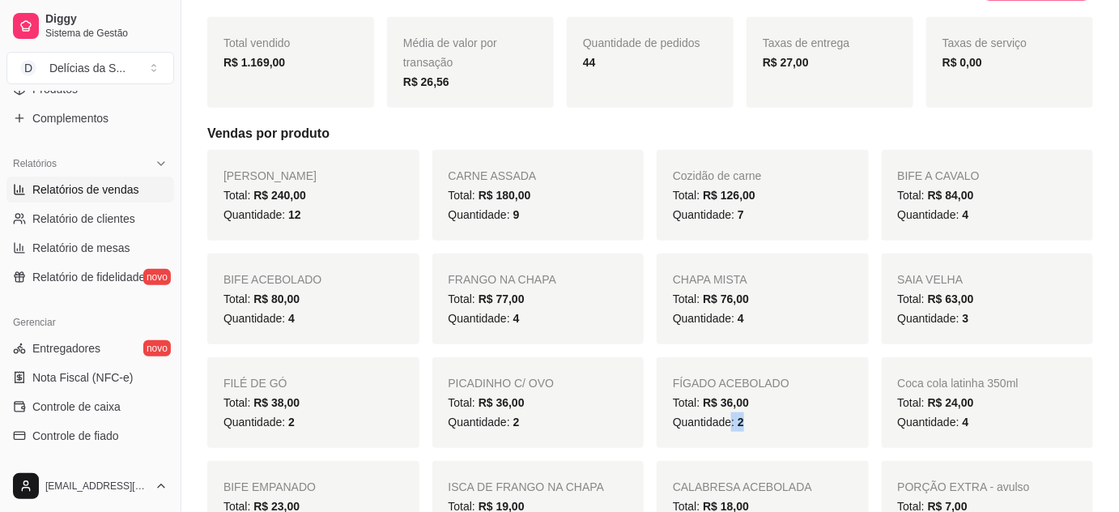
click at [747, 427] on div "Quantidade: 2" at bounding box center [763, 421] width 180 height 19
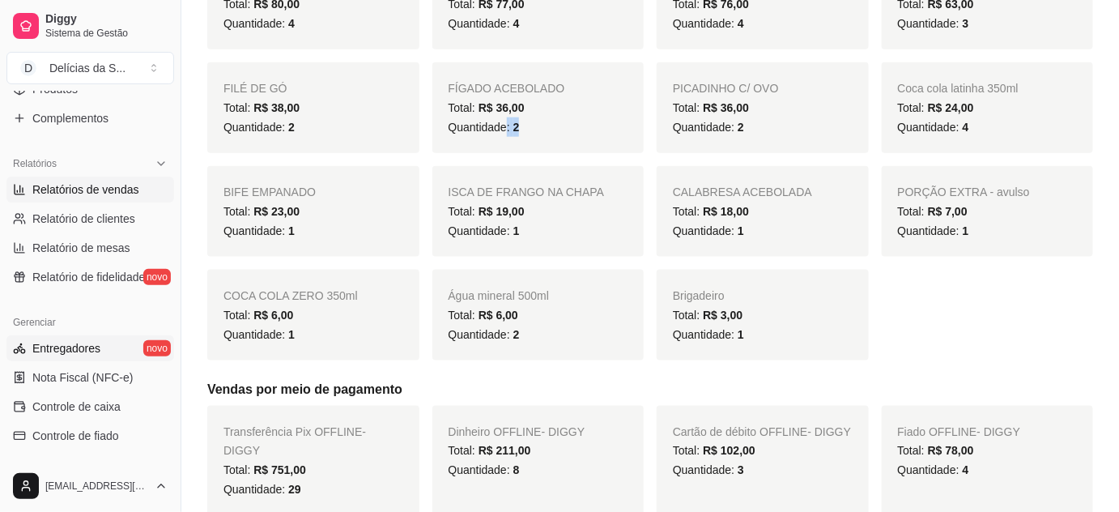
scroll to position [147, 0]
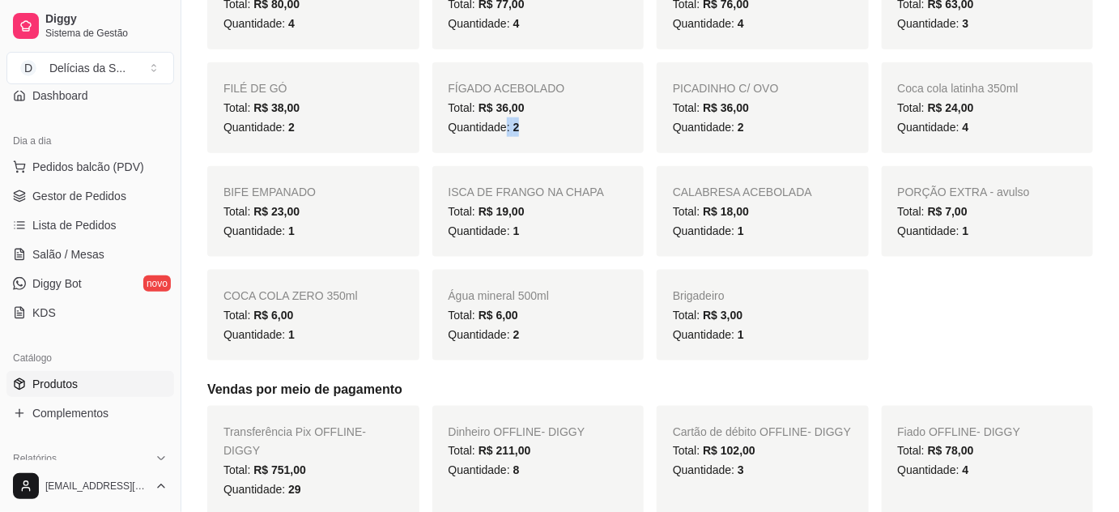
click at [66, 384] on span "Produtos" at bounding box center [54, 384] width 45 height 16
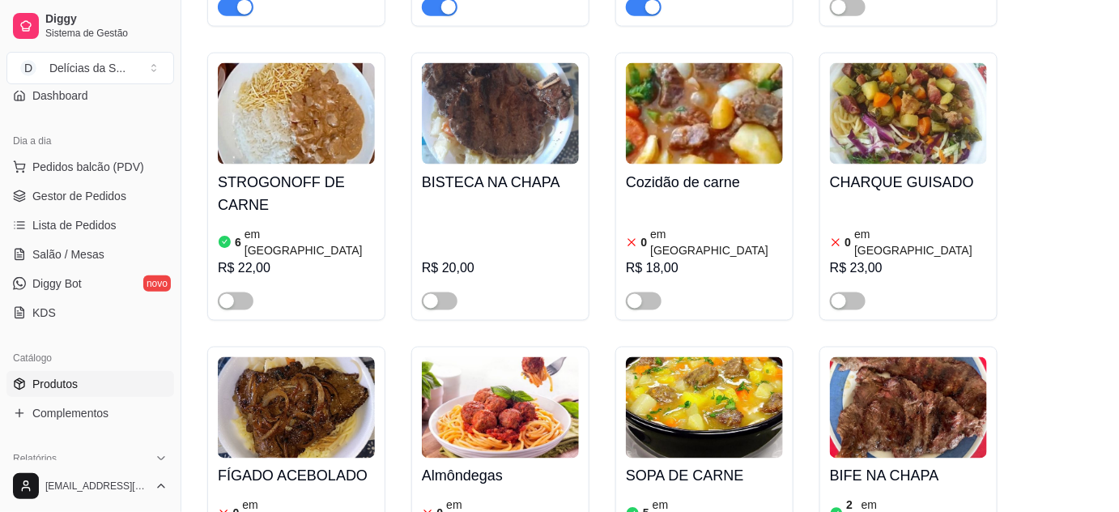
scroll to position [589, 0]
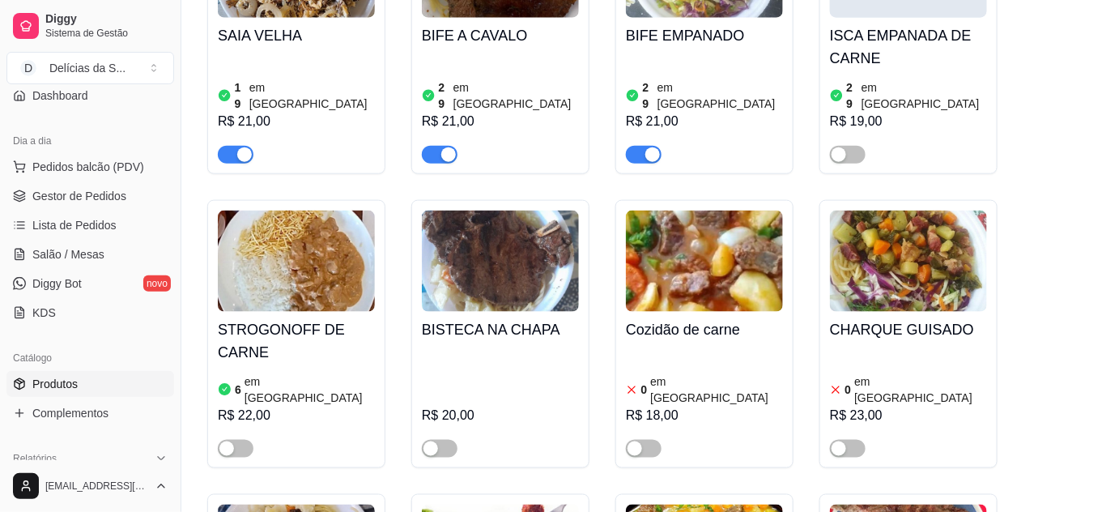
drag, startPoint x: 656, startPoint y: 397, endPoint x: 656, endPoint y: 358, distance: 38.9
click at [654, 440] on span "button" at bounding box center [644, 449] width 36 height 18
click at [686, 278] on img at bounding box center [704, 261] width 157 height 101
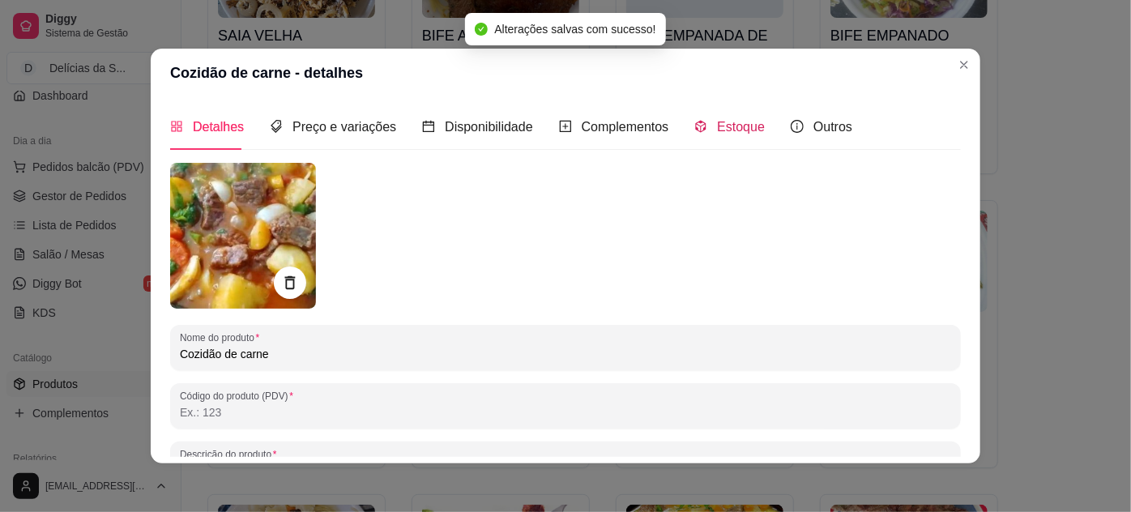
click at [717, 134] on span "Estoque" at bounding box center [741, 127] width 48 height 14
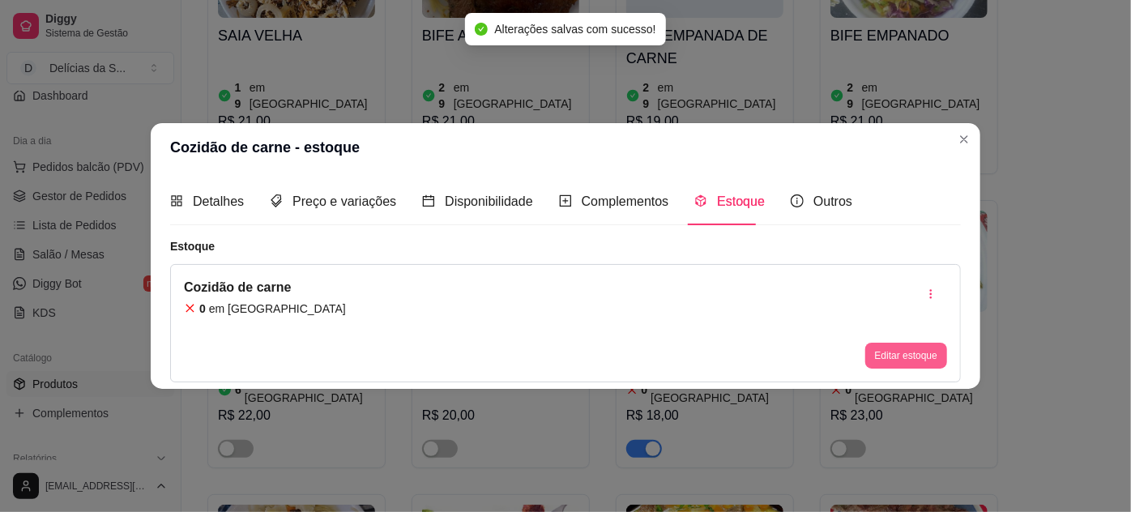
click at [926, 351] on button "Editar estoque" at bounding box center [906, 356] width 82 height 26
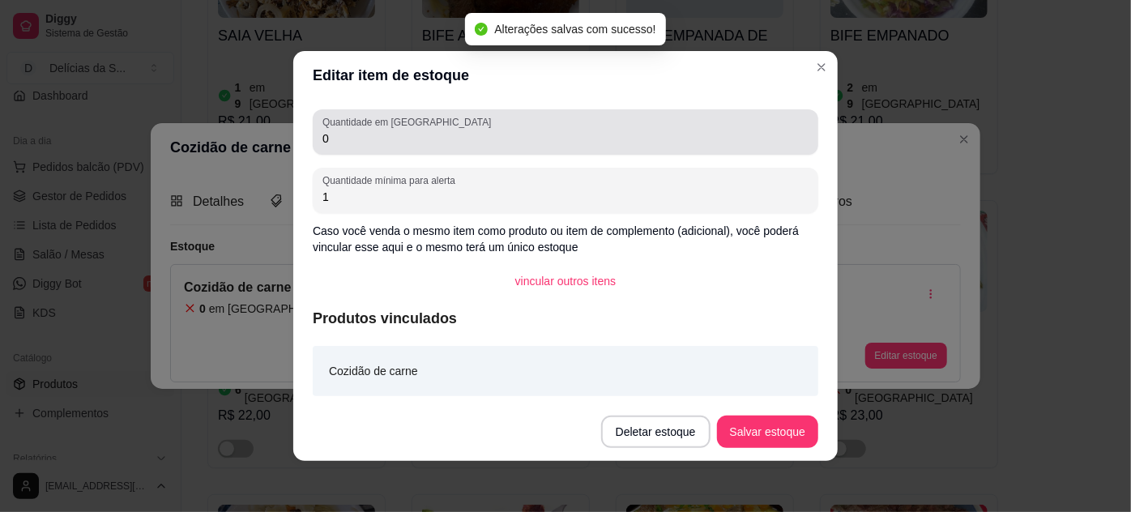
click at [687, 151] on div "Quantidade em estoque 0" at bounding box center [565, 131] width 505 height 45
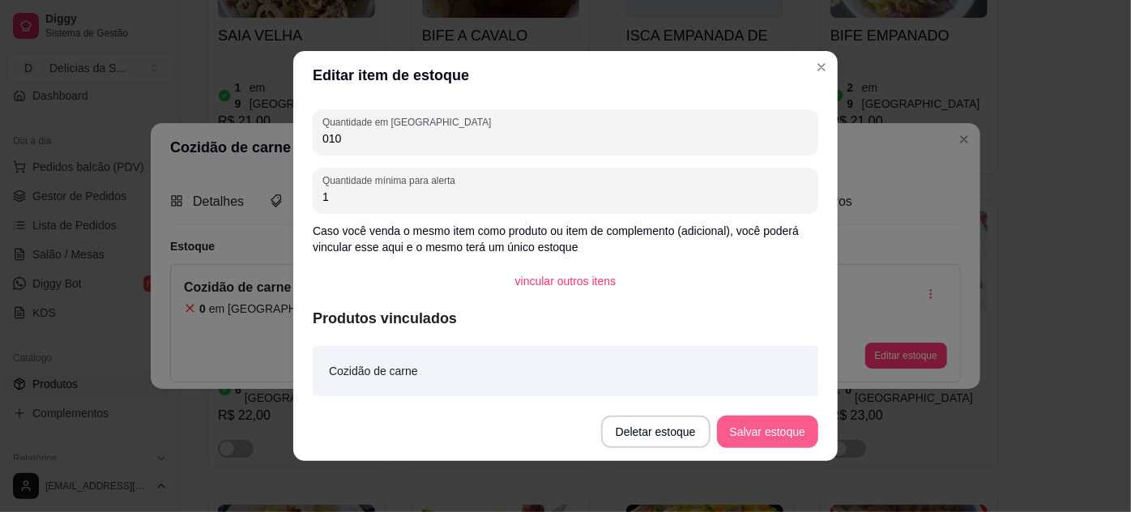
type input "010"
click at [756, 441] on button "Salvar estoque" at bounding box center [767, 432] width 99 height 32
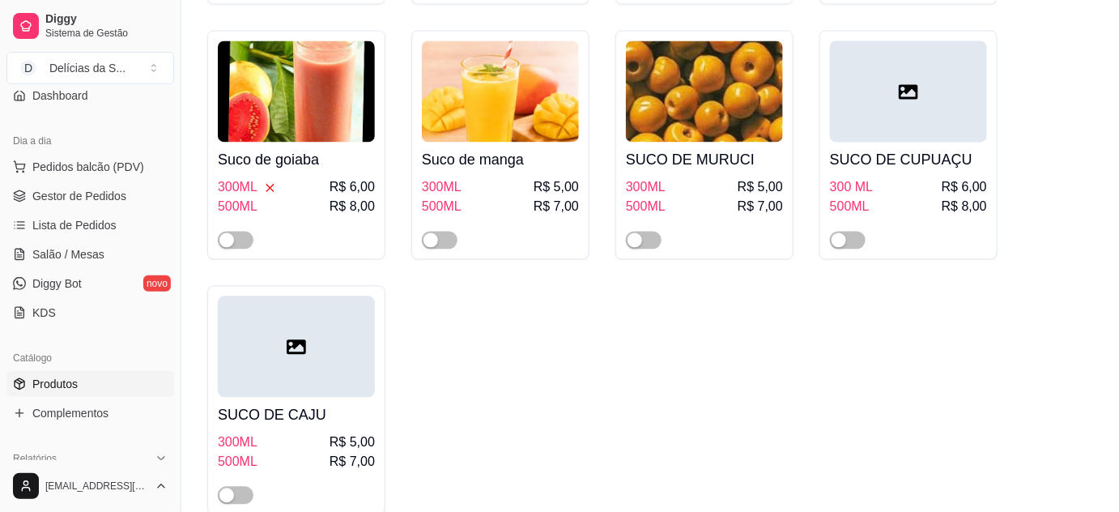
scroll to position [5300, 0]
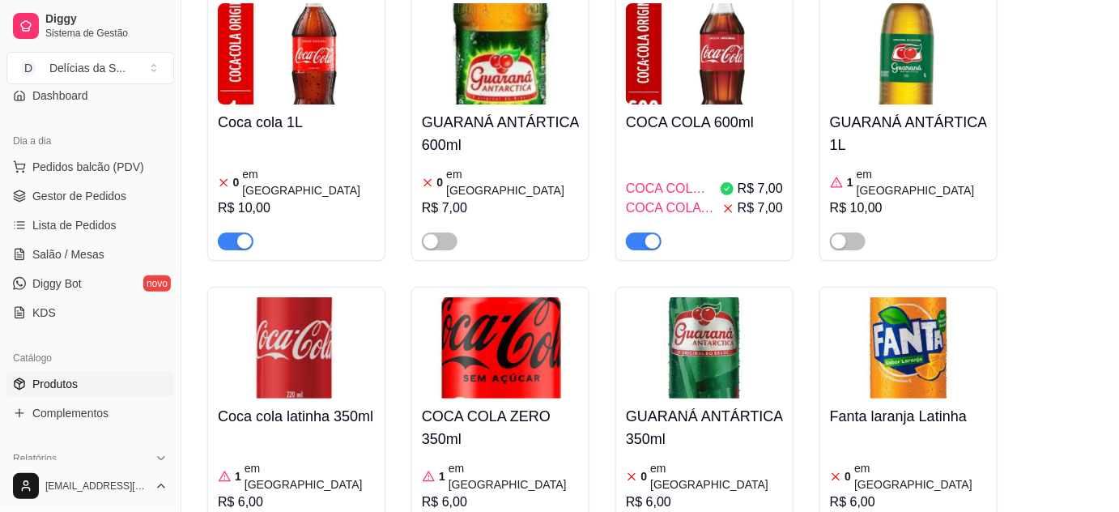
scroll to position [6135, 0]
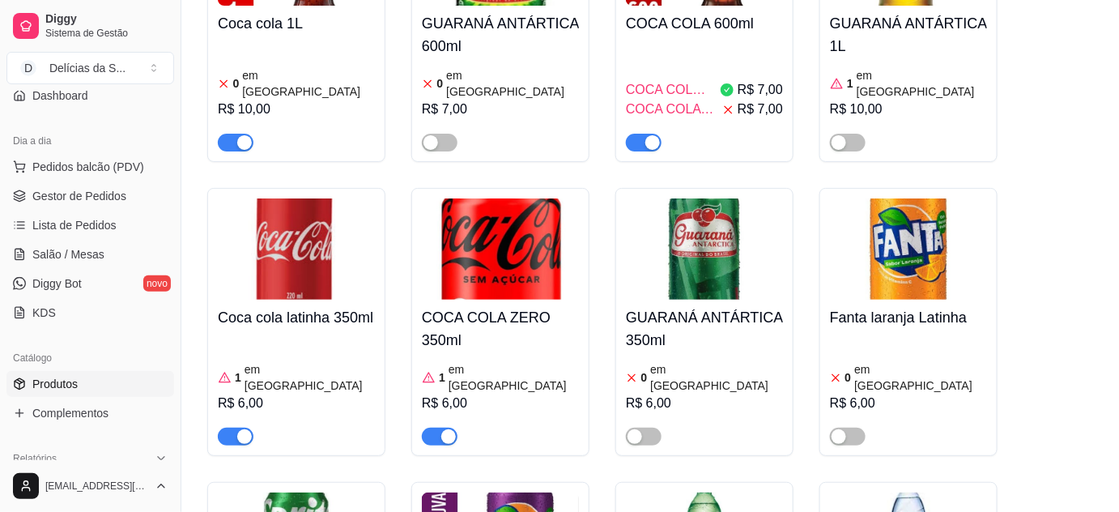
click at [102, 190] on span "Gestor de Pedidos" at bounding box center [79, 196] width 94 height 16
